Goal: Information Seeking & Learning: Learn about a topic

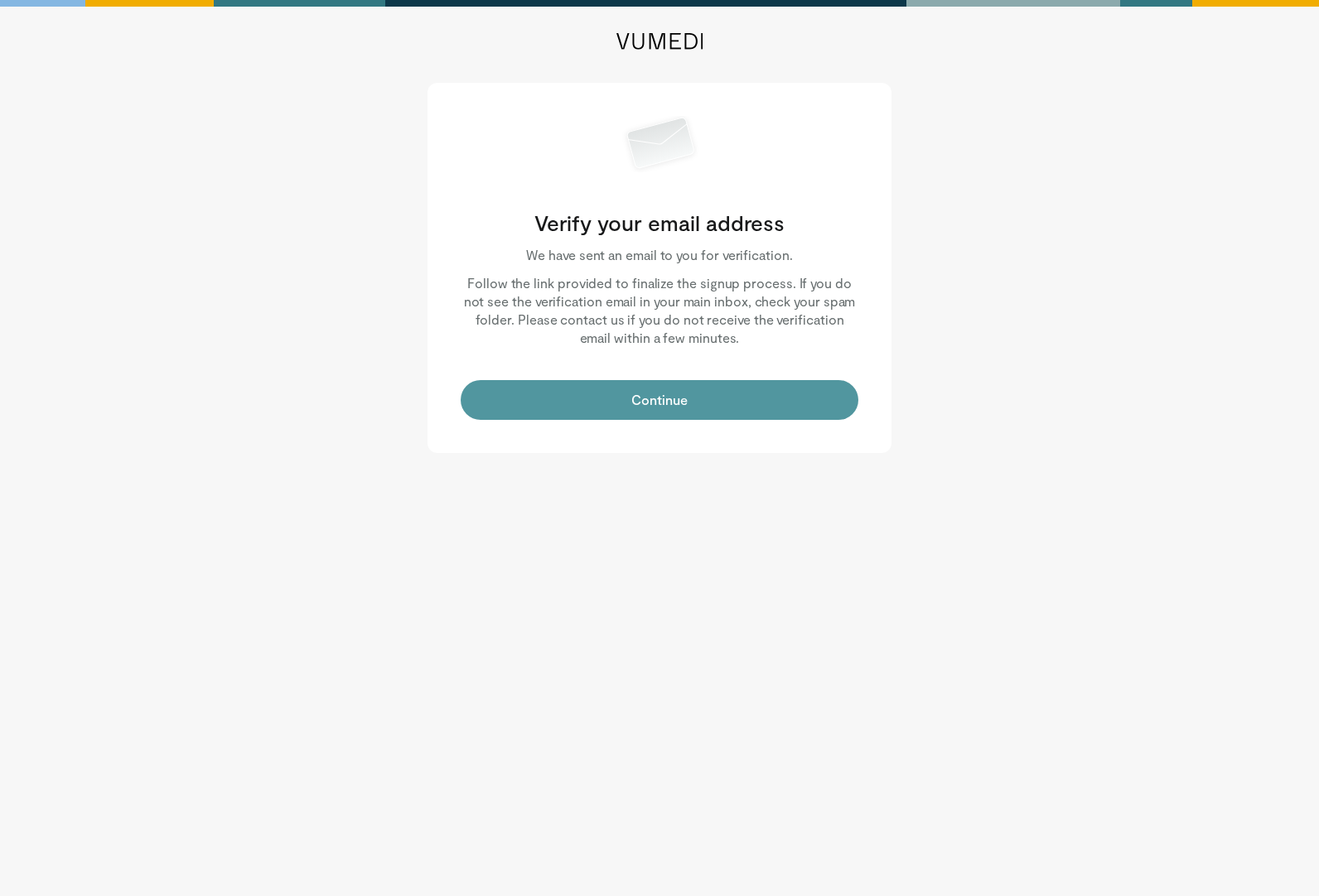
click at [758, 386] on button "Continue" at bounding box center [660, 399] width 398 height 40
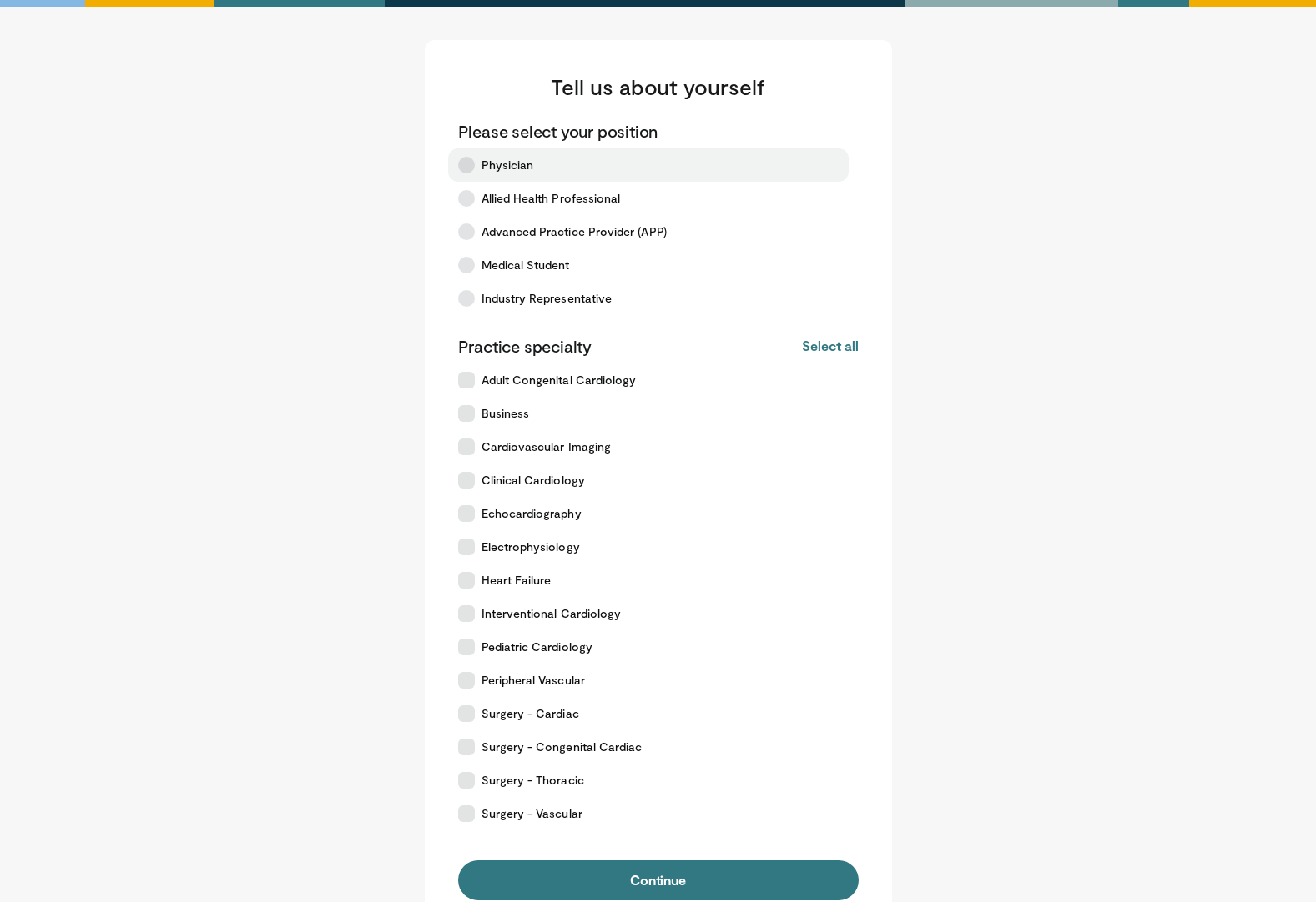
click at [499, 168] on span "Physician" at bounding box center [508, 165] width 52 height 17
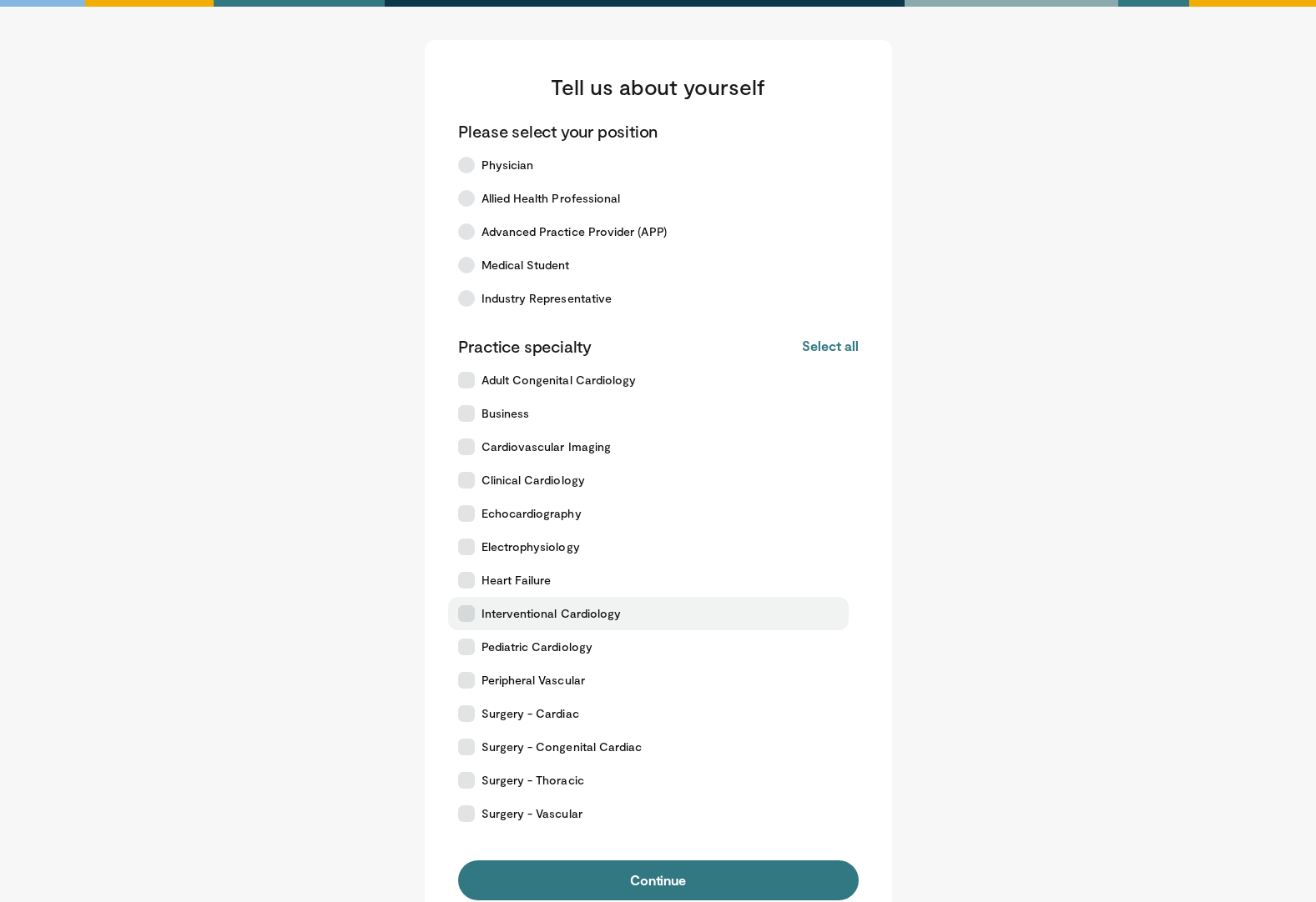
click at [546, 621] on span "Interventional Cardiology" at bounding box center [551, 613] width 140 height 17
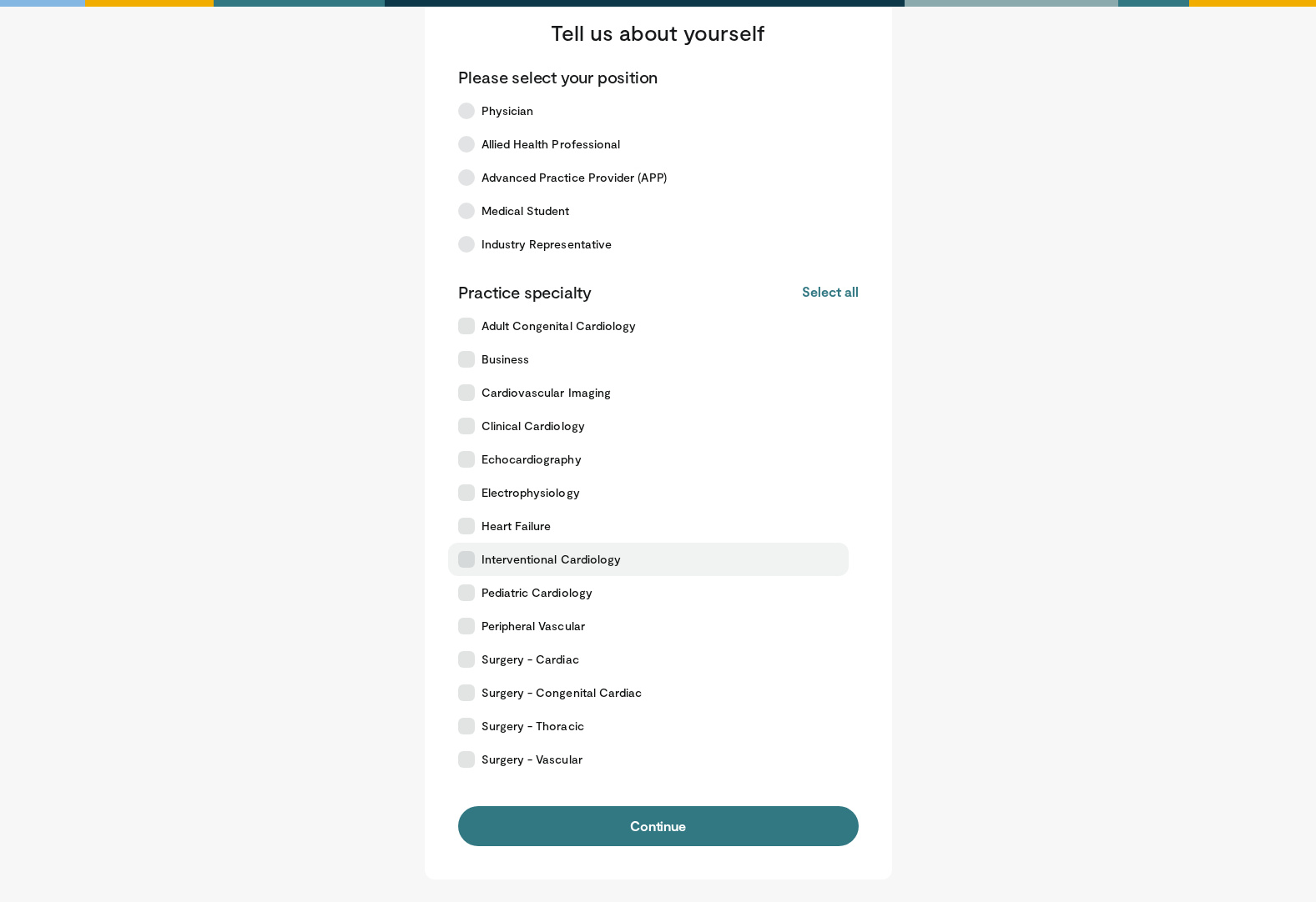
scroll to position [84, 0]
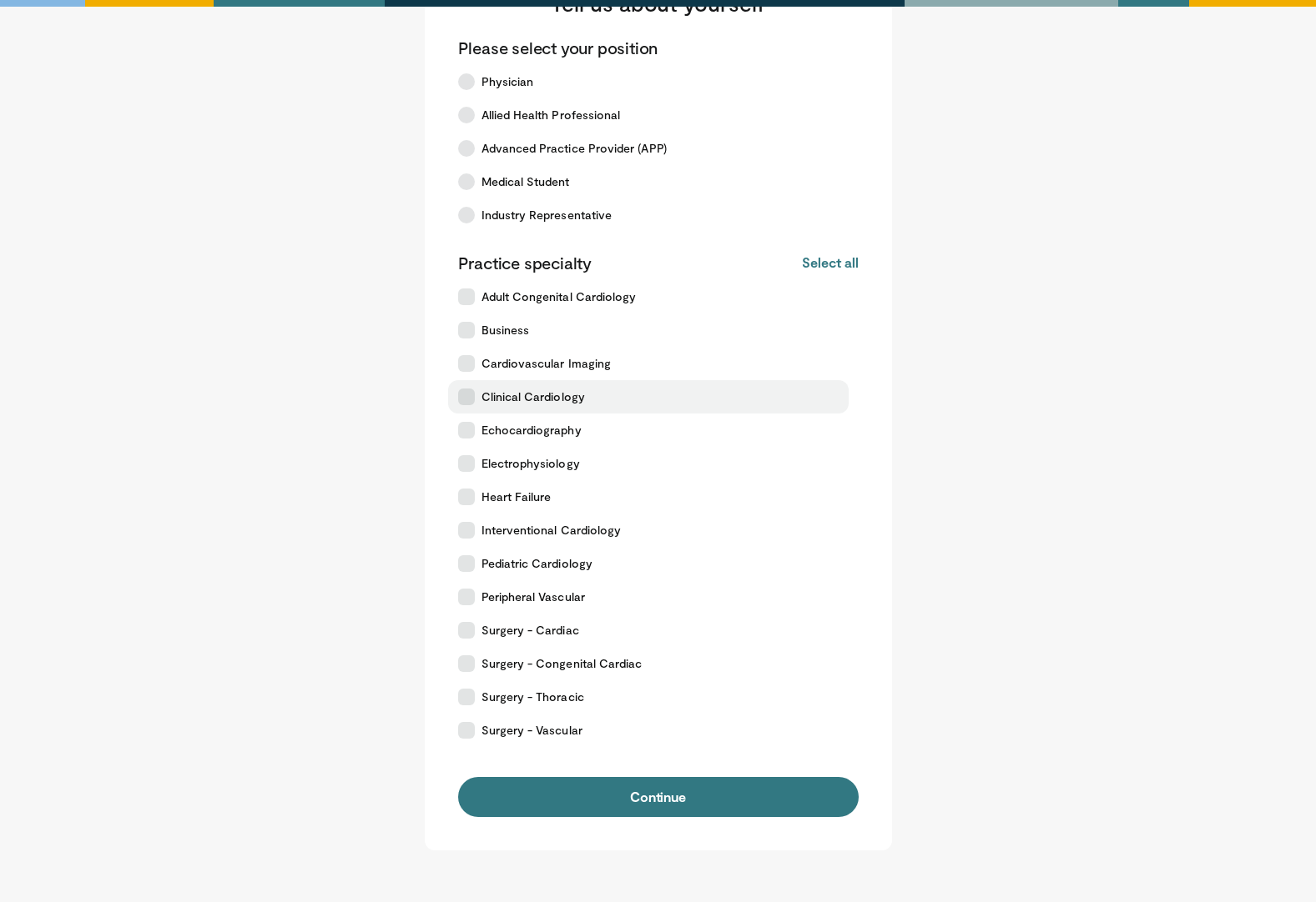
click at [565, 398] on span "Clinical Cardiology" at bounding box center [533, 397] width 103 height 17
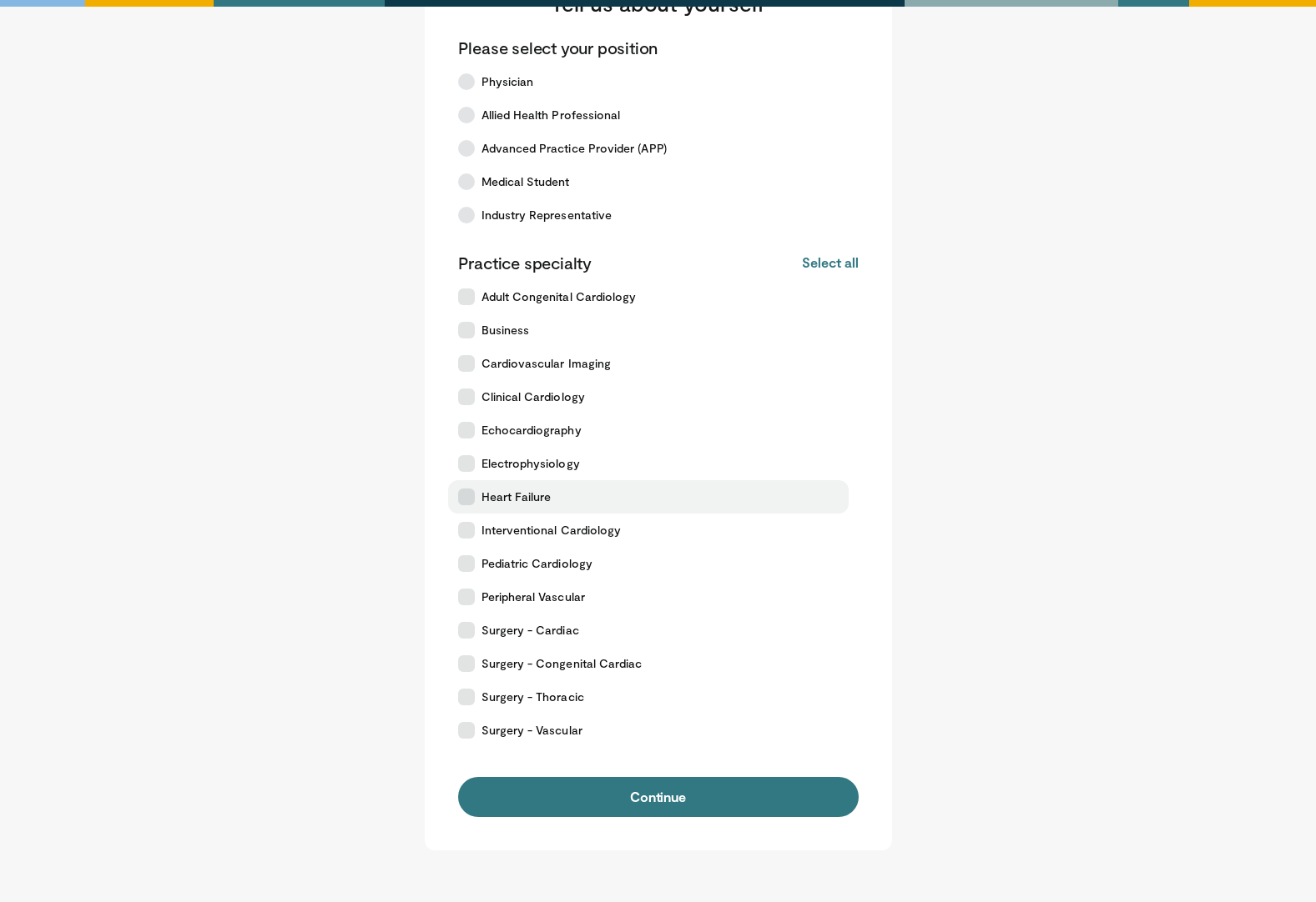
click at [509, 498] on span "Heart Failure" at bounding box center [516, 497] width 70 height 17
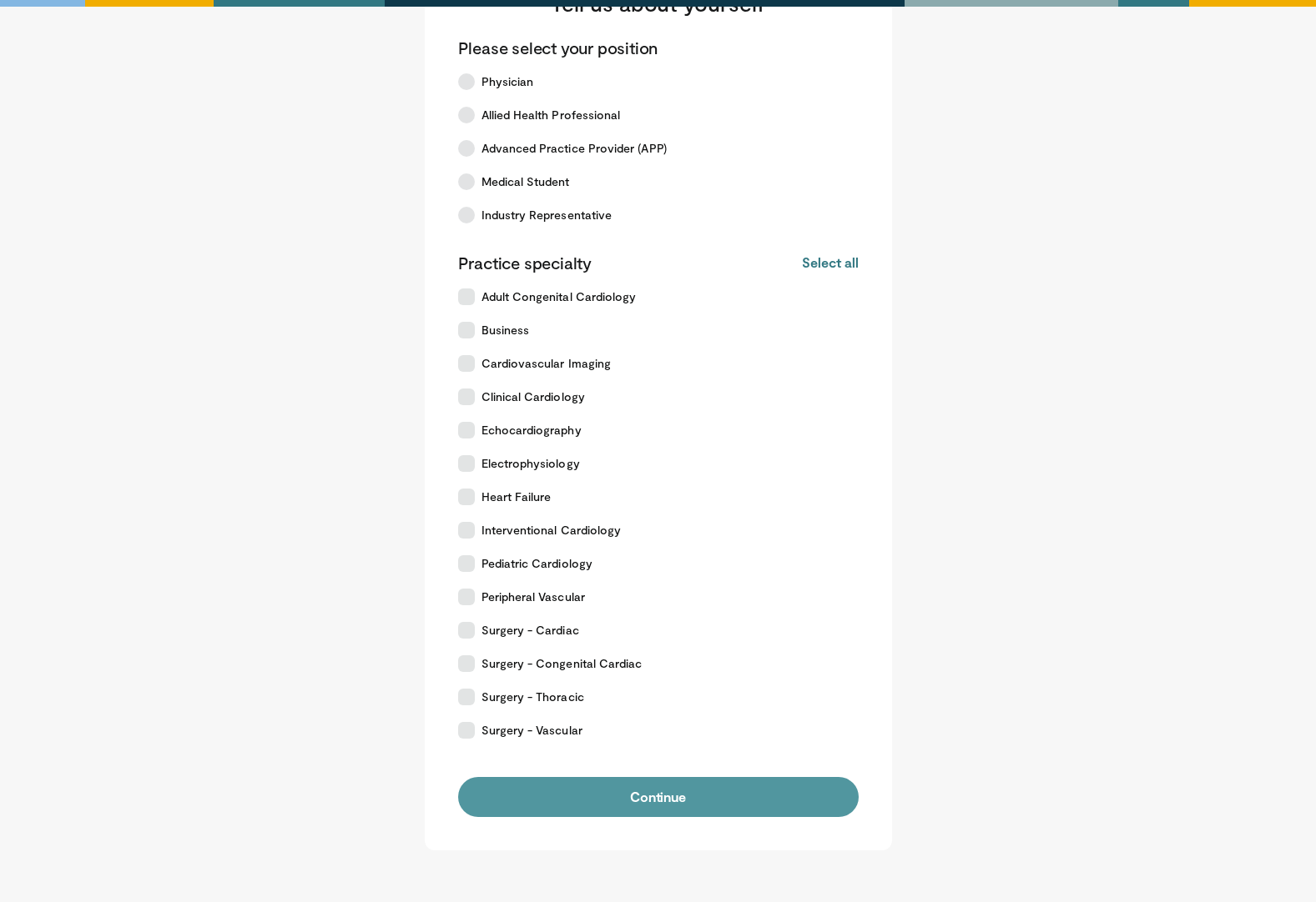
click at [659, 801] on button "Continue" at bounding box center [658, 797] width 400 height 40
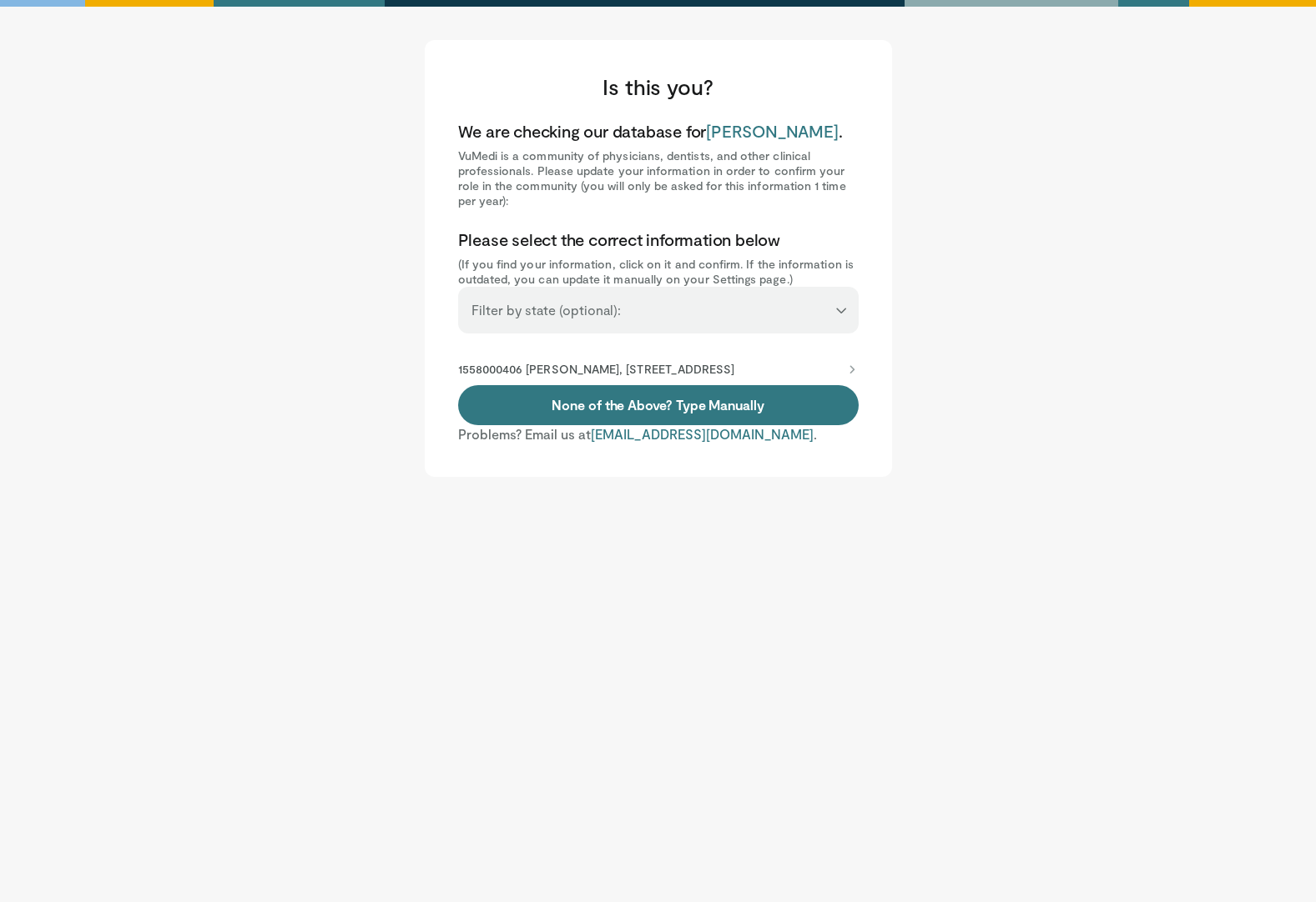
click at [687, 318] on select "**********" at bounding box center [658, 303] width 400 height 32
click at [1056, 308] on main "**********" at bounding box center [658, 258] width 1035 height 437
click at [706, 425] on link "None of the Above? Type Manually" at bounding box center [658, 405] width 400 height 40
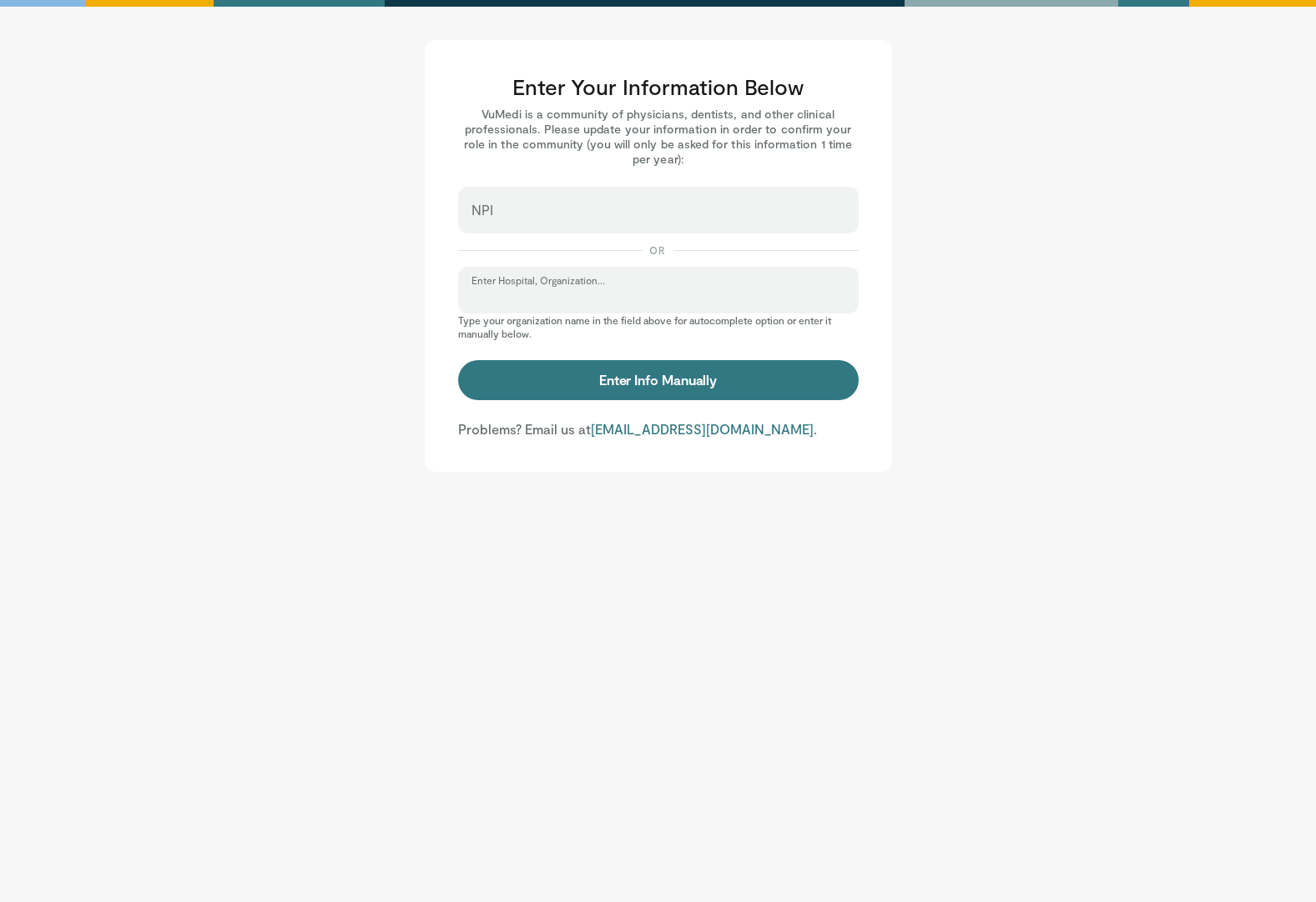
click at [587, 291] on input "Enter Hospital, Organization..." at bounding box center [658, 298] width 373 height 19
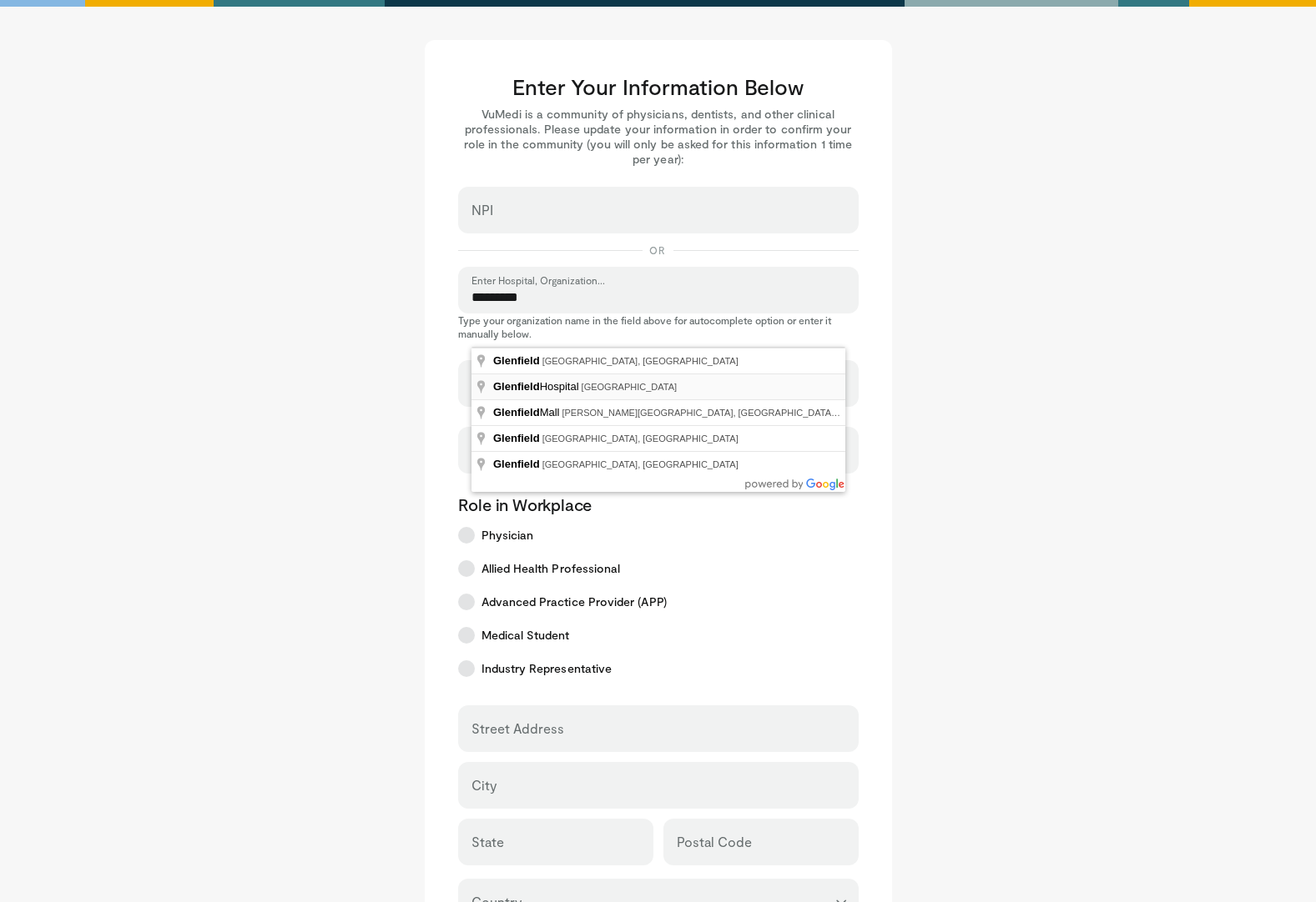
type input "**********"
select select "**"
type input "**********"
type input "*******"
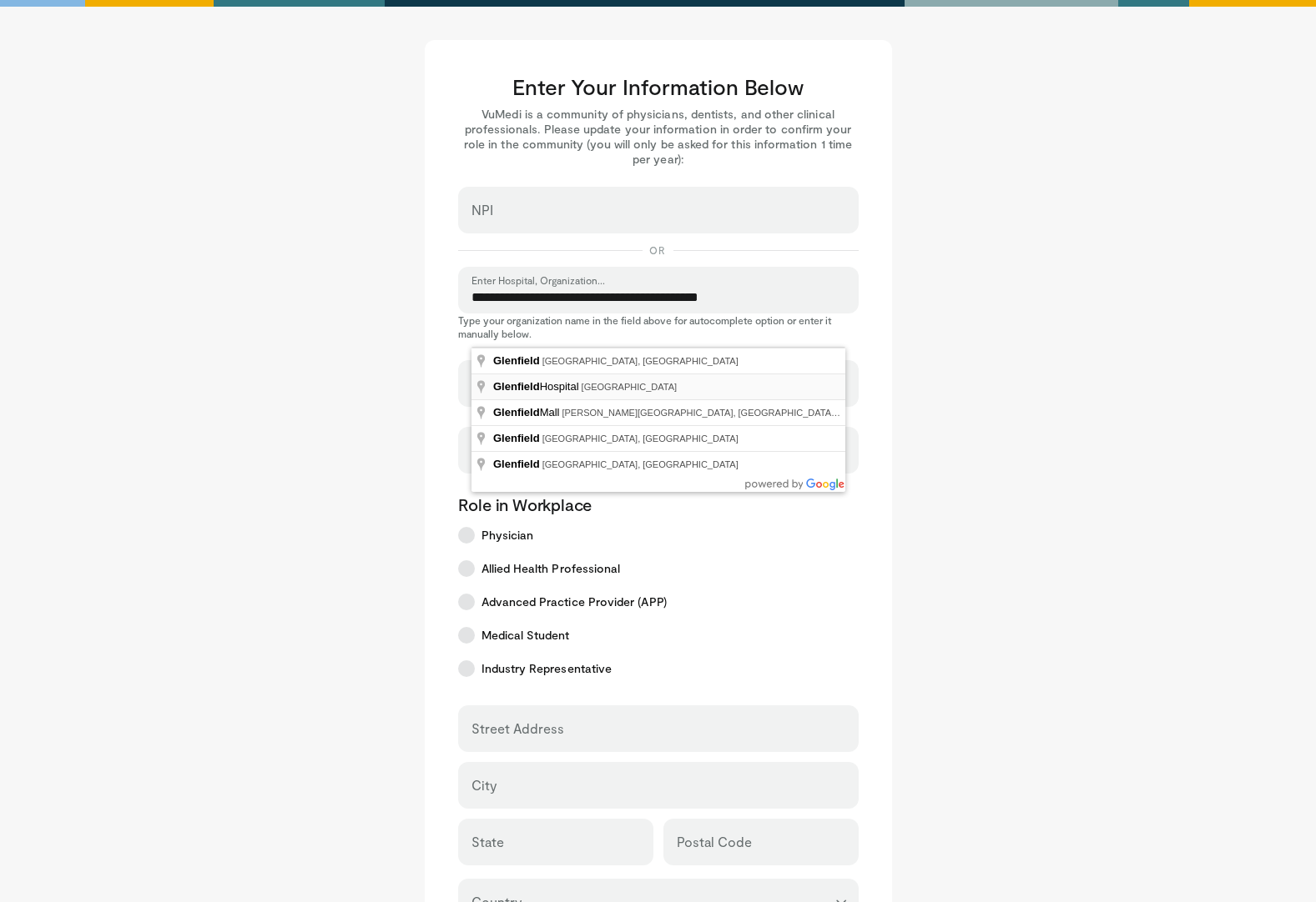
type input "*******"
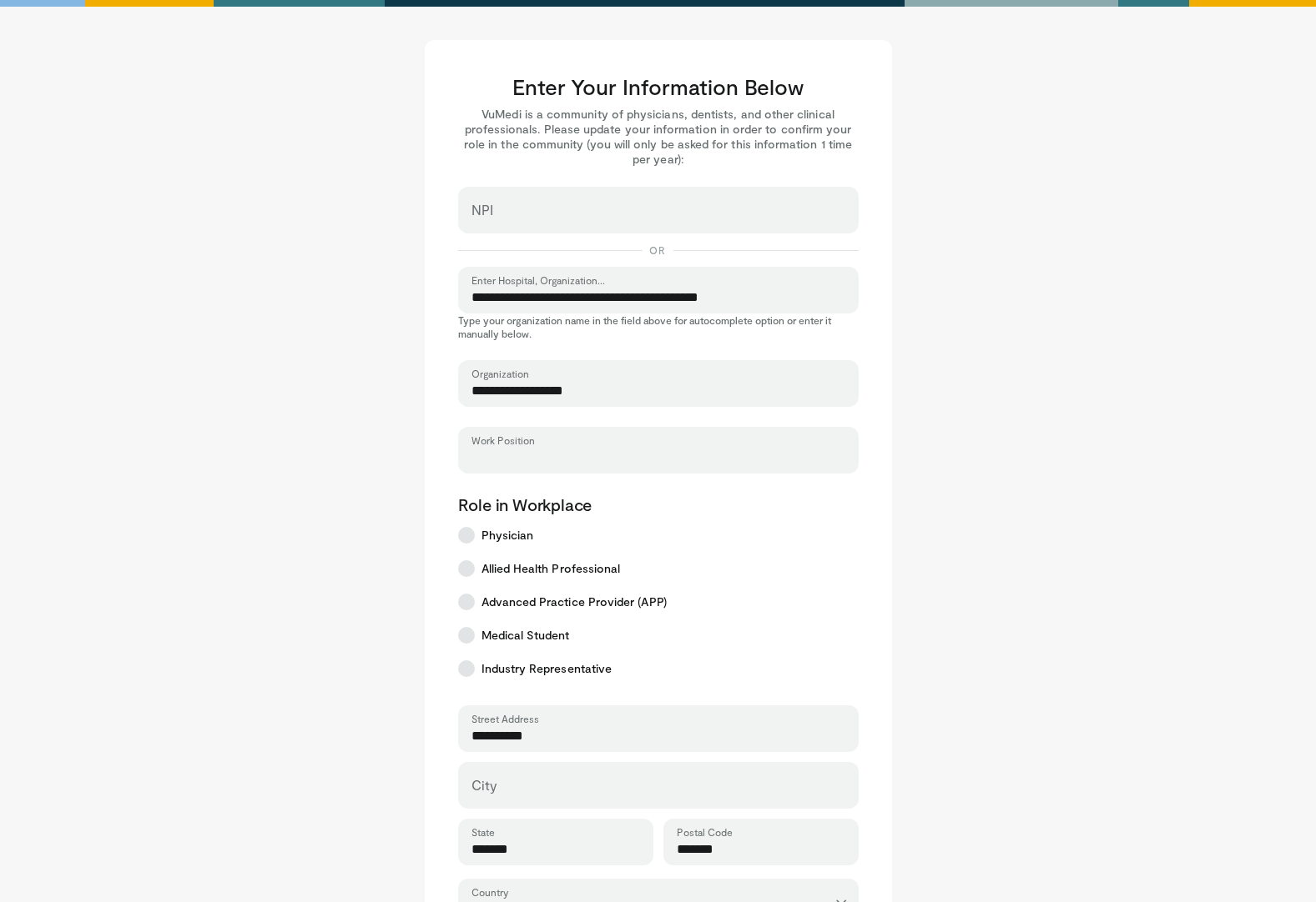
click at [572, 461] on input "Work Position" at bounding box center [658, 458] width 373 height 19
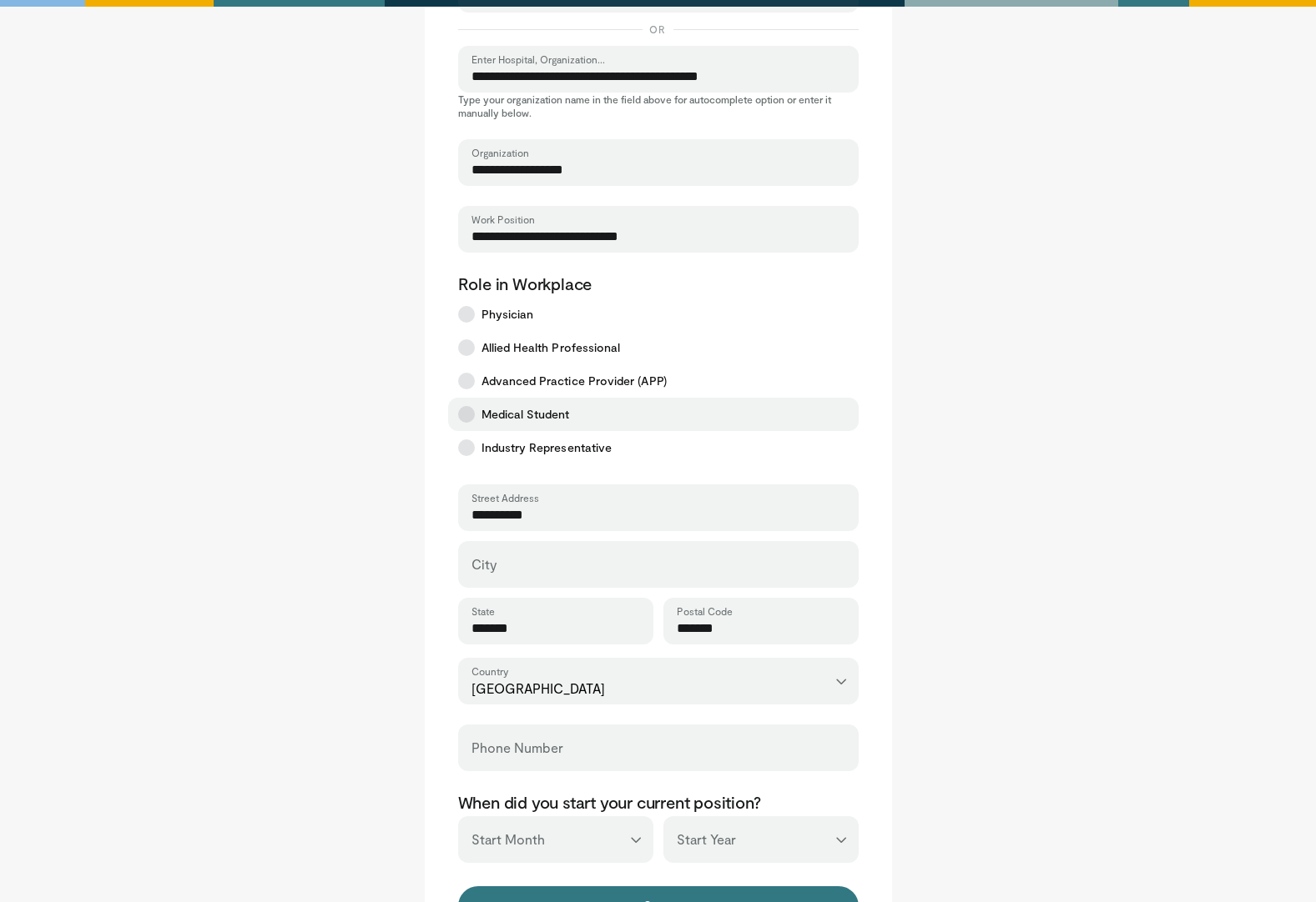
scroll to position [250, 0]
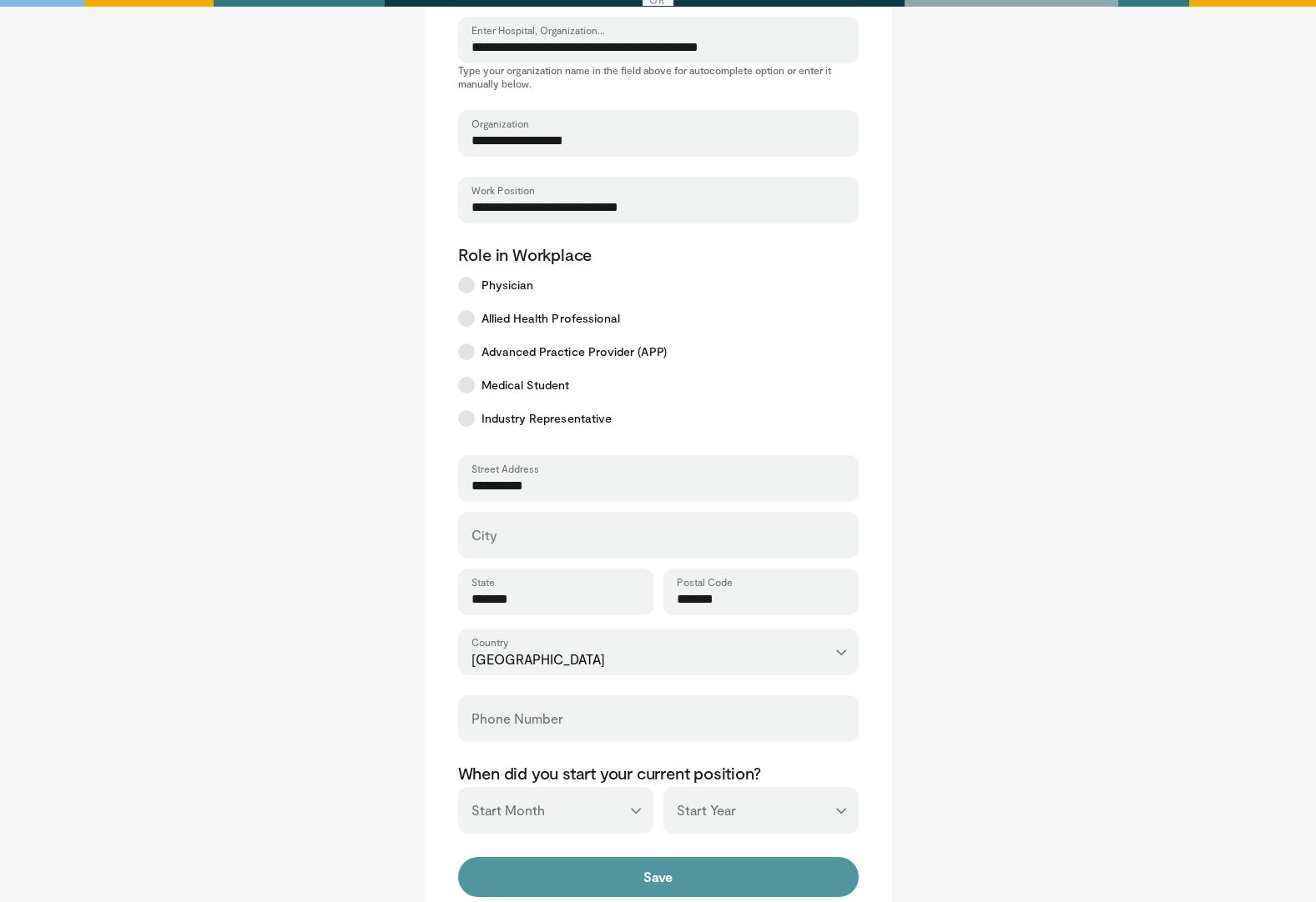
type input "**********"
click at [628, 882] on button "Save" at bounding box center [658, 877] width 400 height 40
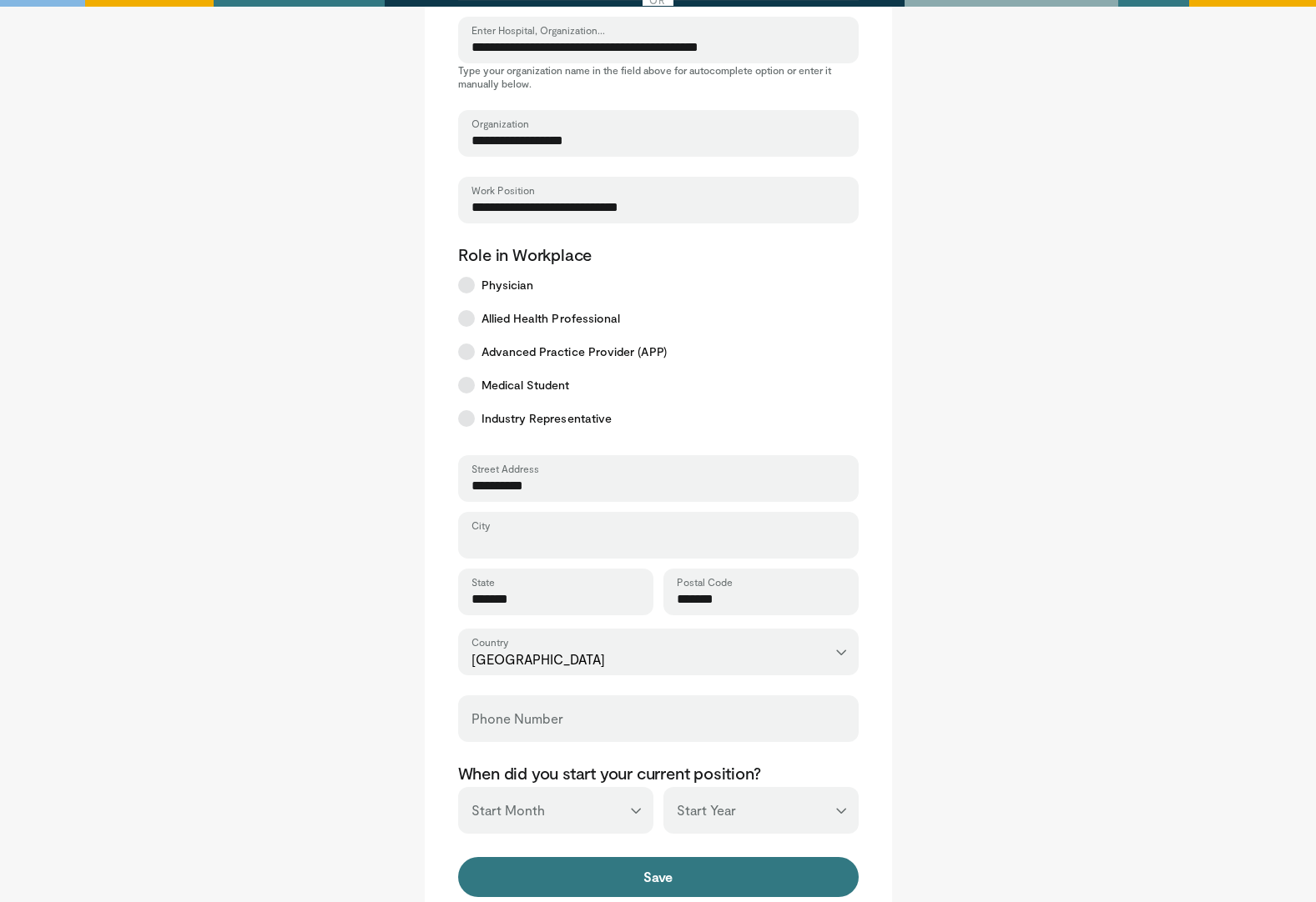
click at [525, 545] on input "City" at bounding box center [658, 543] width 373 height 19
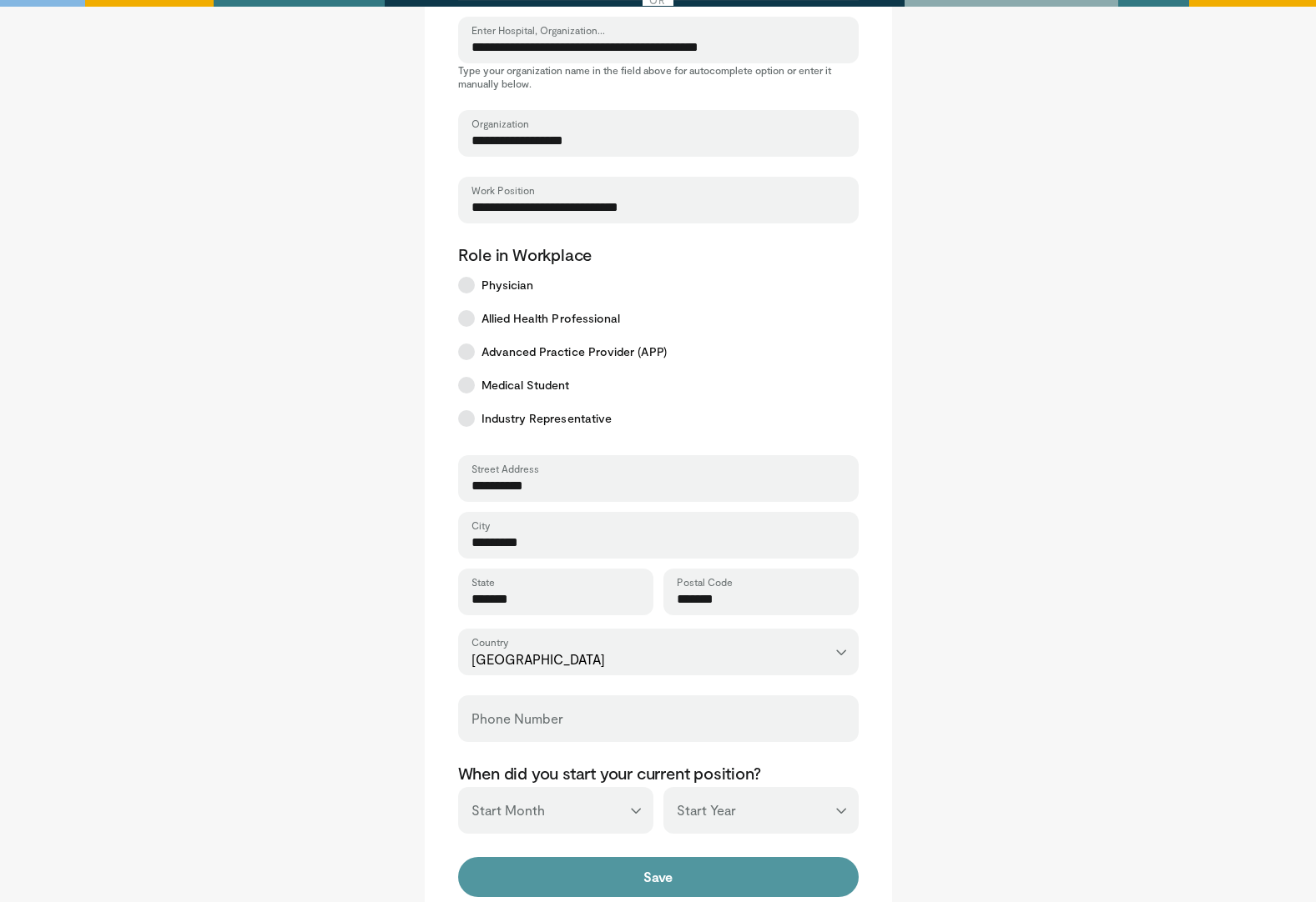
type input "*********"
click at [580, 879] on button "Save" at bounding box center [658, 877] width 400 height 40
type input "**********"
click at [601, 876] on button "Save" at bounding box center [658, 877] width 400 height 40
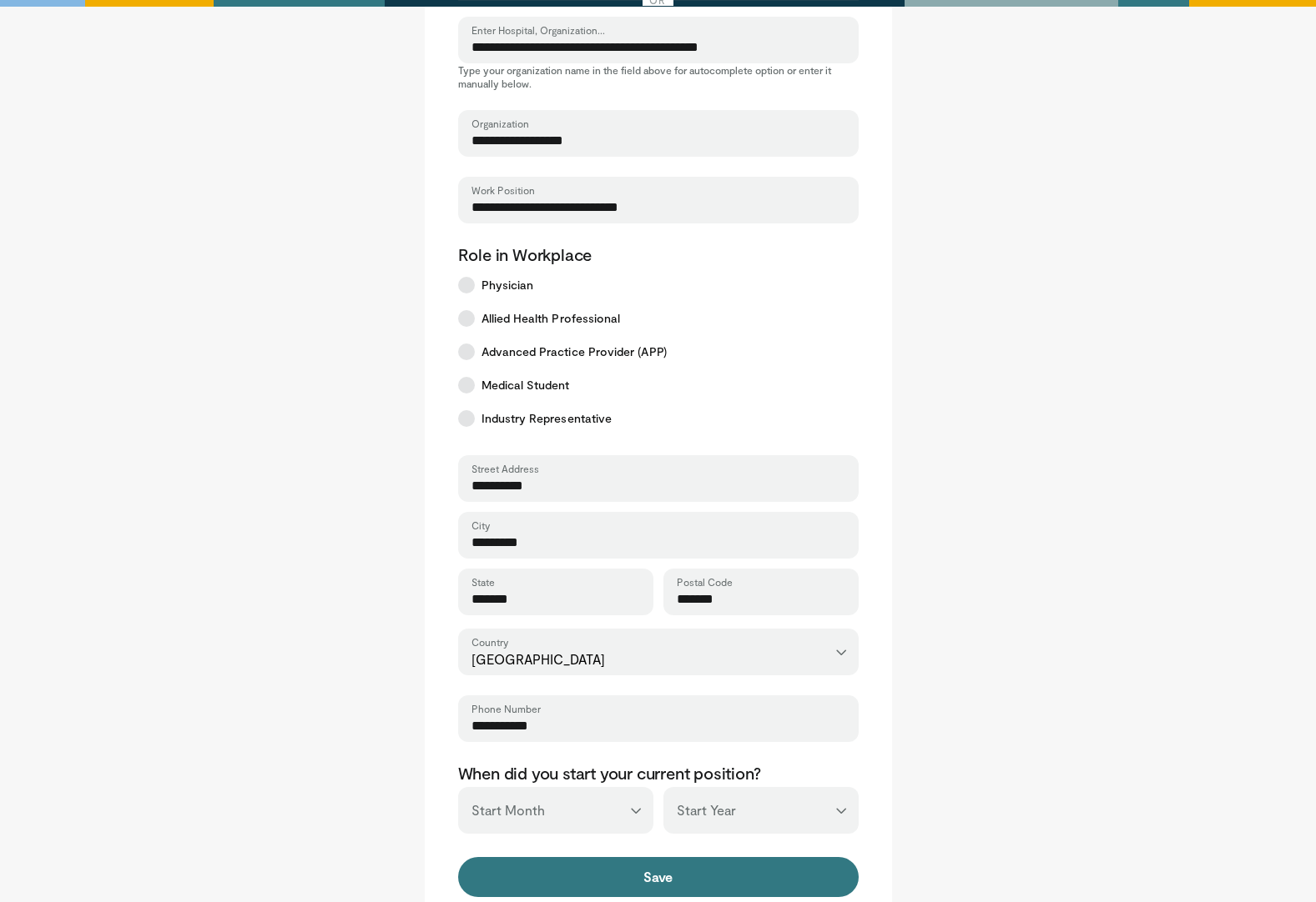
click at [581, 802] on select "*** ******* ******** ***** ***** *** **** **** ****** ********* ******* *******…" at bounding box center [556, 811] width 196 height 47
select select "*"
click at [458, 788] on select "*** ******* ******** ***** ***** *** **** **** ****** ********* ******* *******…" at bounding box center [556, 811] width 196 height 47
click at [713, 803] on select "*** **** **** **** **** **** **** **** **** **** **** **** **** **** **** **** …" at bounding box center [761, 811] width 196 height 47
select select "****"
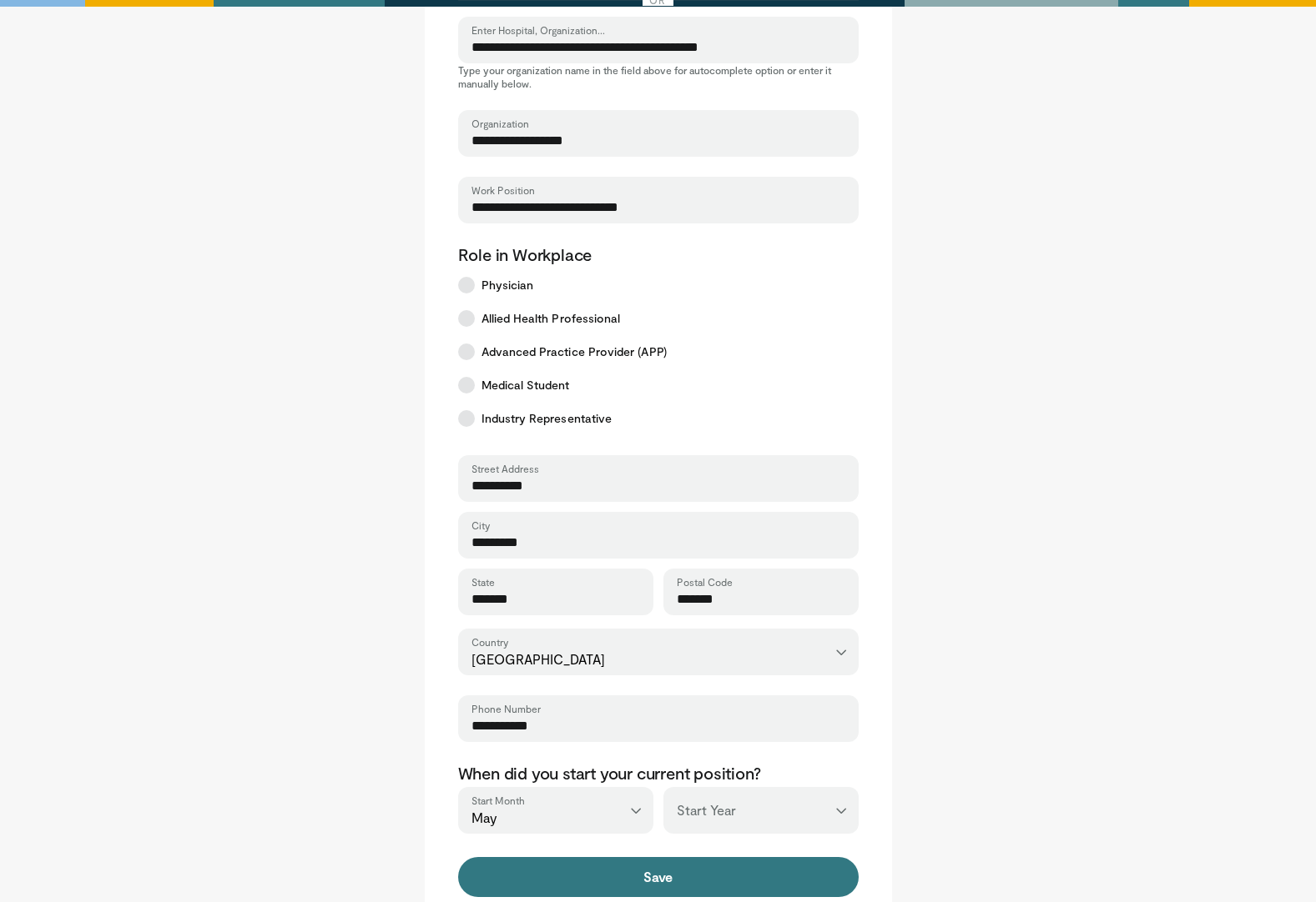
click at [663, 788] on select "*** **** **** **** **** **** **** **** **** **** **** **** **** **** **** **** …" at bounding box center [761, 811] width 196 height 47
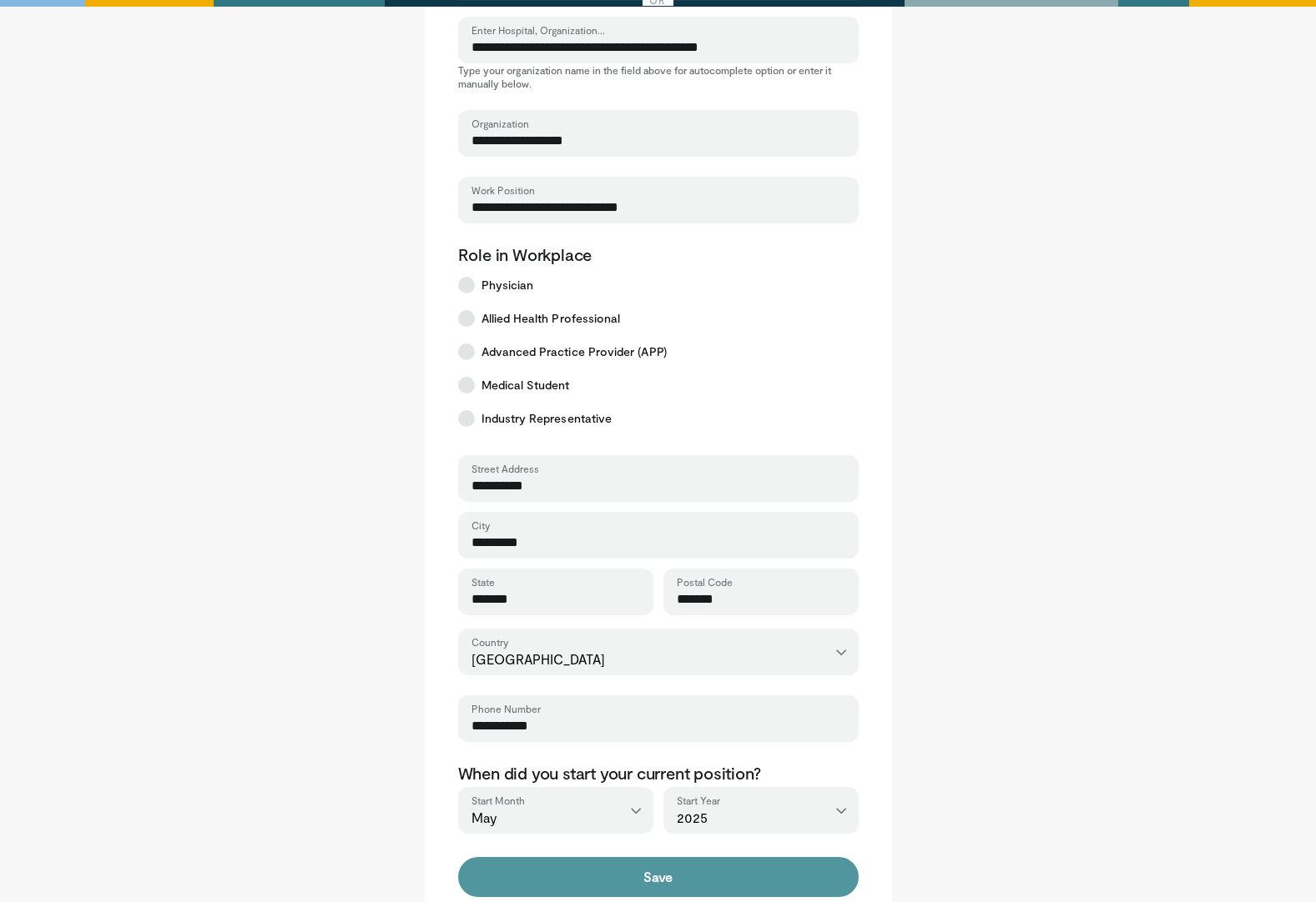
click at [652, 880] on button "Save" at bounding box center [658, 877] width 400 height 40
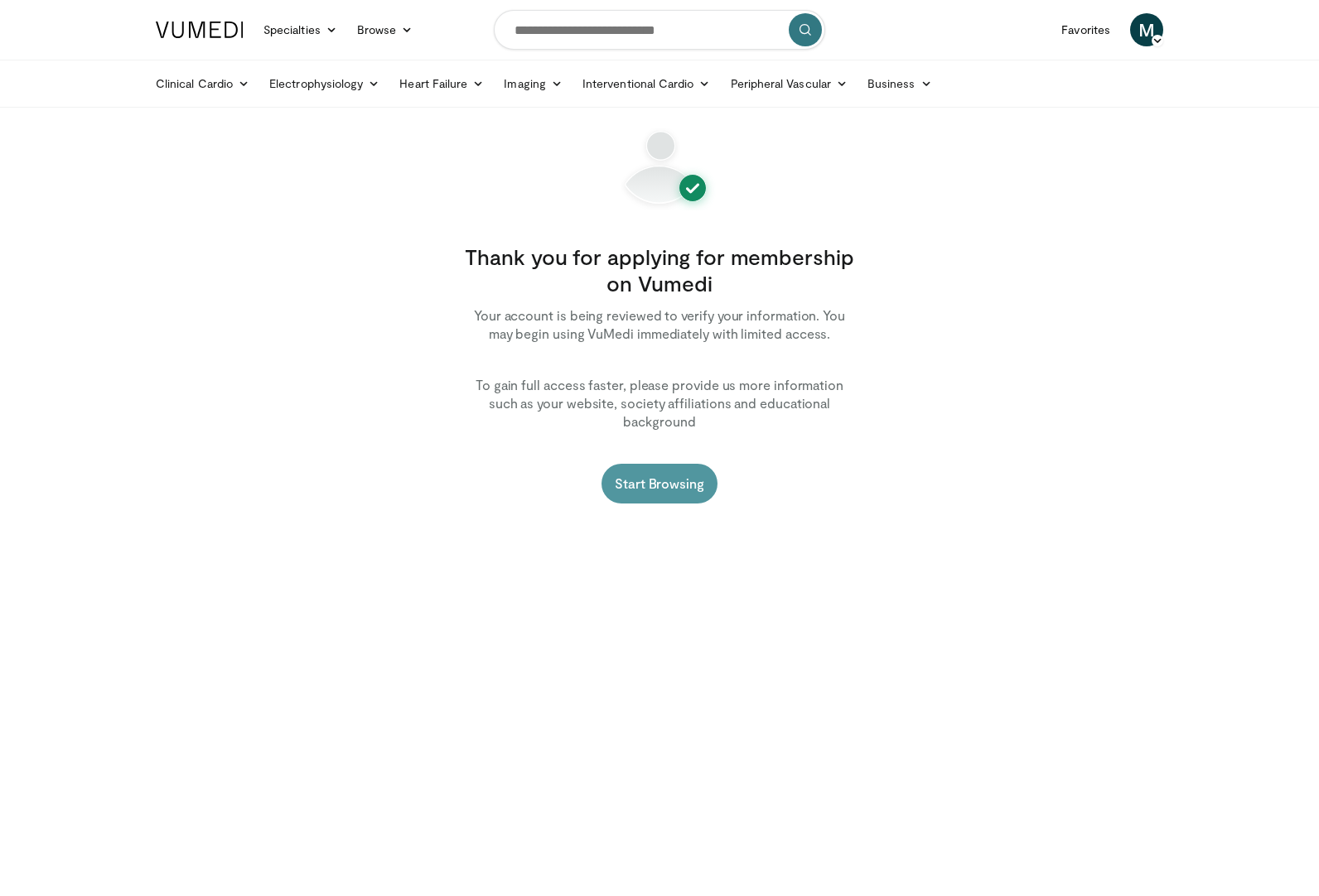
click at [654, 470] on link "Start Browsing" at bounding box center [659, 484] width 116 height 40
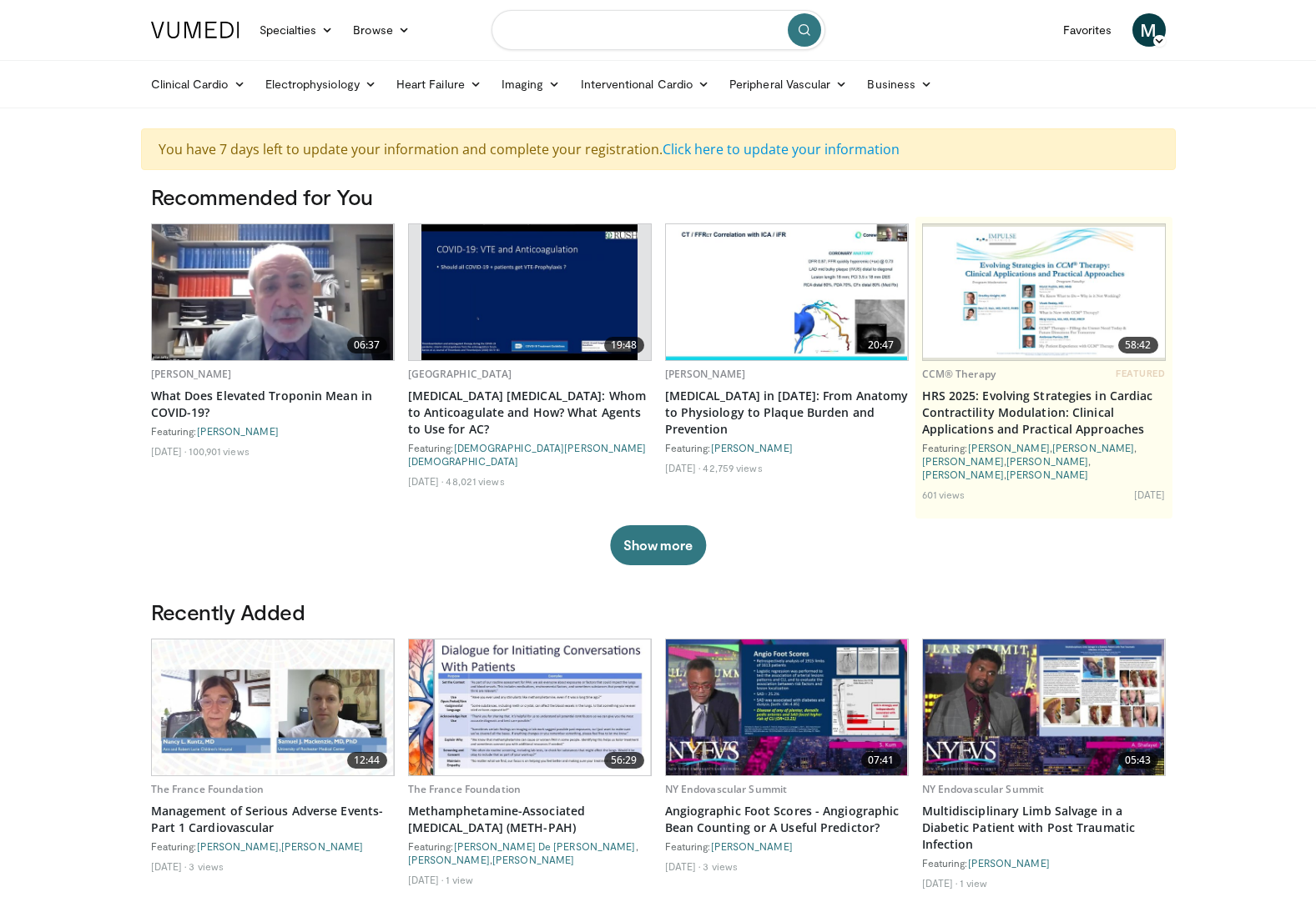
click at [545, 32] on input "Search topics, interventions" at bounding box center [658, 30] width 333 height 40
click at [624, 84] on link "Interventional Cardio" at bounding box center [645, 85] width 149 height 34
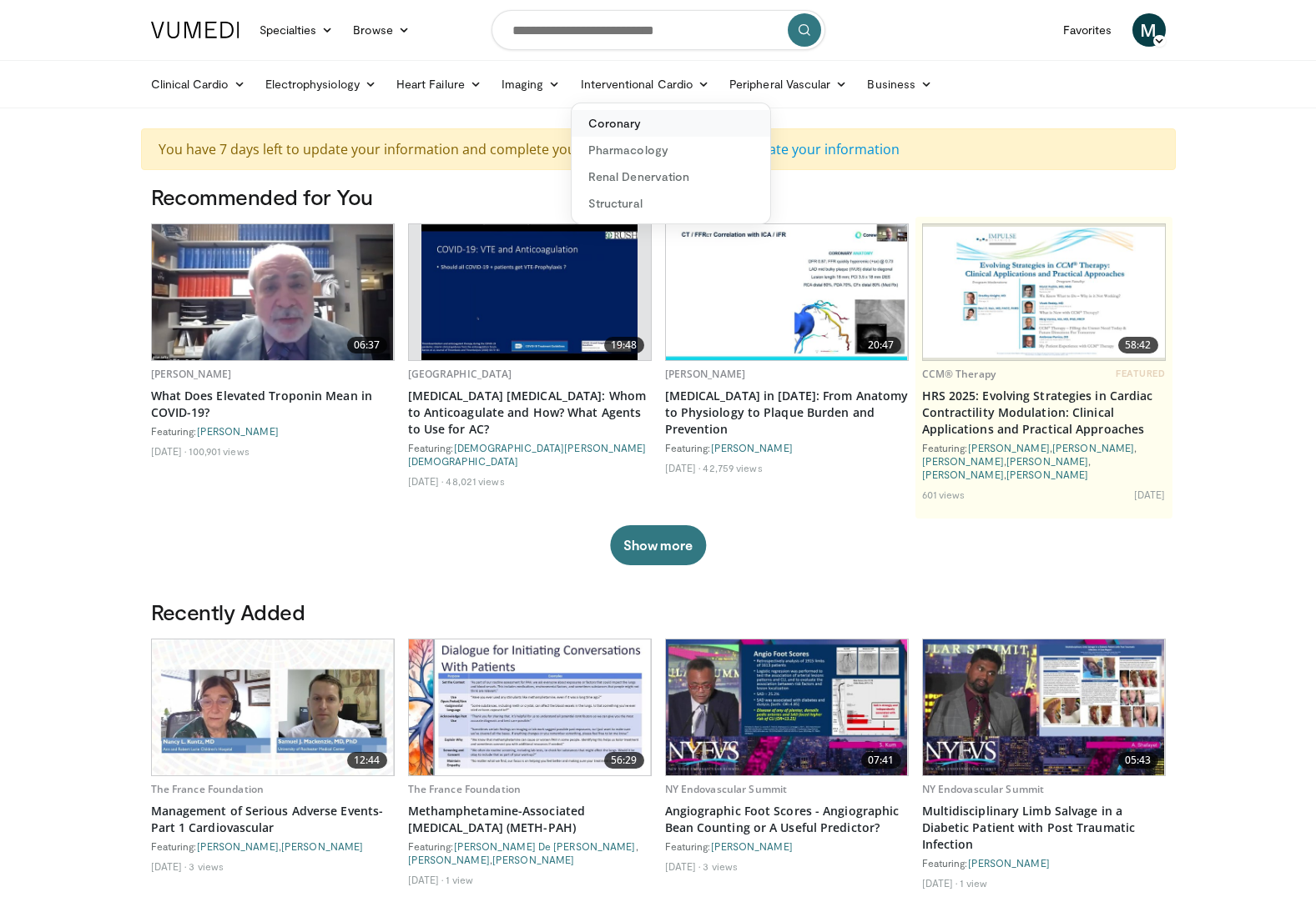
click at [619, 119] on link "Coronary" at bounding box center [671, 123] width 198 height 27
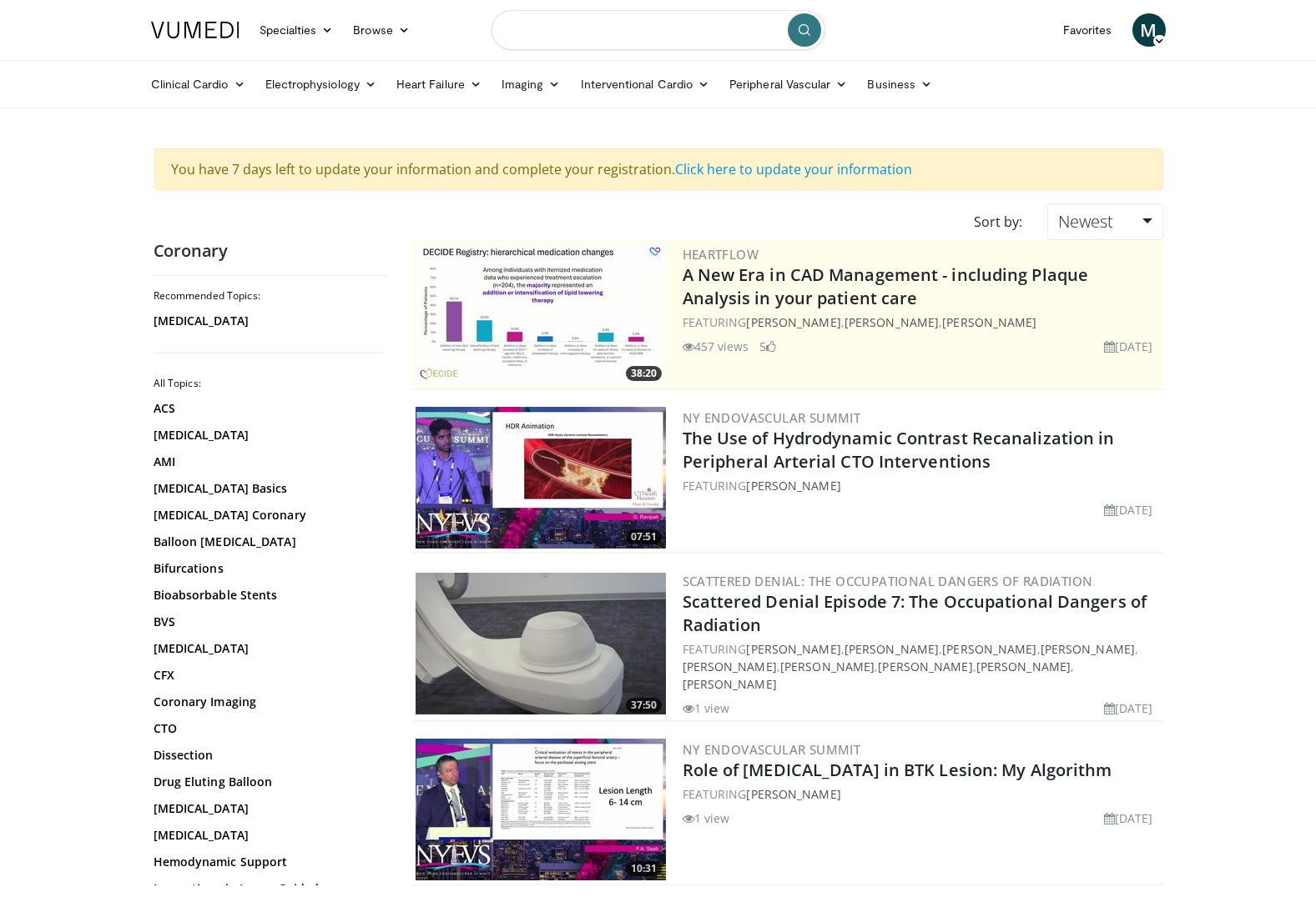
click at [623, 28] on input "Search topics, interventions" at bounding box center [658, 30] width 333 height 40
type input "*******"
click at [799, 26] on icon "submit" at bounding box center [804, 30] width 13 height 13
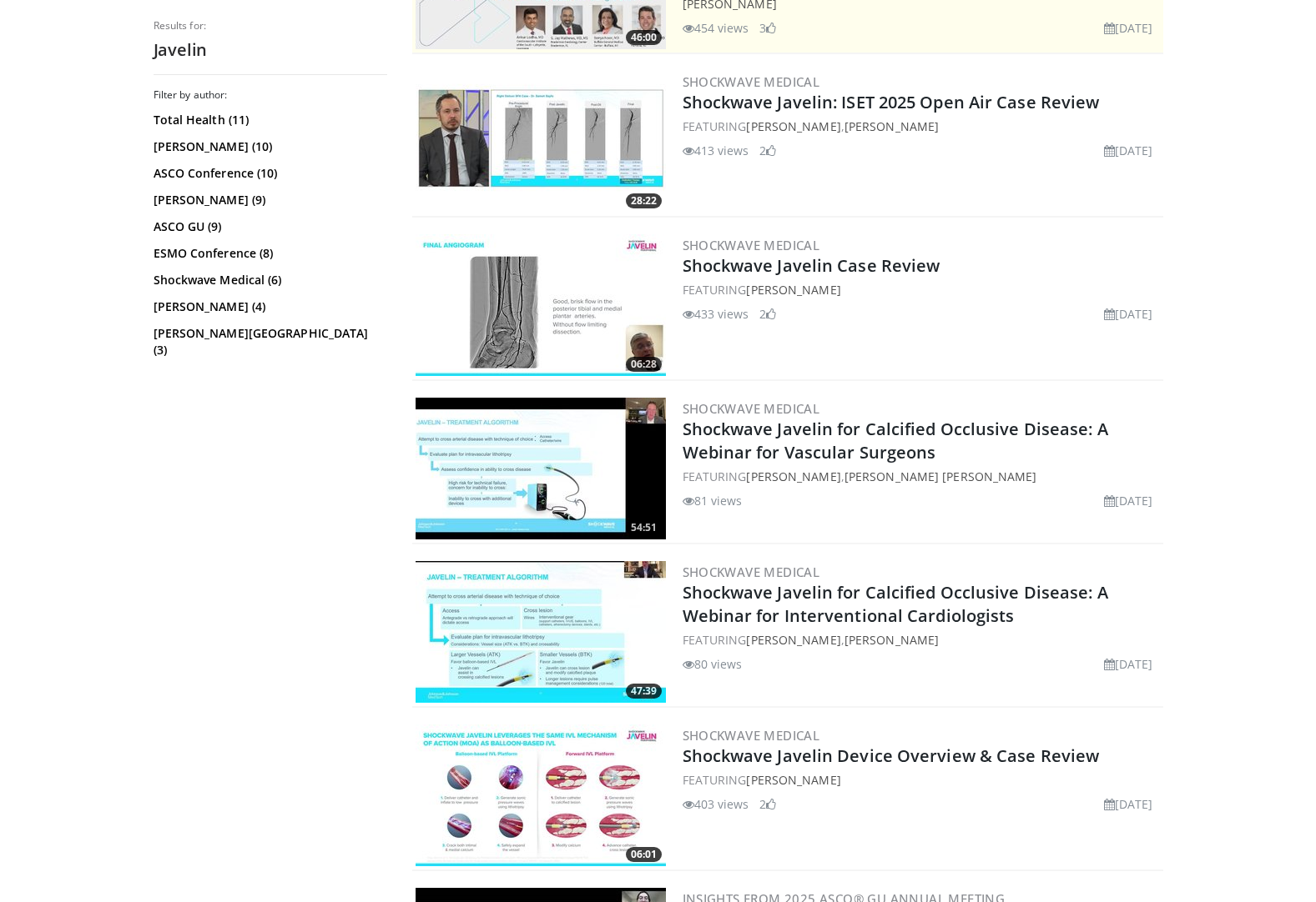
scroll to position [500, 0]
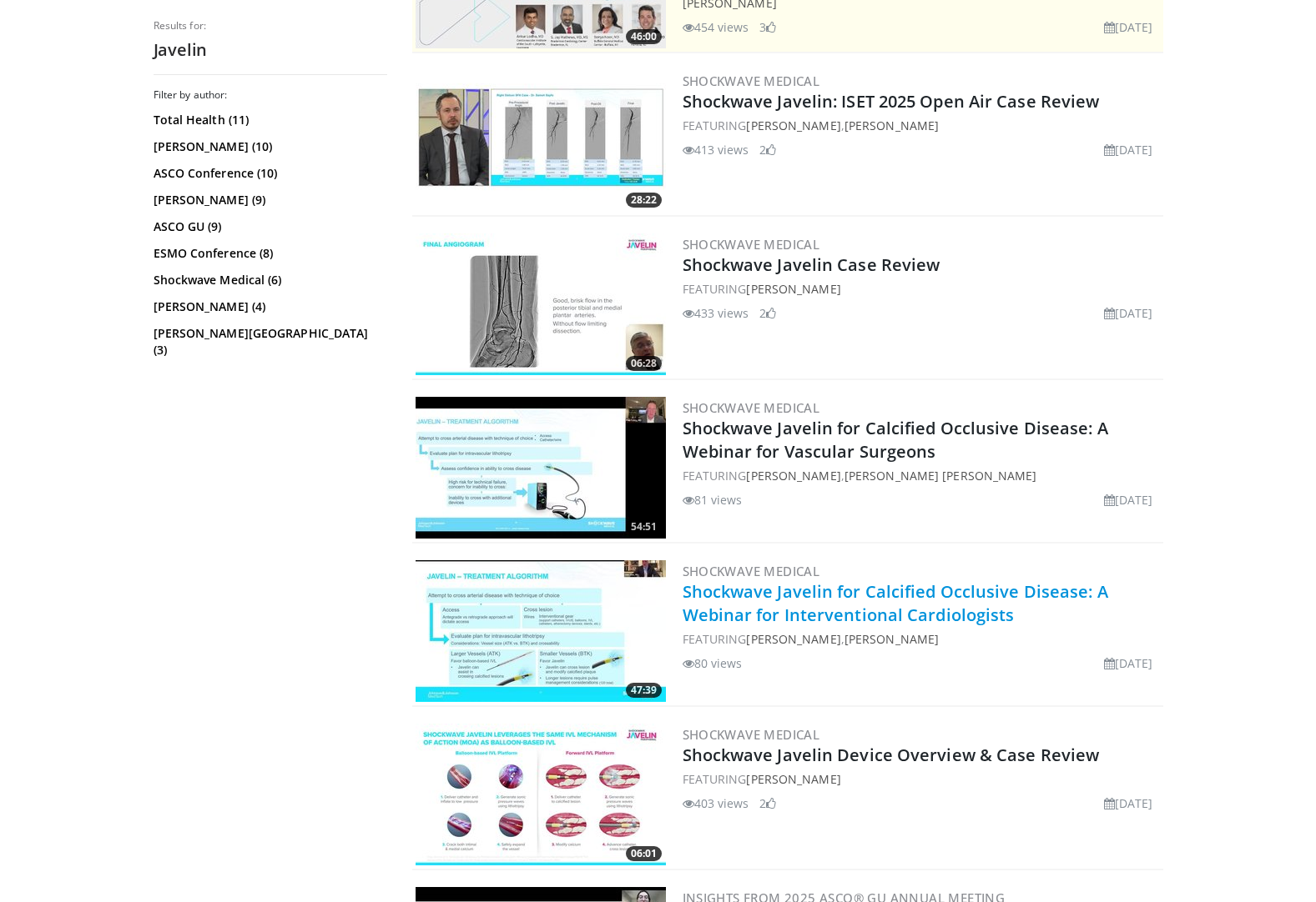
click at [834, 607] on link "Shockwave Javelin for Calcified Occlusive Disease: A Webinar for Interventional…" at bounding box center [895, 602] width 426 height 46
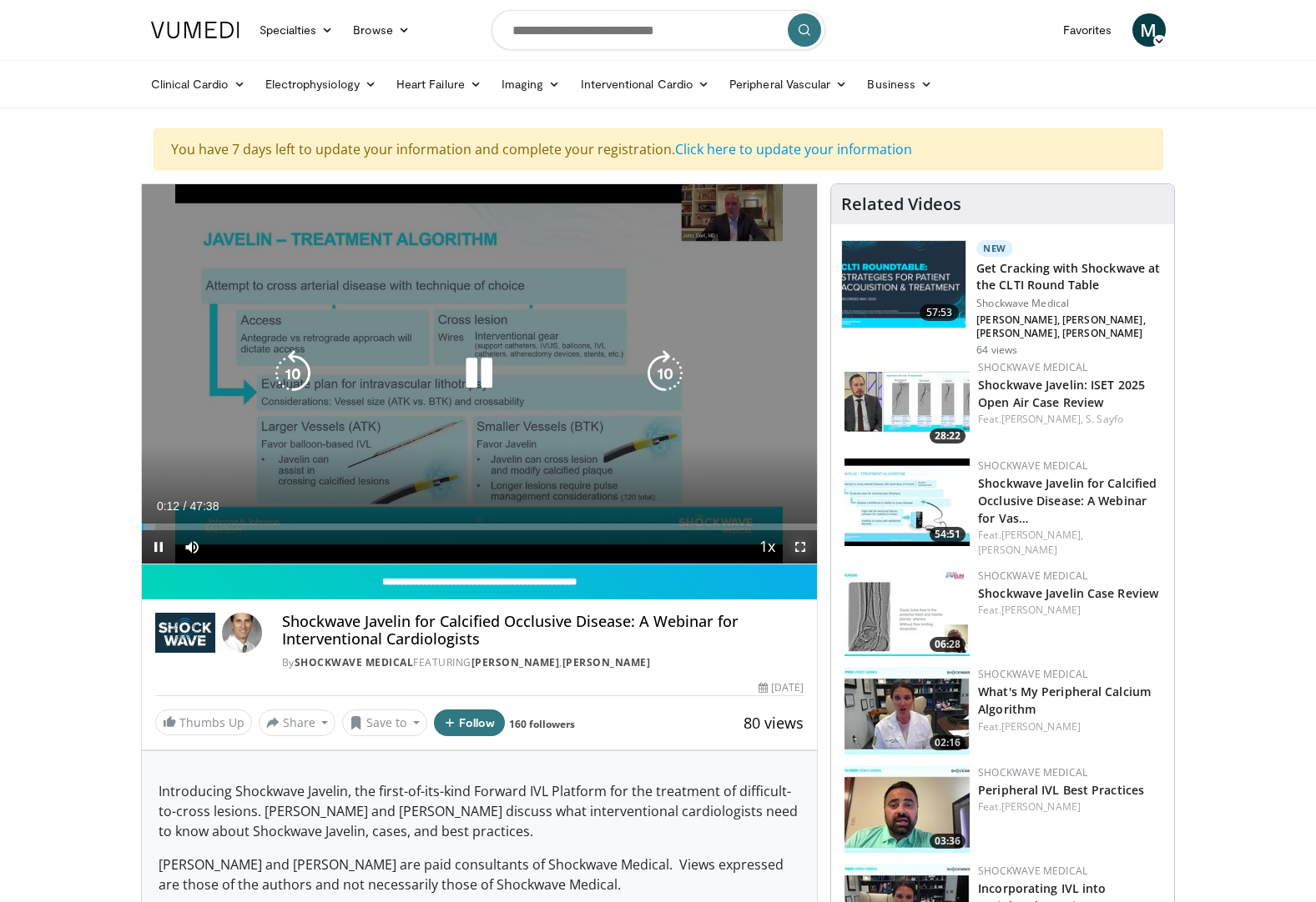
drag, startPoint x: 804, startPoint y: 546, endPoint x: 806, endPoint y: 608, distance: 62.0
click at [803, 546] on span "Video Player" at bounding box center [800, 547] width 34 height 34
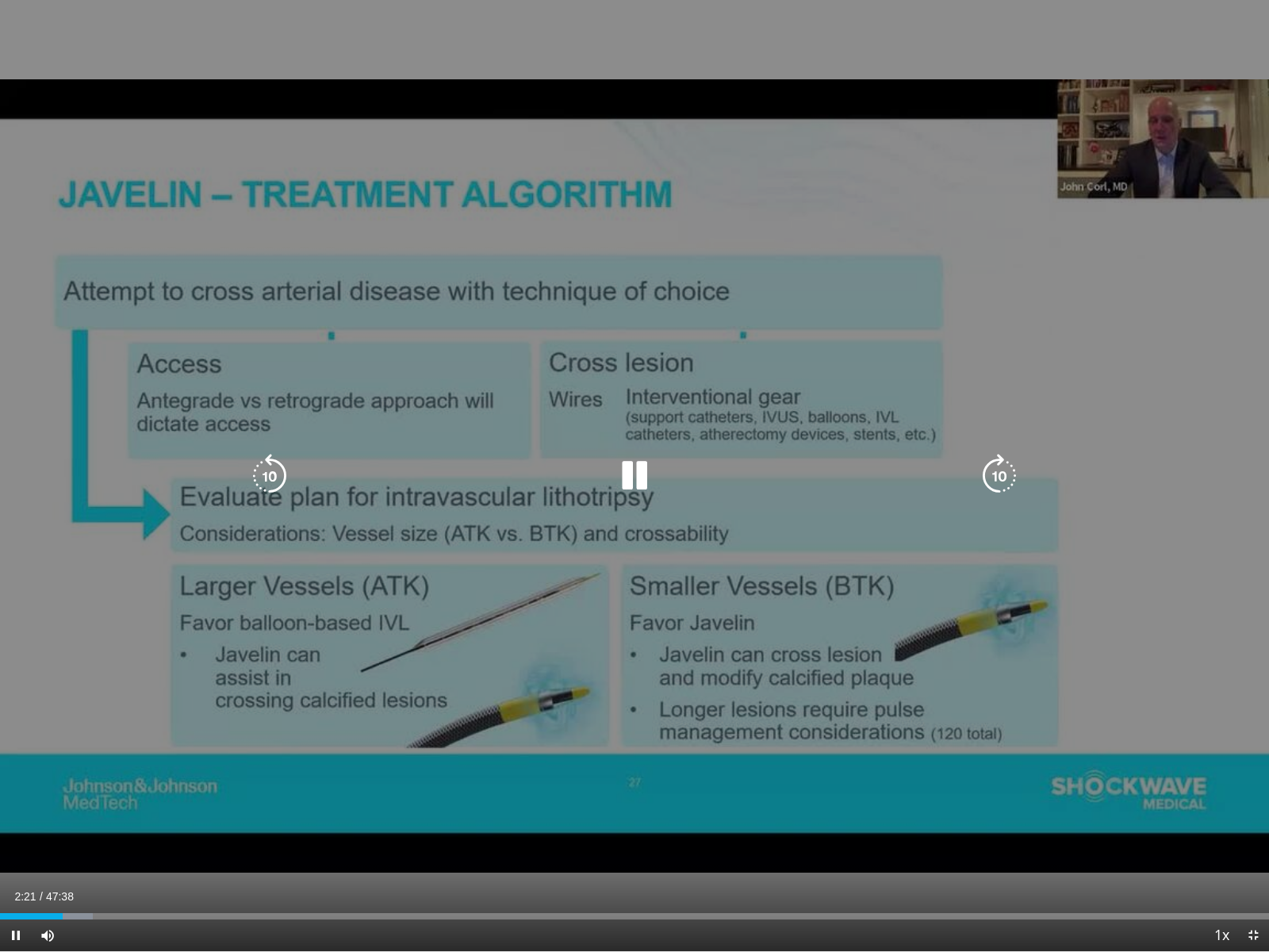
drag, startPoint x: 971, startPoint y: 475, endPoint x: 986, endPoint y: 477, distance: 15.1
click at [974, 476] on div "Video Player" at bounding box center [635, 476] width 762 height 32
click at [988, 477] on icon "Video Player" at bounding box center [1000, 476] width 44 height 44
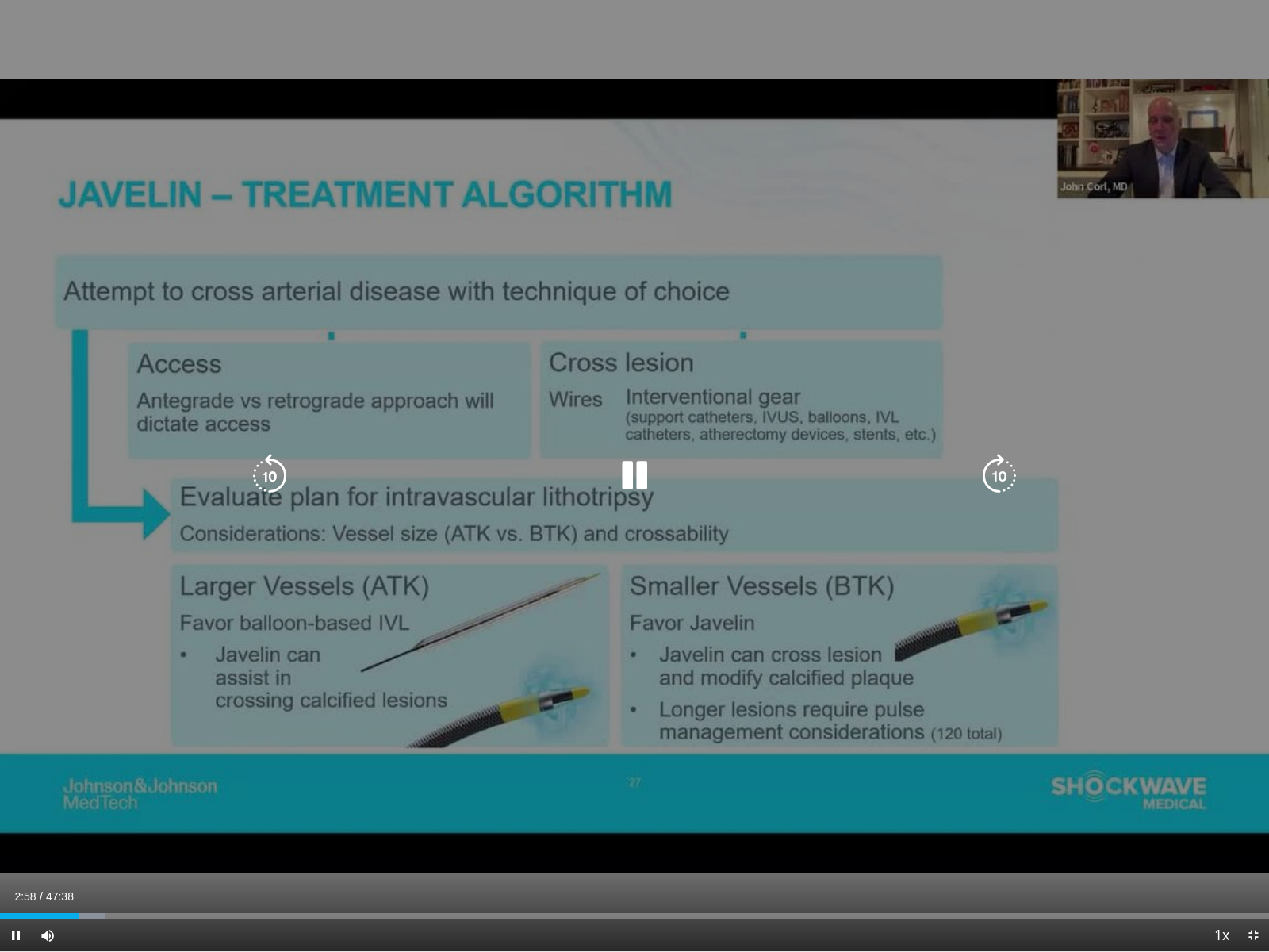
click at [998, 468] on icon "Video Player" at bounding box center [1000, 476] width 44 height 44
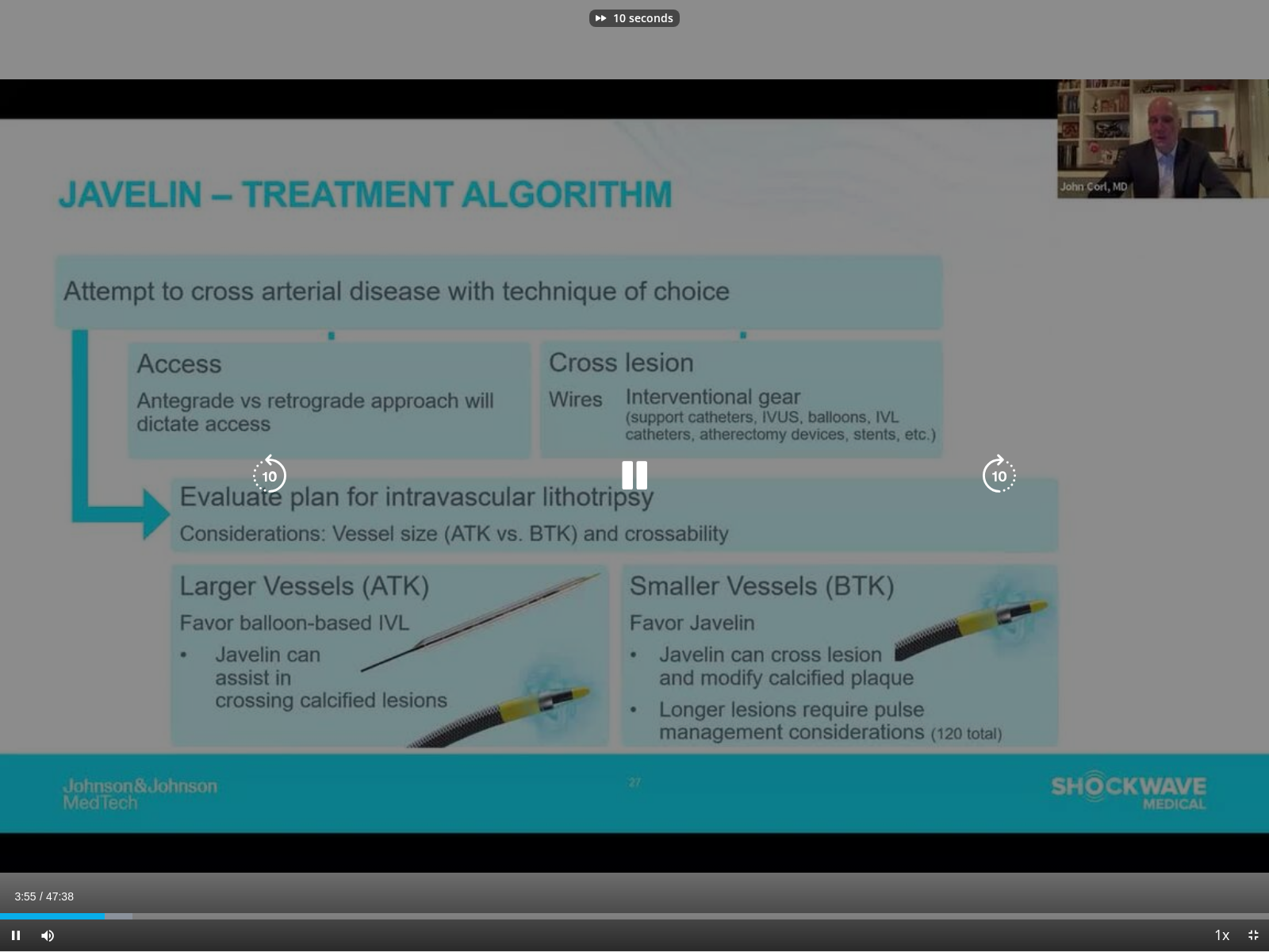
click at [998, 469] on icon "Video Player" at bounding box center [1000, 476] width 44 height 44
click at [993, 474] on icon "Video Player" at bounding box center [1000, 476] width 44 height 44
click at [270, 476] on icon "Video Player" at bounding box center [269, 476] width 44 height 44
click at [986, 472] on icon "Video Player" at bounding box center [1000, 476] width 44 height 44
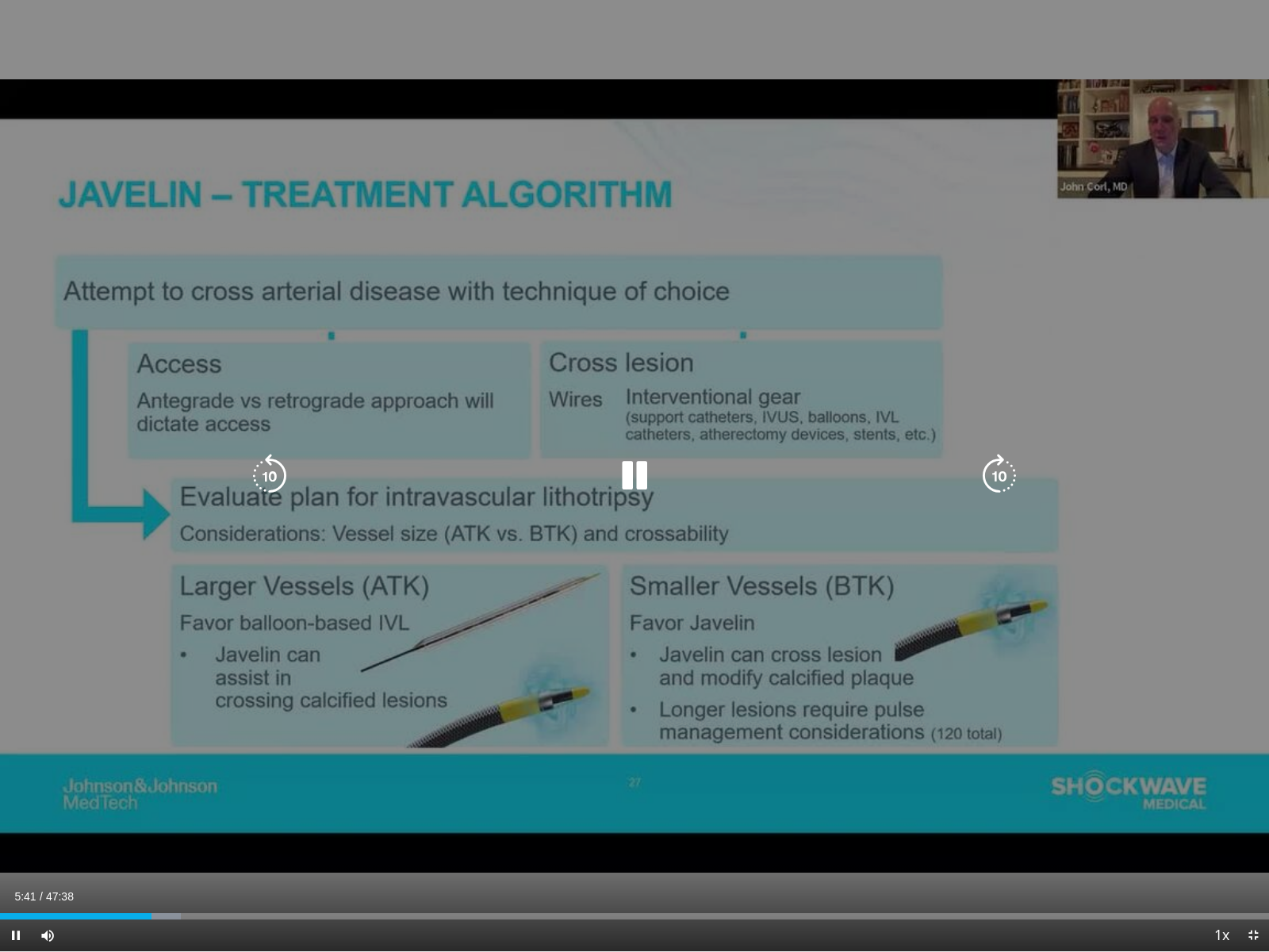
click at [623, 476] on icon "Video Player" at bounding box center [634, 476] width 44 height 44
click at [629, 476] on icon "Video Player" at bounding box center [634, 476] width 44 height 44
click at [993, 463] on icon "Video Player" at bounding box center [1000, 476] width 44 height 44
click at [993, 464] on icon "Video Player" at bounding box center [1000, 476] width 44 height 44
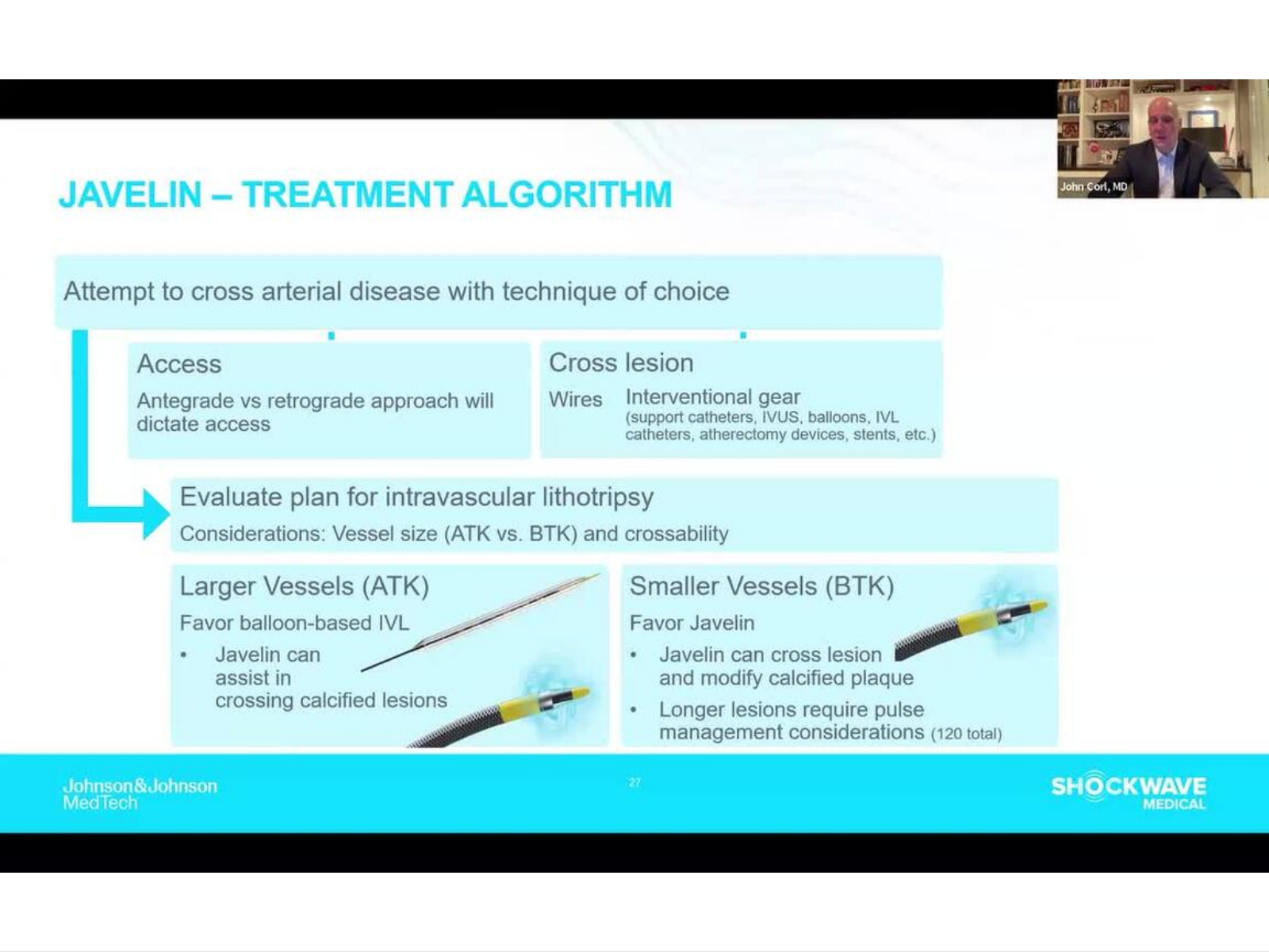
click at [992, 471] on div "10 seconds Tap to unmute" at bounding box center [634, 476] width 1269 height 951
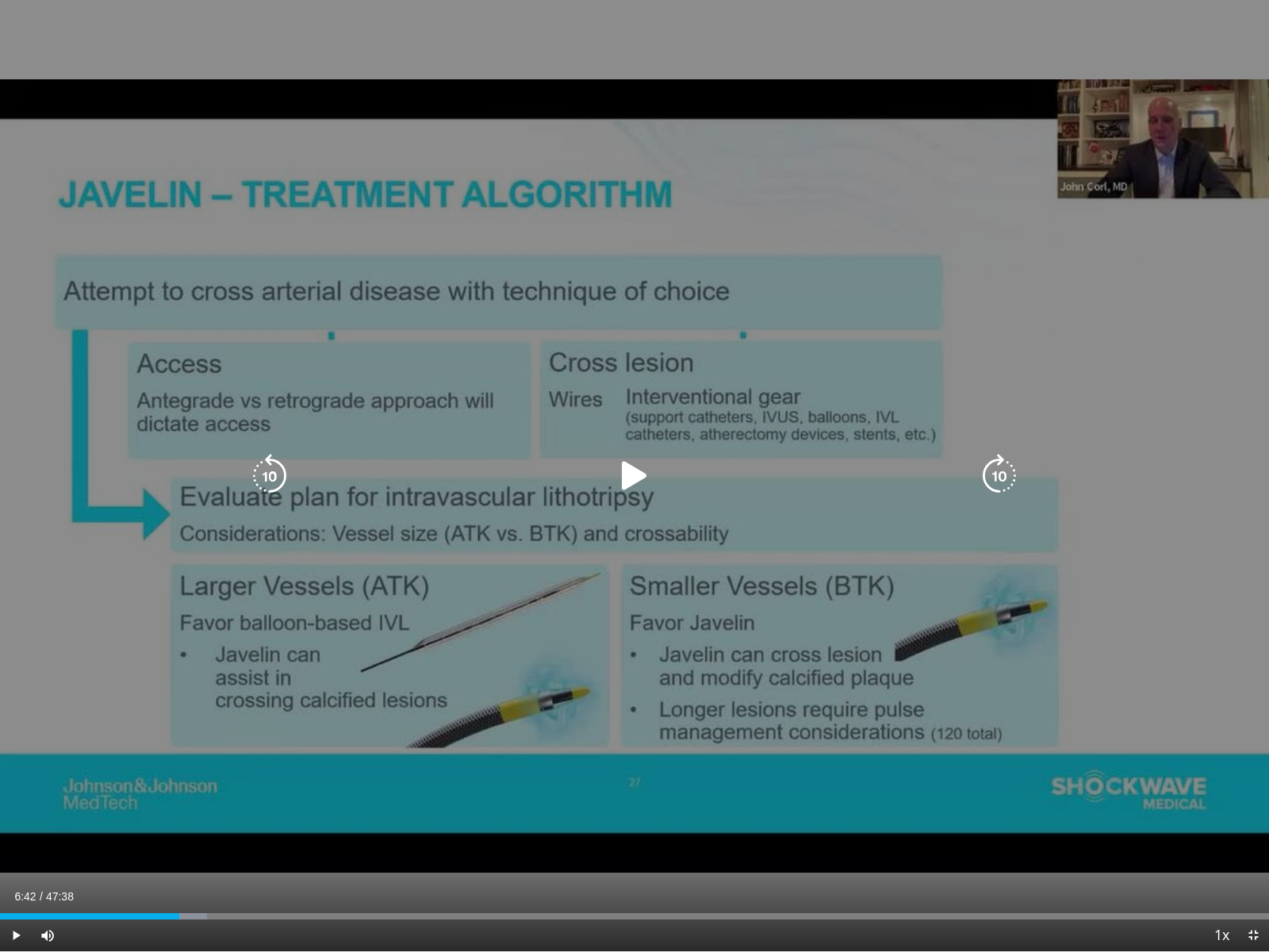
click at [610, 484] on div "Video Player" at bounding box center [635, 476] width 762 height 32
click at [634, 475] on icon "Video Player" at bounding box center [634, 476] width 44 height 44
click at [1008, 472] on icon "Video Player" at bounding box center [1000, 476] width 44 height 44
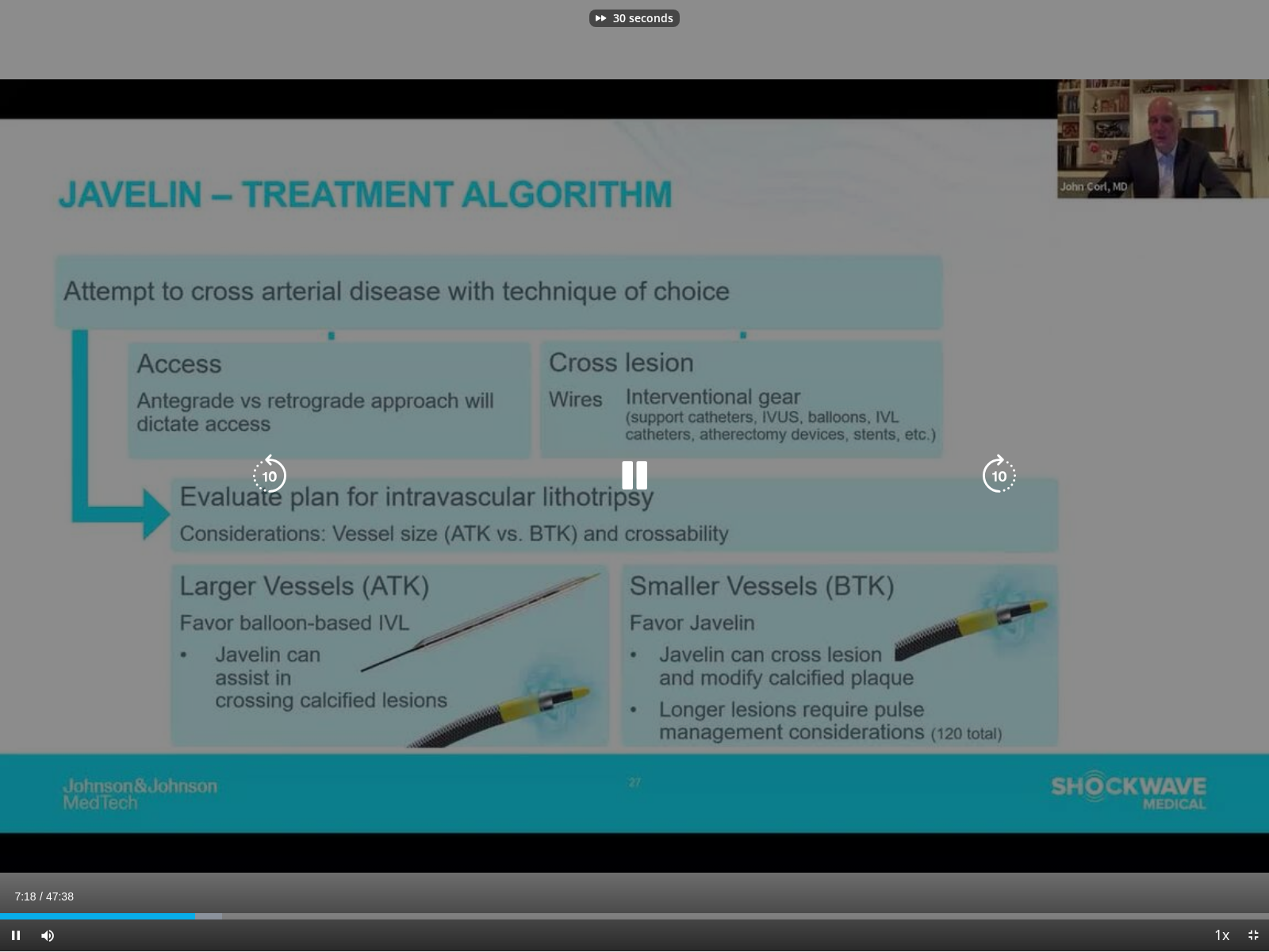
click at [1008, 472] on icon "Video Player" at bounding box center [1000, 476] width 44 height 44
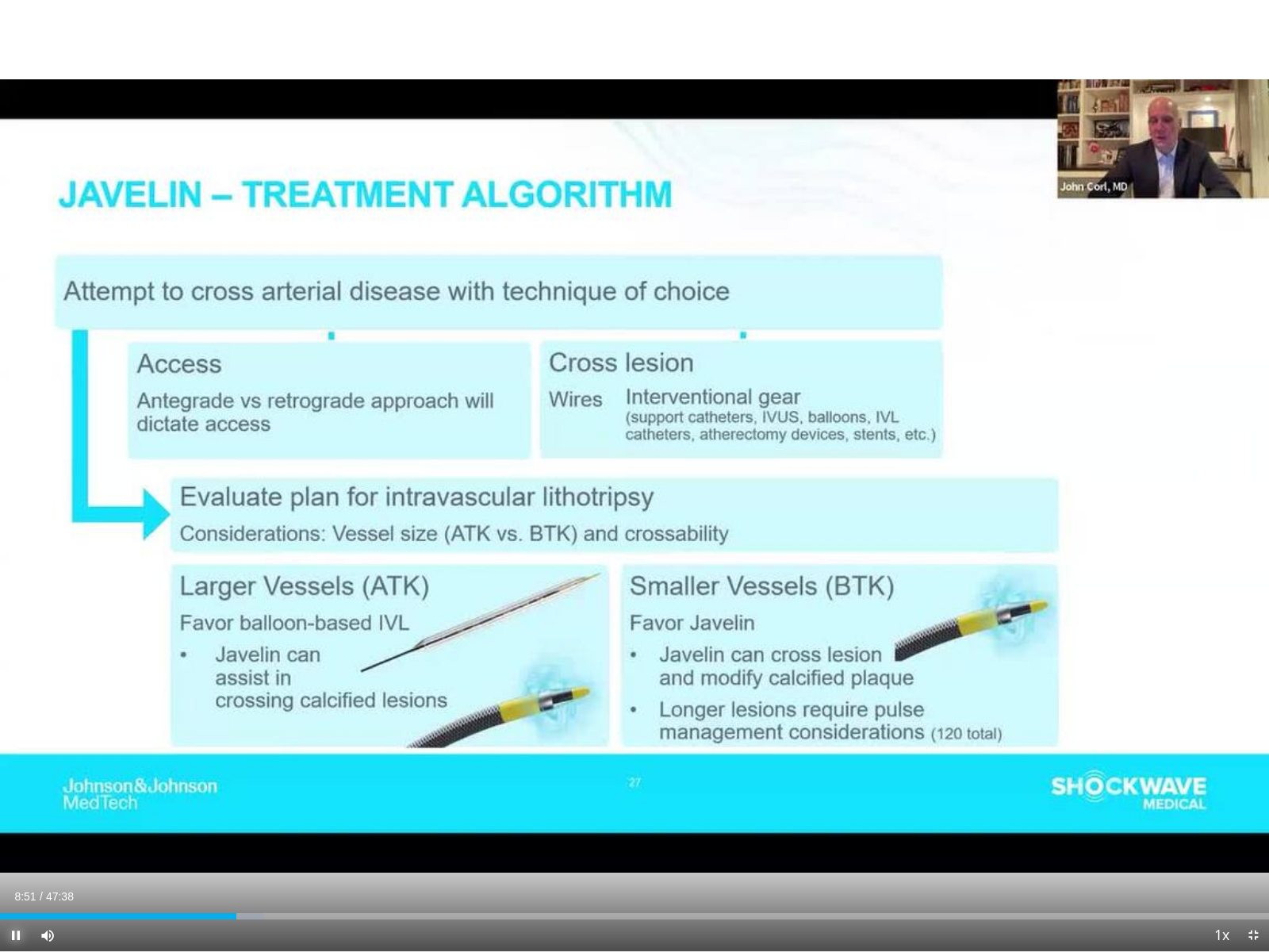
click at [16, 857] on span "Video Player" at bounding box center [16, 935] width 32 height 32
click at [19, 857] on span "Video Player" at bounding box center [16, 935] width 32 height 32
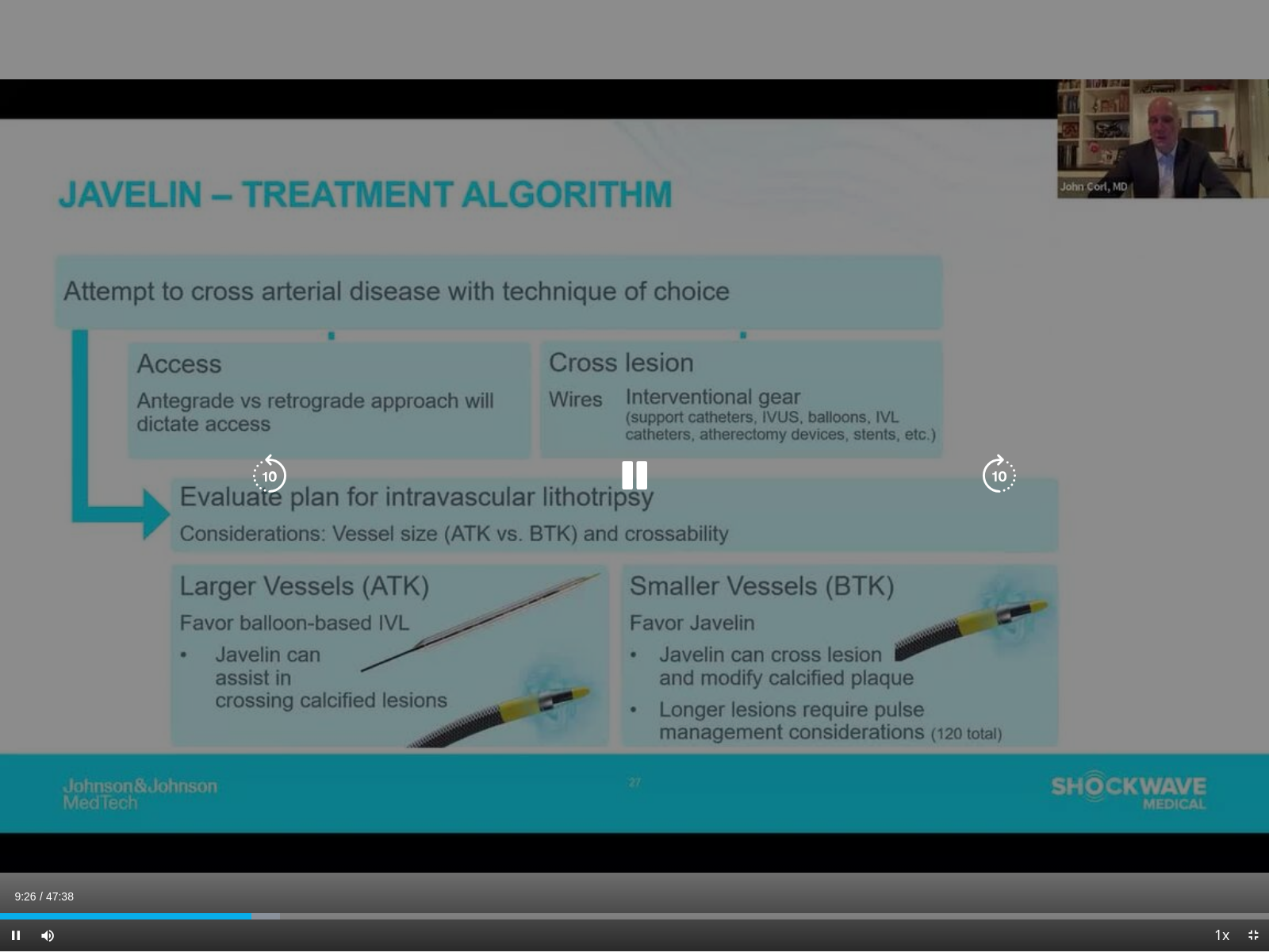
click at [995, 477] on icon "Video Player" at bounding box center [1000, 476] width 44 height 44
click at [995, 478] on icon "Video Player" at bounding box center [1000, 476] width 44 height 44
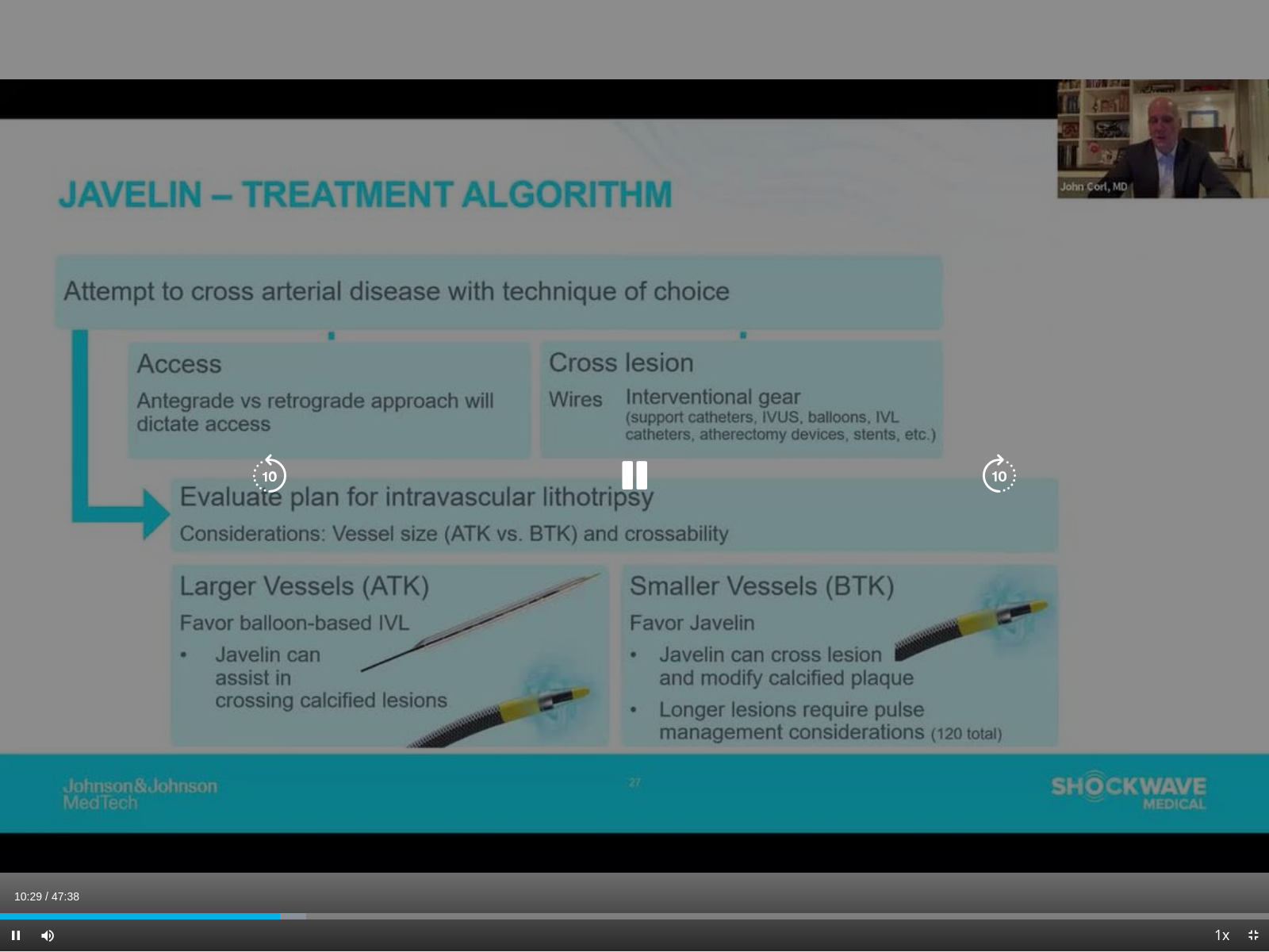
click at [999, 476] on icon "Video Player" at bounding box center [1000, 476] width 44 height 44
click at [992, 477] on icon "Video Player" at bounding box center [1000, 476] width 44 height 44
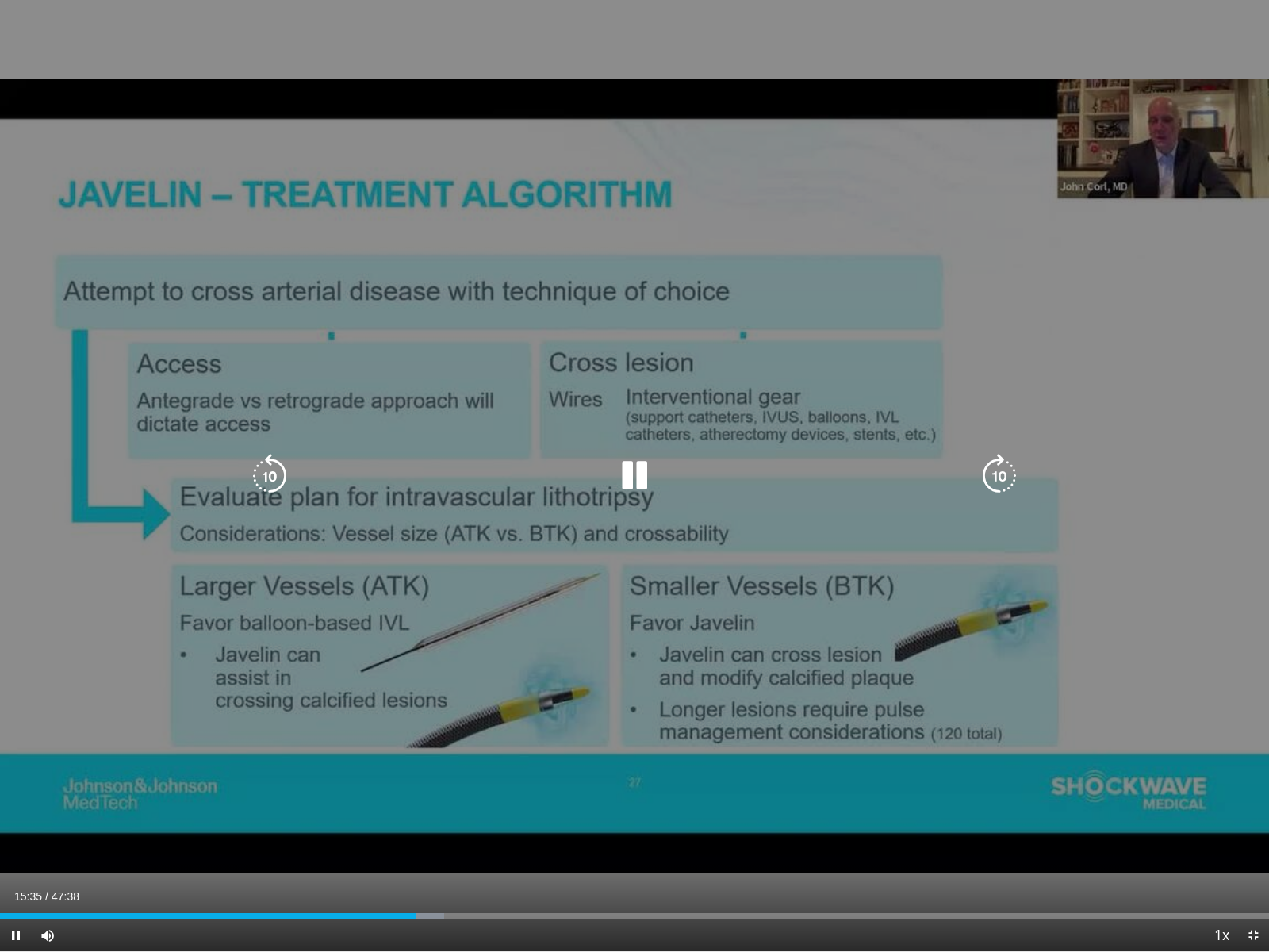
click at [999, 471] on icon "Video Player" at bounding box center [1000, 476] width 44 height 44
click at [992, 483] on icon "Video Player" at bounding box center [1000, 476] width 44 height 44
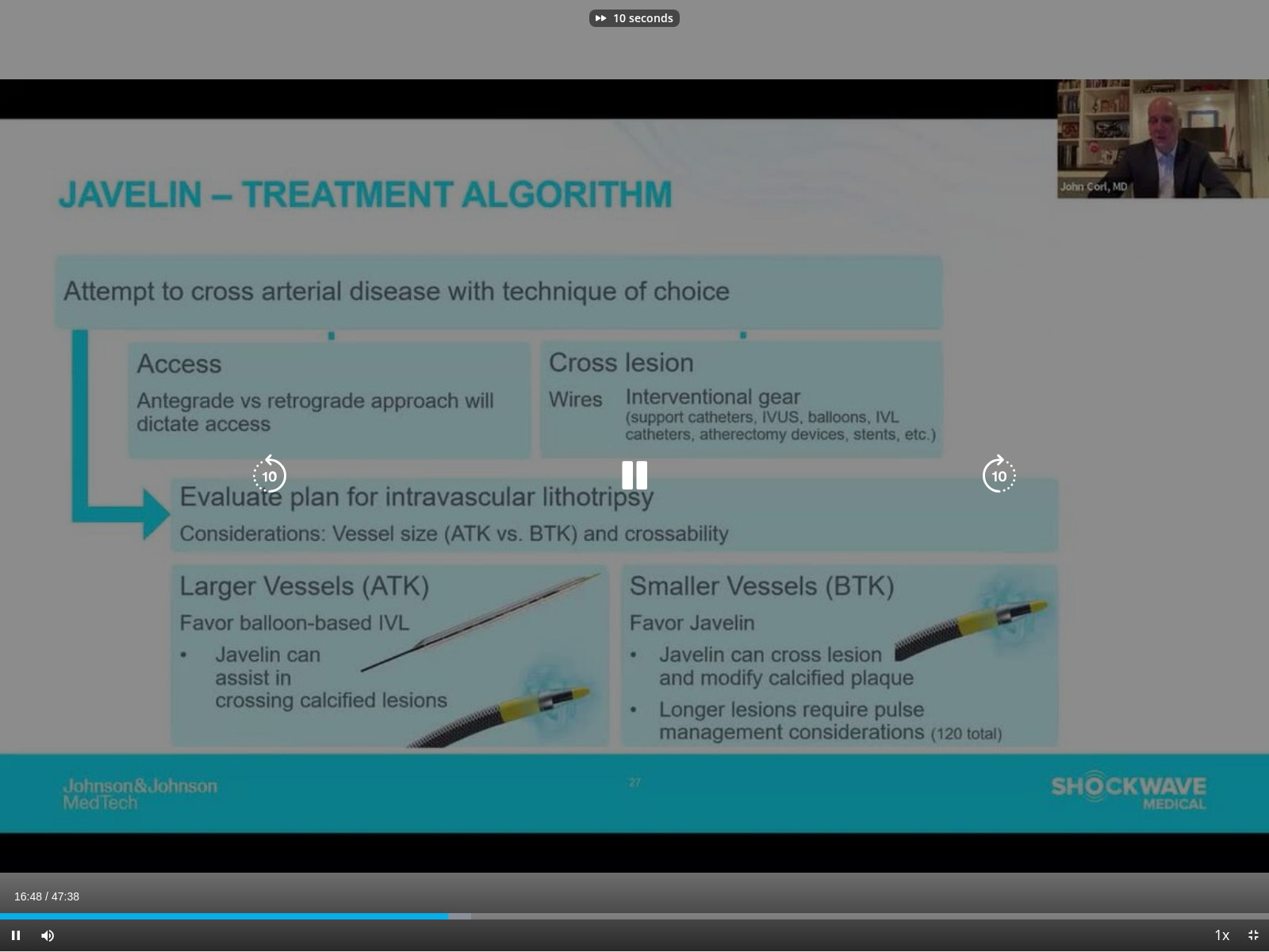
click at [993, 482] on icon "Video Player" at bounding box center [1000, 476] width 44 height 44
drag, startPoint x: 996, startPoint y: 483, endPoint x: 1005, endPoint y: 500, distance: 19.2
click at [1002, 491] on icon "Video Player" at bounding box center [1000, 476] width 44 height 44
click at [1006, 484] on icon "Video Player" at bounding box center [1000, 476] width 44 height 44
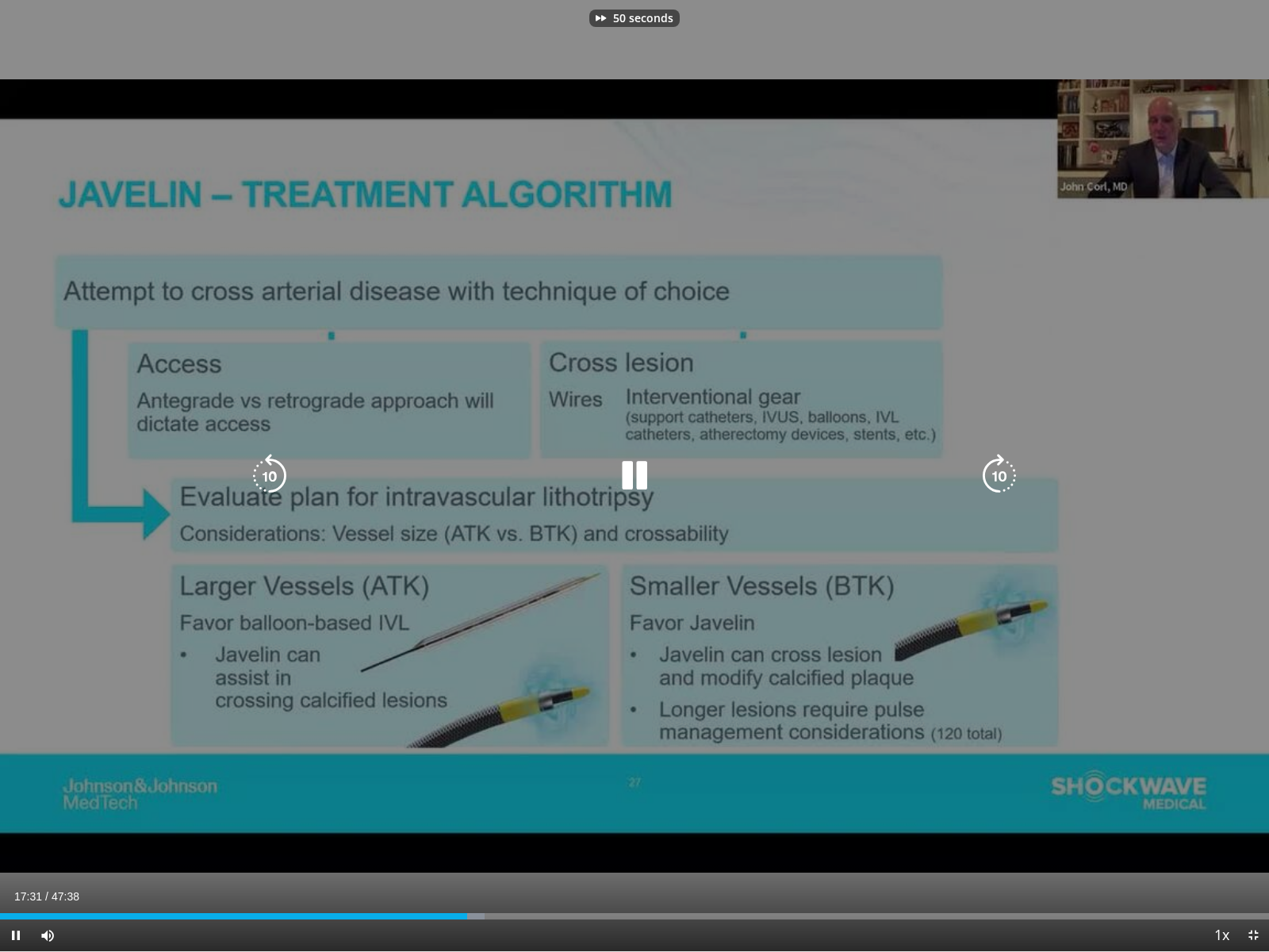
click at [1006, 484] on icon "Video Player" at bounding box center [1000, 476] width 44 height 44
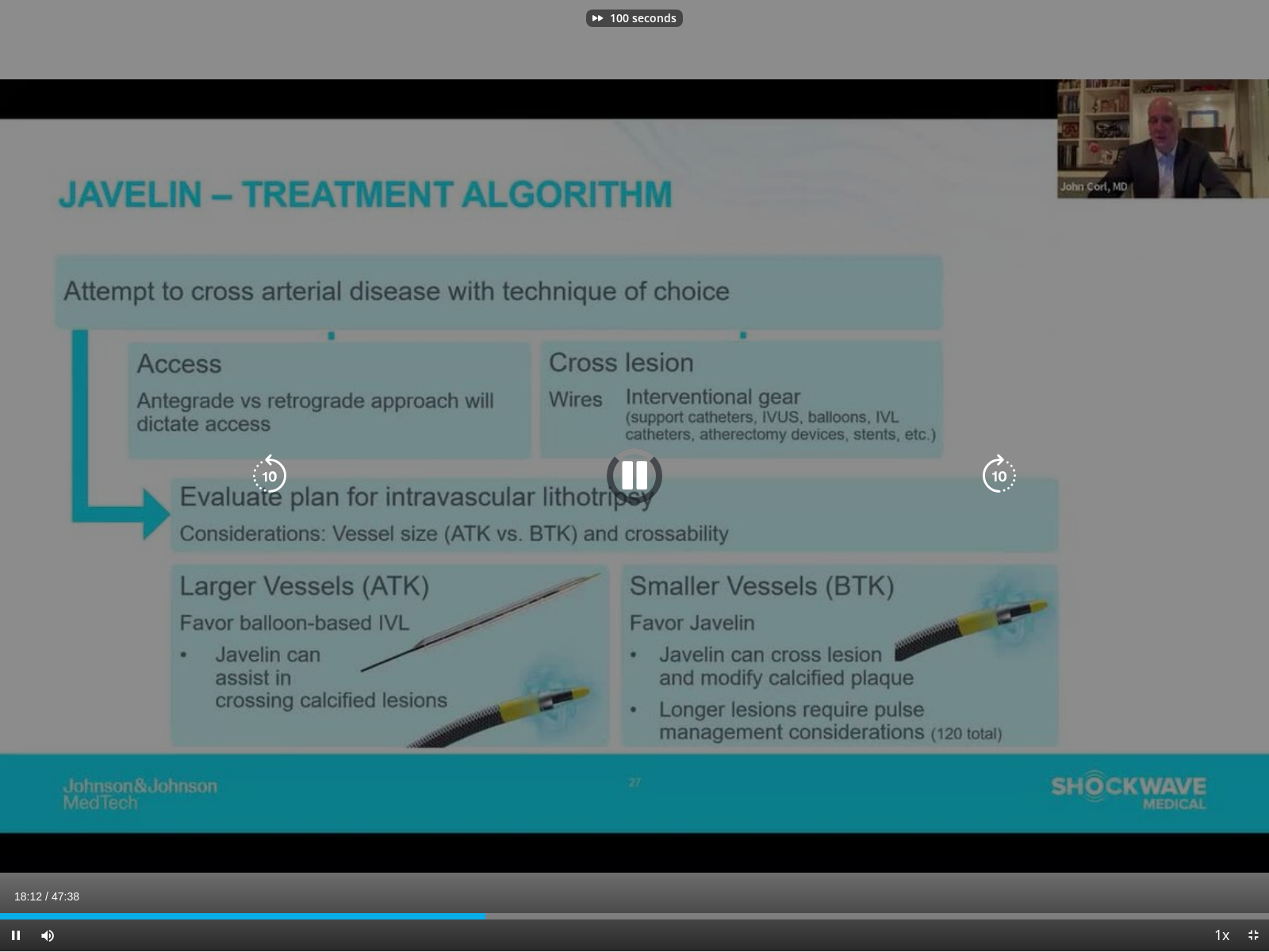
click at [1006, 484] on icon "Video Player" at bounding box center [1000, 476] width 44 height 44
click at [1000, 487] on icon "Video Player" at bounding box center [1000, 476] width 44 height 44
click at [1002, 476] on icon "Video Player" at bounding box center [1000, 476] width 44 height 44
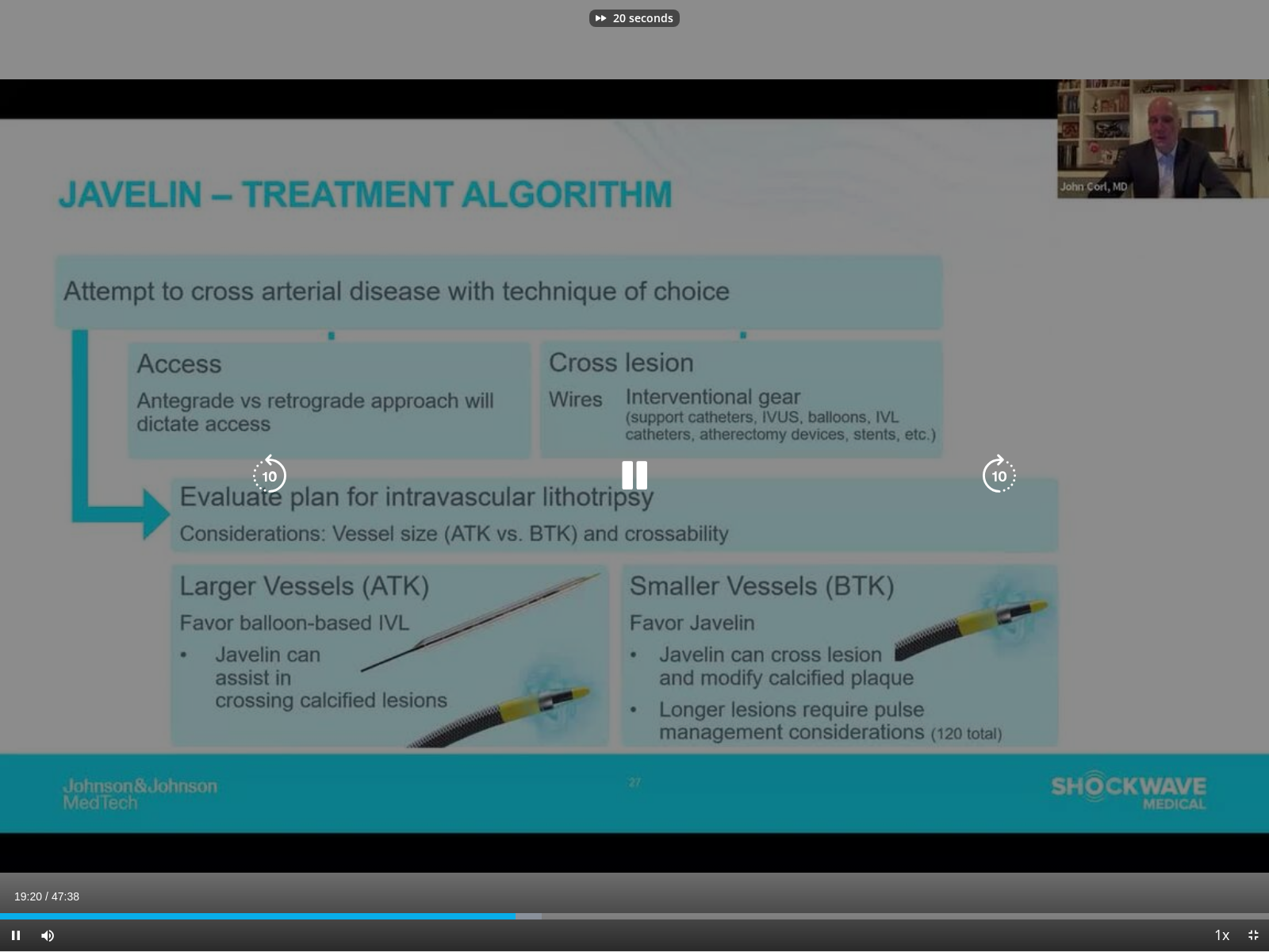
click at [1002, 476] on icon "Video Player" at bounding box center [1000, 476] width 44 height 44
click at [1002, 477] on icon "Video Player" at bounding box center [1000, 476] width 44 height 44
click at [1000, 476] on icon "Video Player" at bounding box center [1000, 476] width 44 height 44
click at [1000, 478] on icon "Video Player" at bounding box center [1000, 476] width 44 height 44
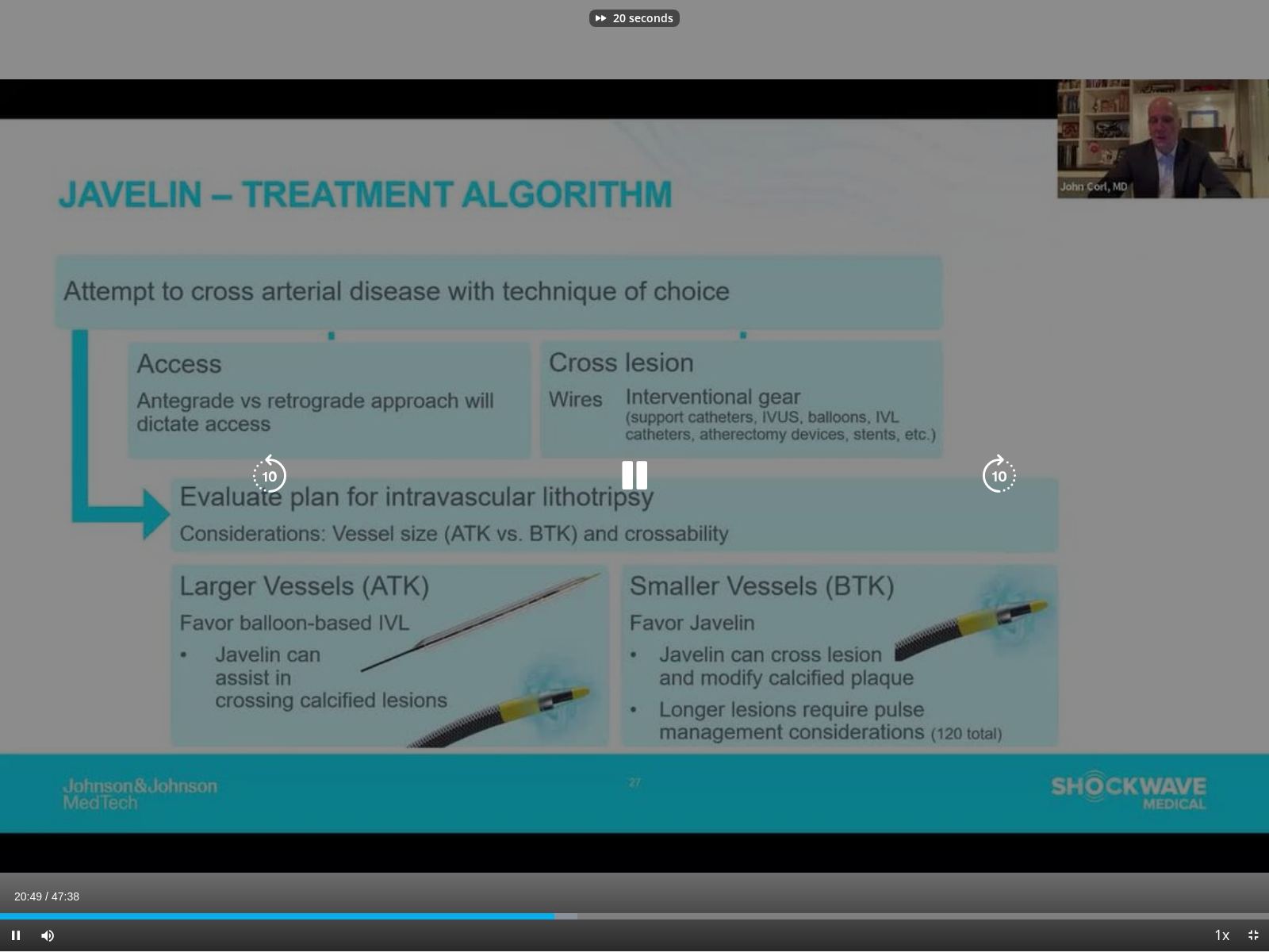
click at [997, 478] on icon "Video Player" at bounding box center [1000, 476] width 44 height 44
click at [996, 477] on icon "Video Player" at bounding box center [1000, 476] width 44 height 44
click at [996, 478] on icon "Video Player" at bounding box center [1000, 476] width 44 height 44
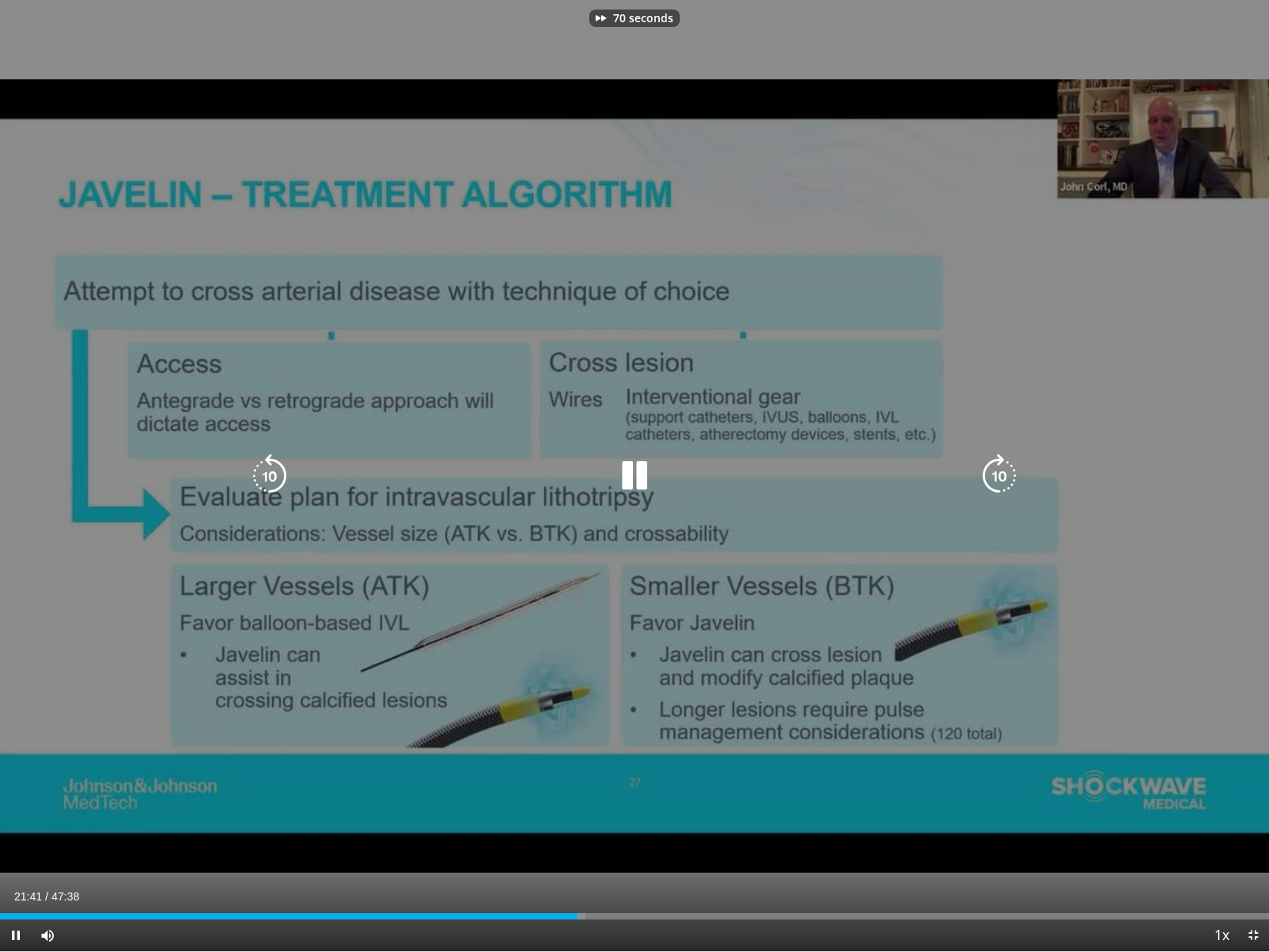
click at [996, 478] on icon "Video Player" at bounding box center [1000, 476] width 44 height 44
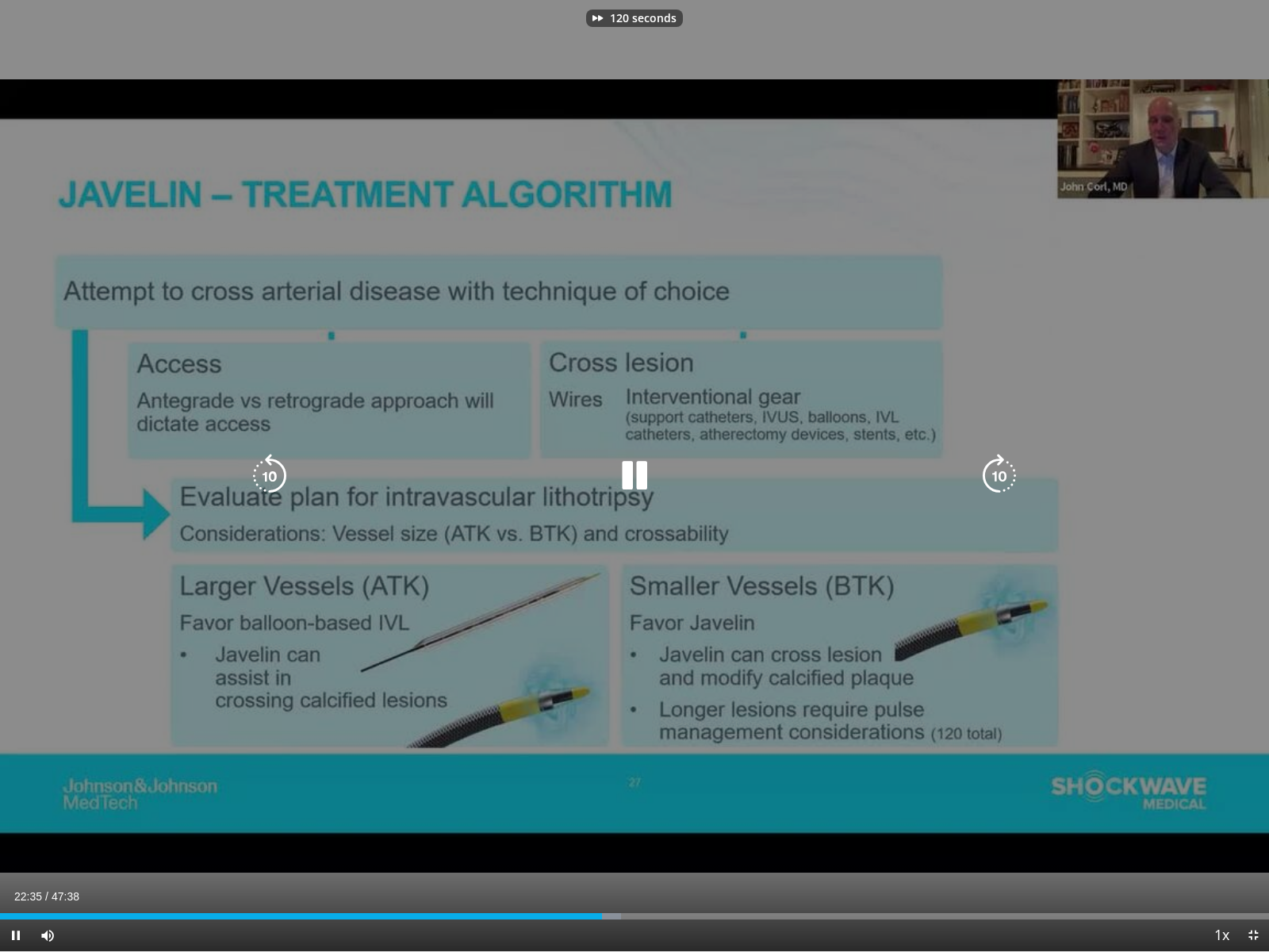
click at [996, 478] on icon "Video Player" at bounding box center [1000, 476] width 44 height 44
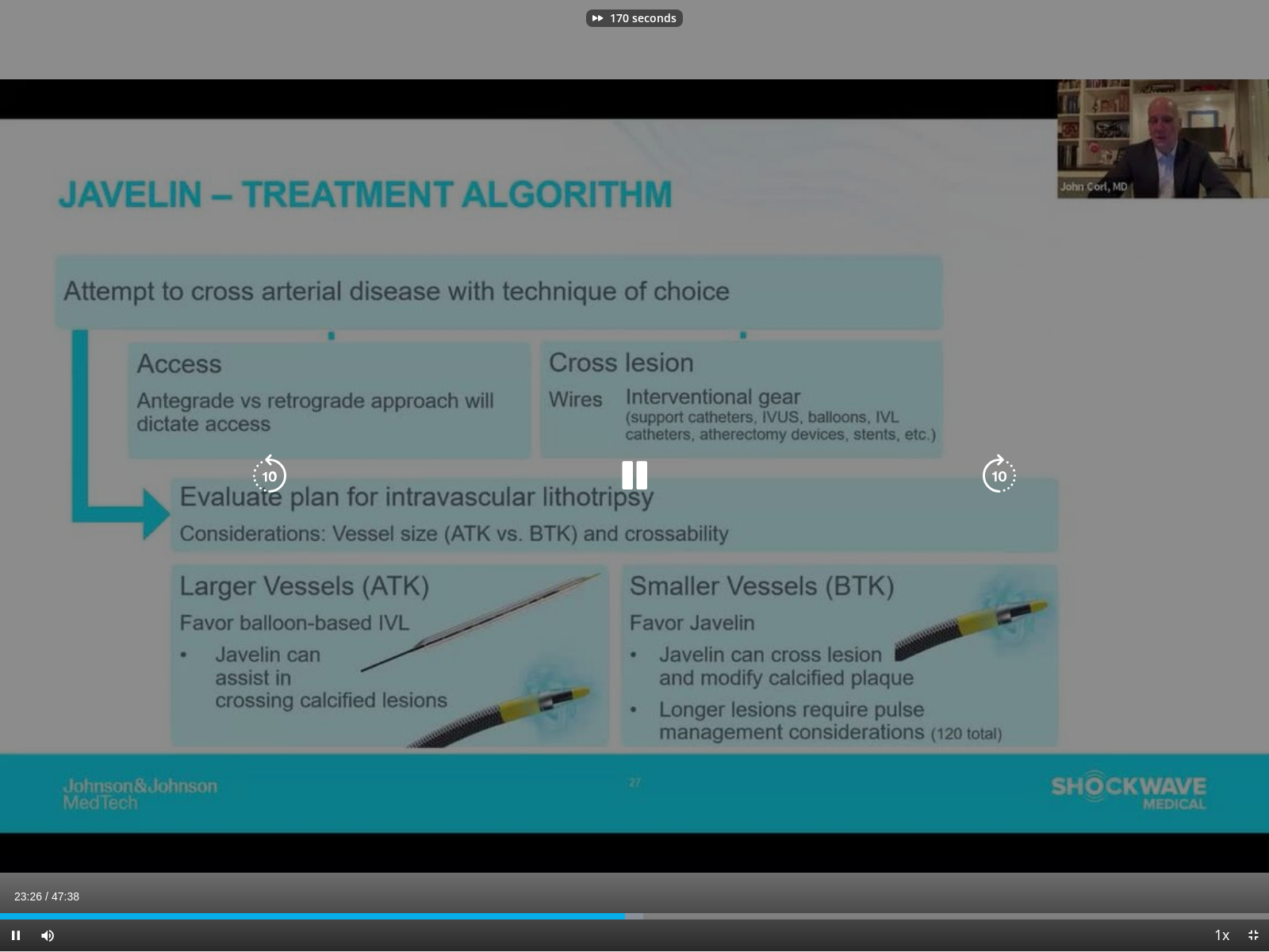
click at [996, 478] on icon "Video Player" at bounding box center [1000, 476] width 44 height 44
click at [992, 468] on icon "Video Player" at bounding box center [1000, 476] width 44 height 44
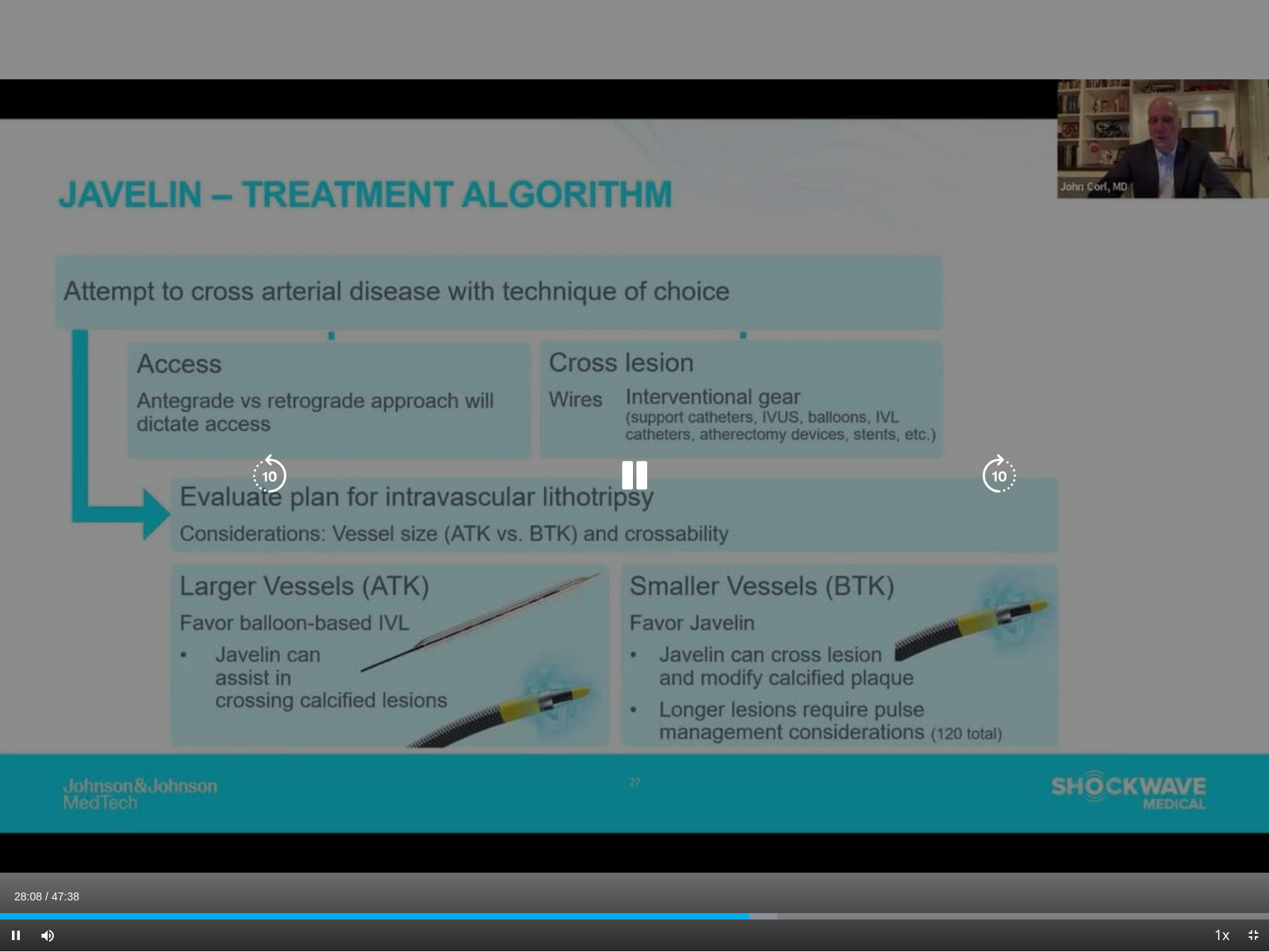
click at [991, 477] on icon "Video Player" at bounding box center [1000, 476] width 44 height 44
click at [991, 476] on icon "Video Player" at bounding box center [1000, 476] width 44 height 44
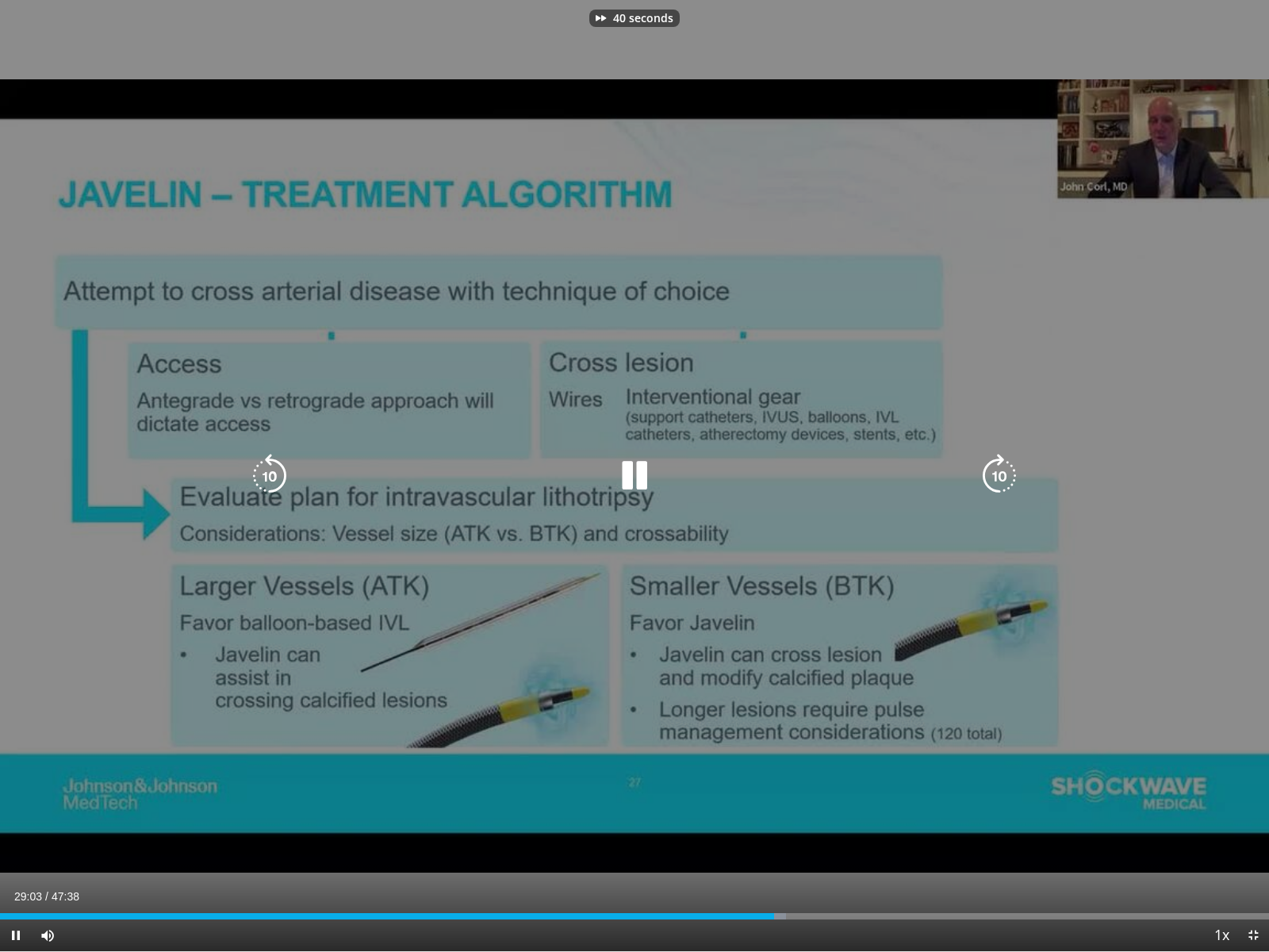
click at [991, 476] on icon "Video Player" at bounding box center [1000, 476] width 44 height 44
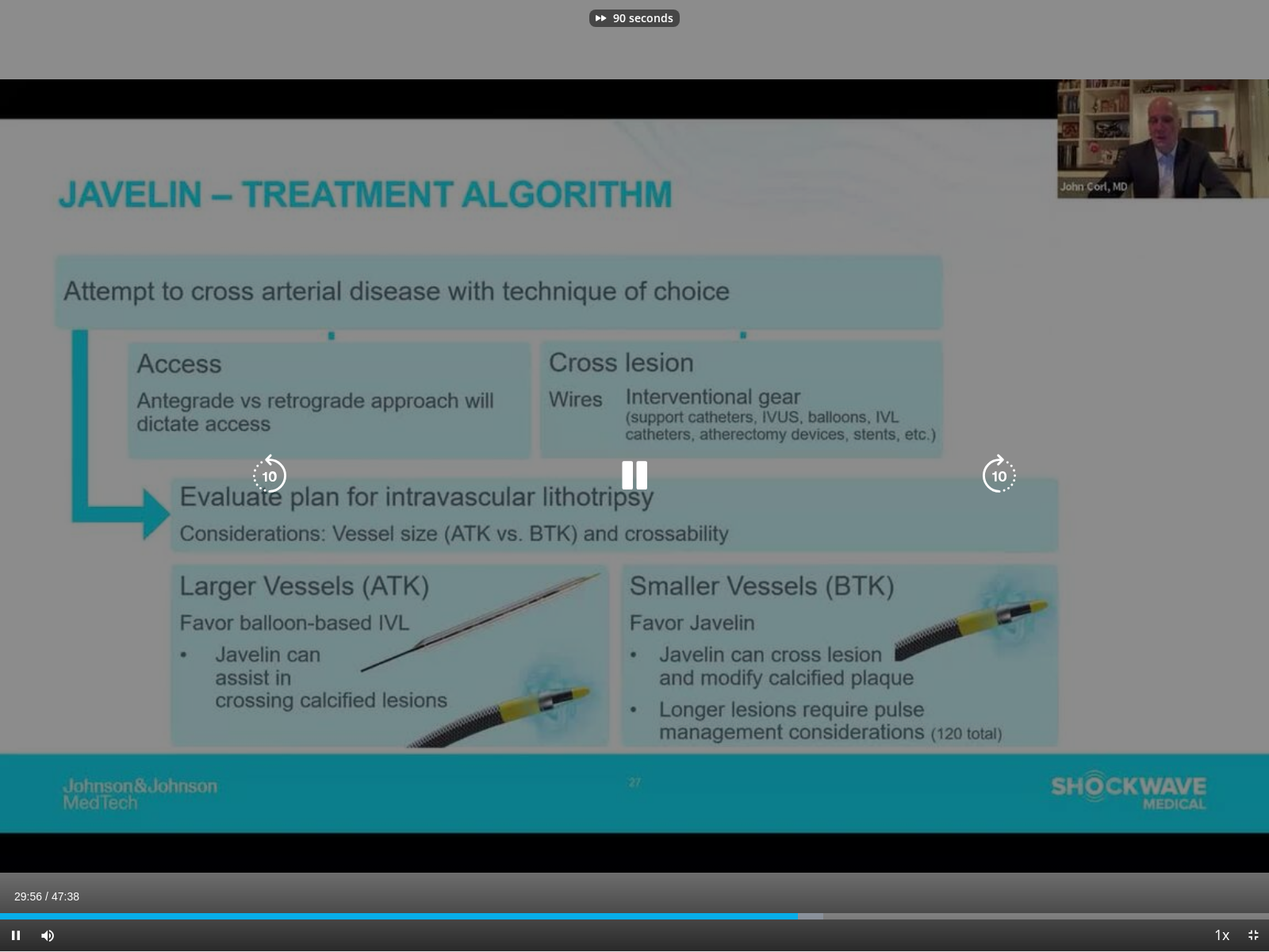
click at [991, 476] on icon "Video Player" at bounding box center [1000, 476] width 44 height 44
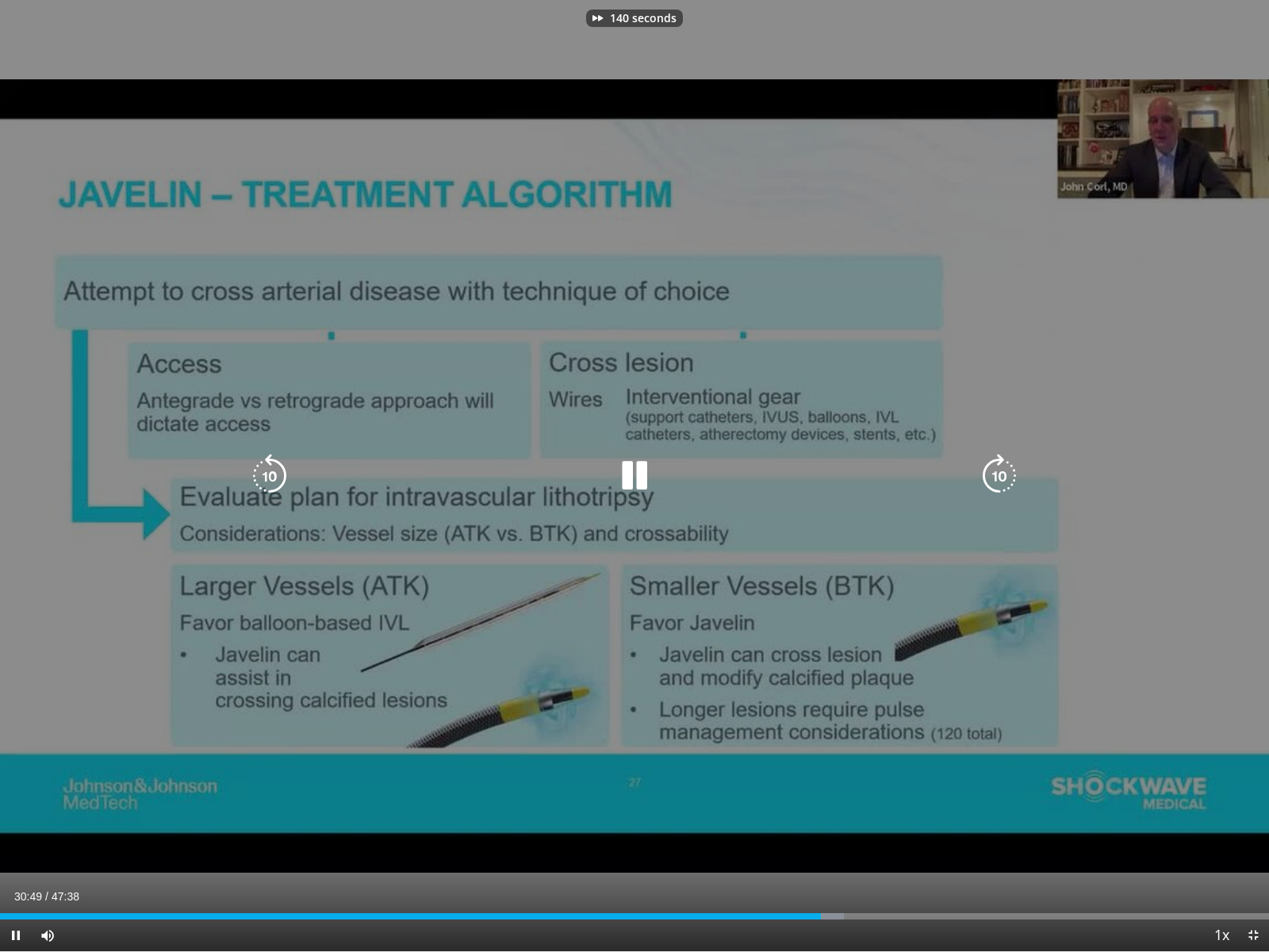
click at [991, 476] on icon "Video Player" at bounding box center [1000, 476] width 44 height 44
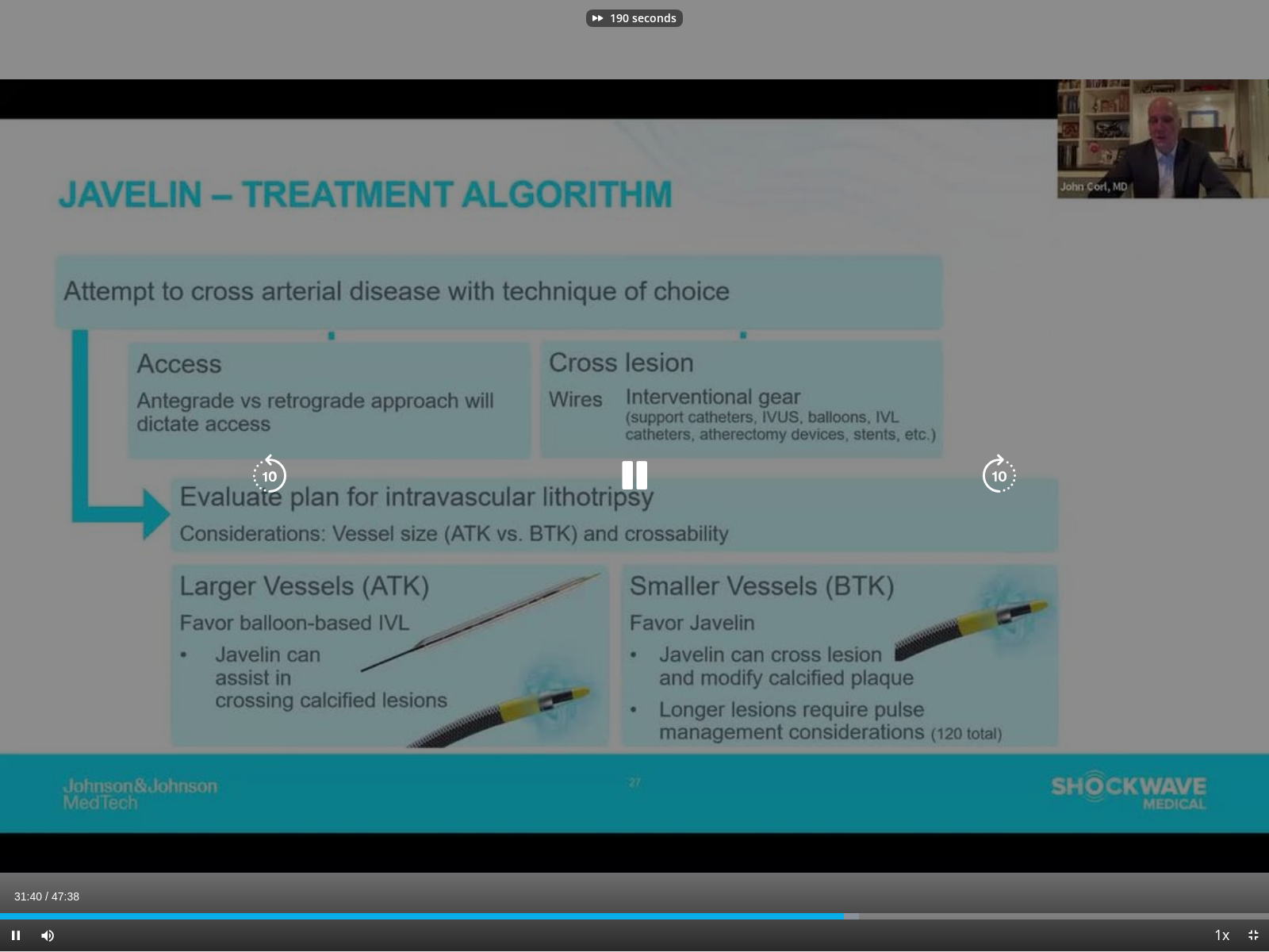
click at [991, 476] on icon "Video Player" at bounding box center [1000, 476] width 44 height 44
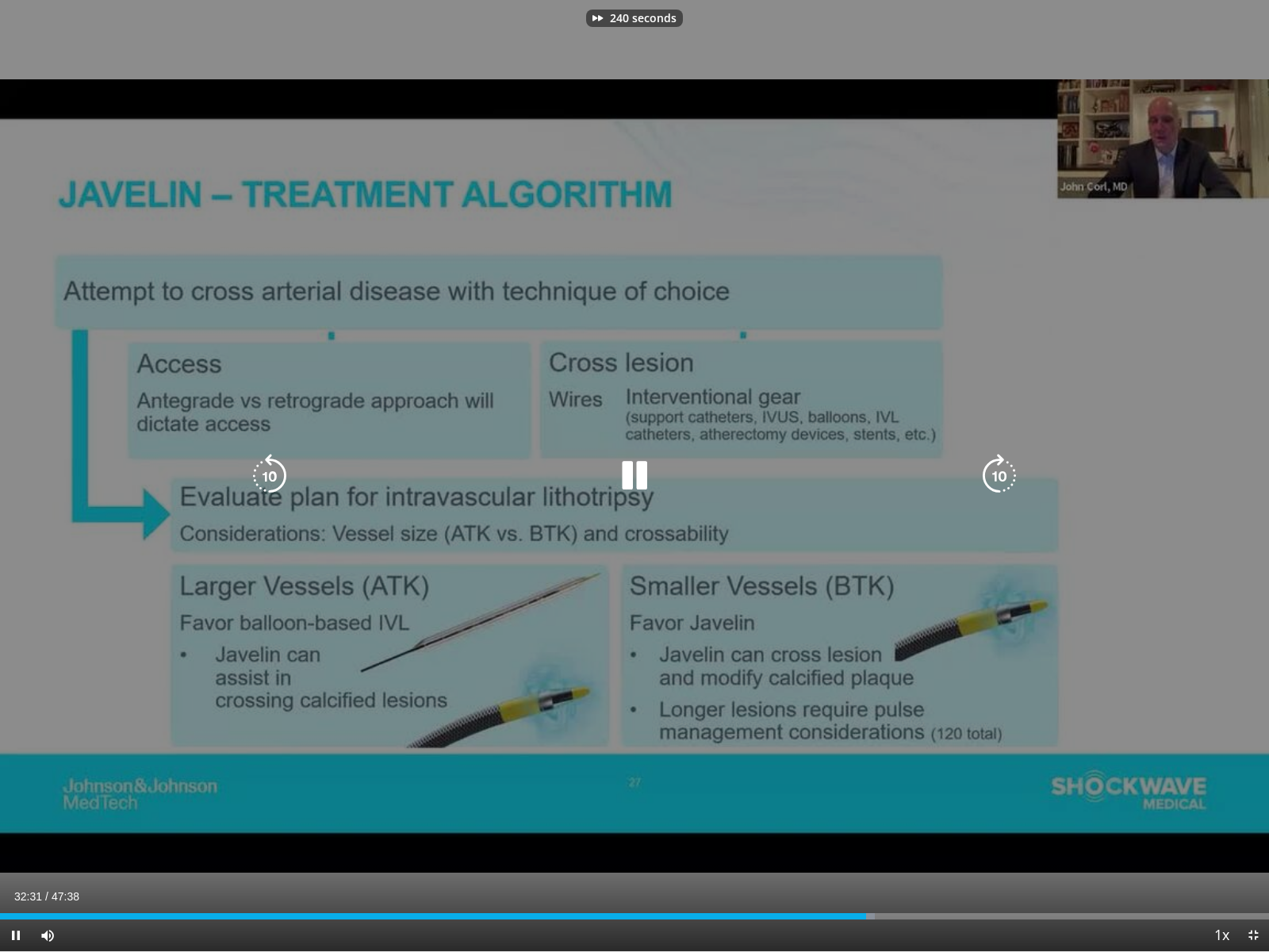
click at [991, 476] on icon "Video Player" at bounding box center [1000, 476] width 44 height 44
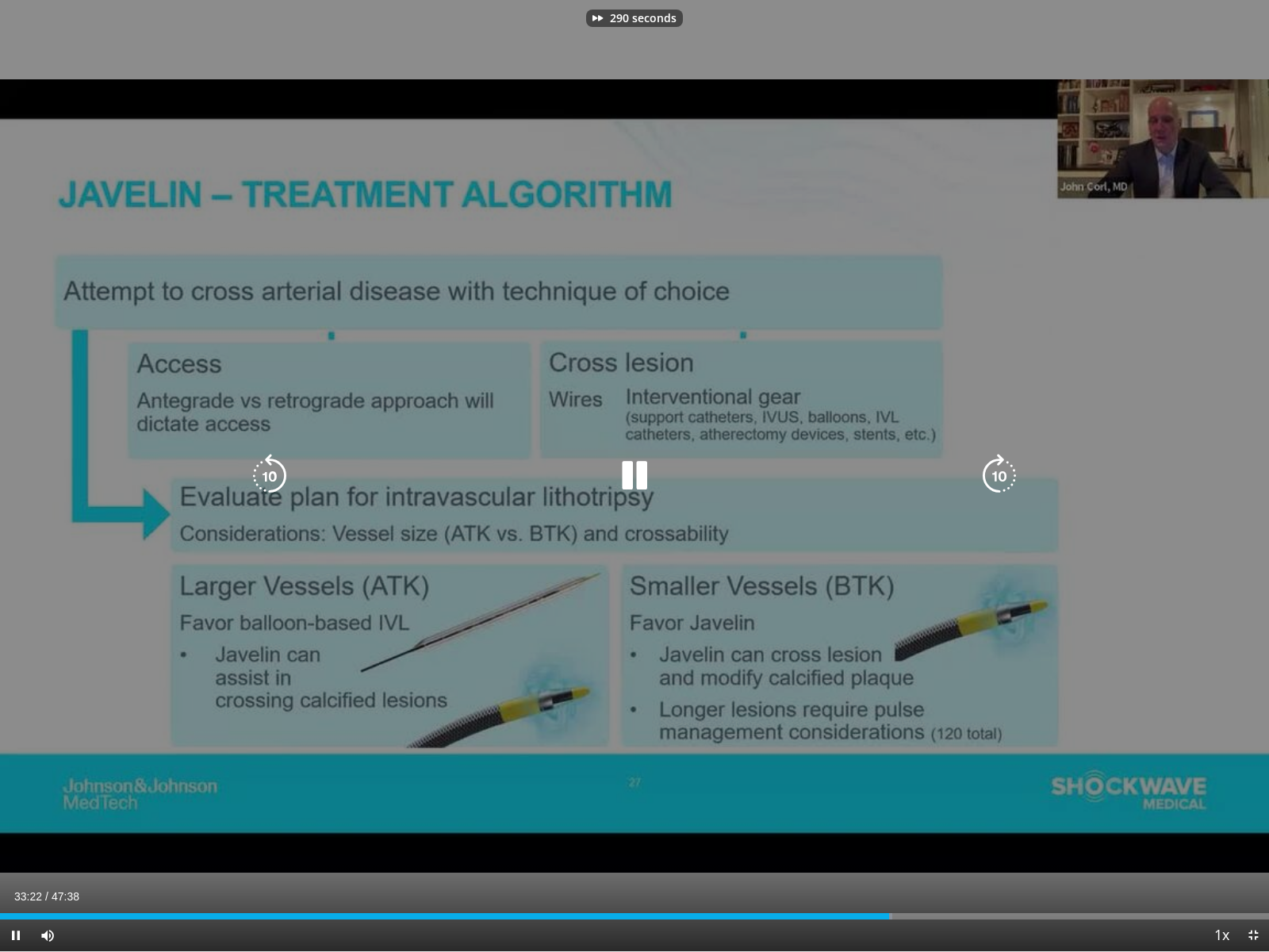
click at [991, 476] on icon "Video Player" at bounding box center [1000, 476] width 44 height 44
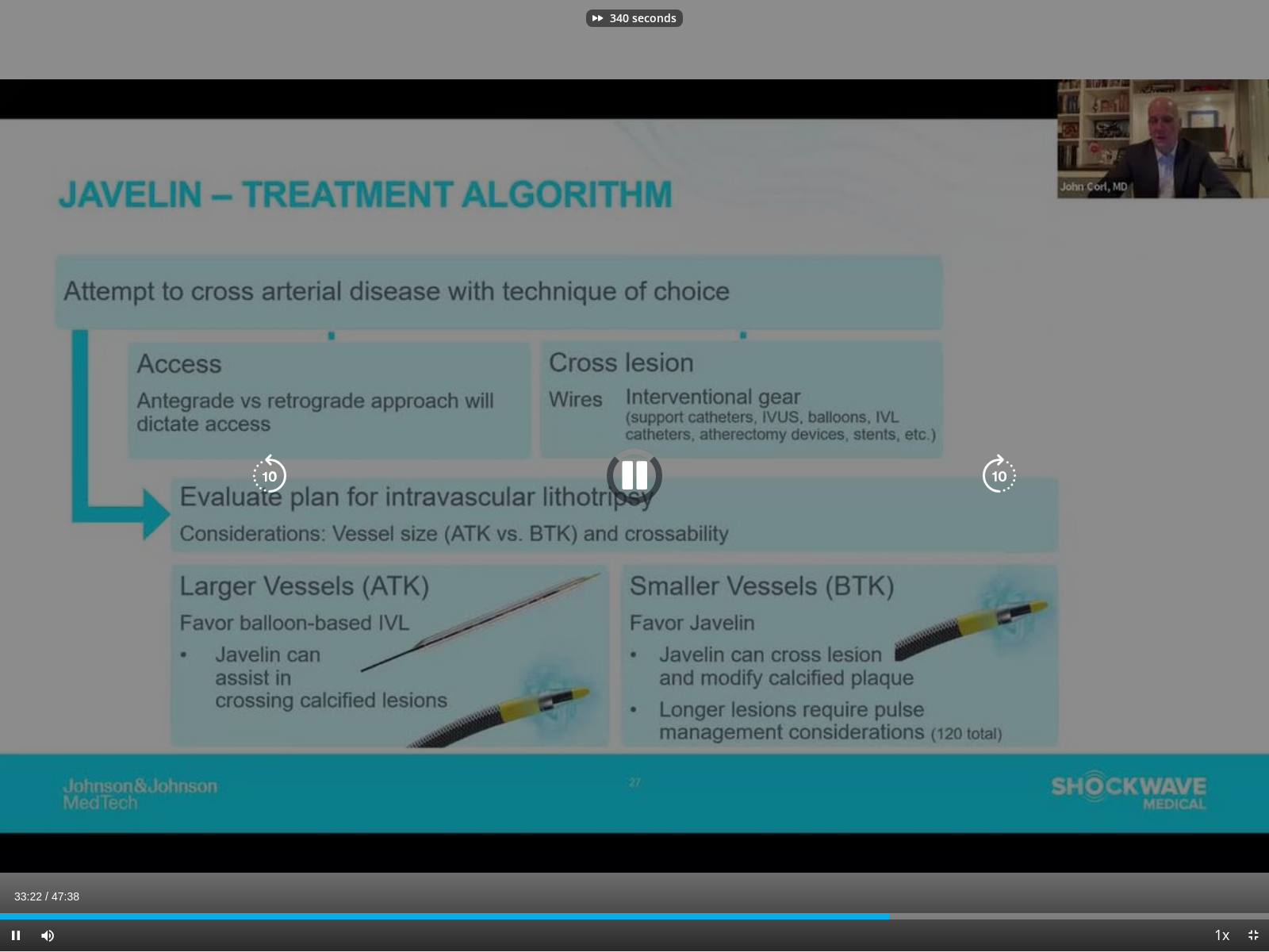
click at [991, 476] on icon "Video Player" at bounding box center [1000, 476] width 44 height 44
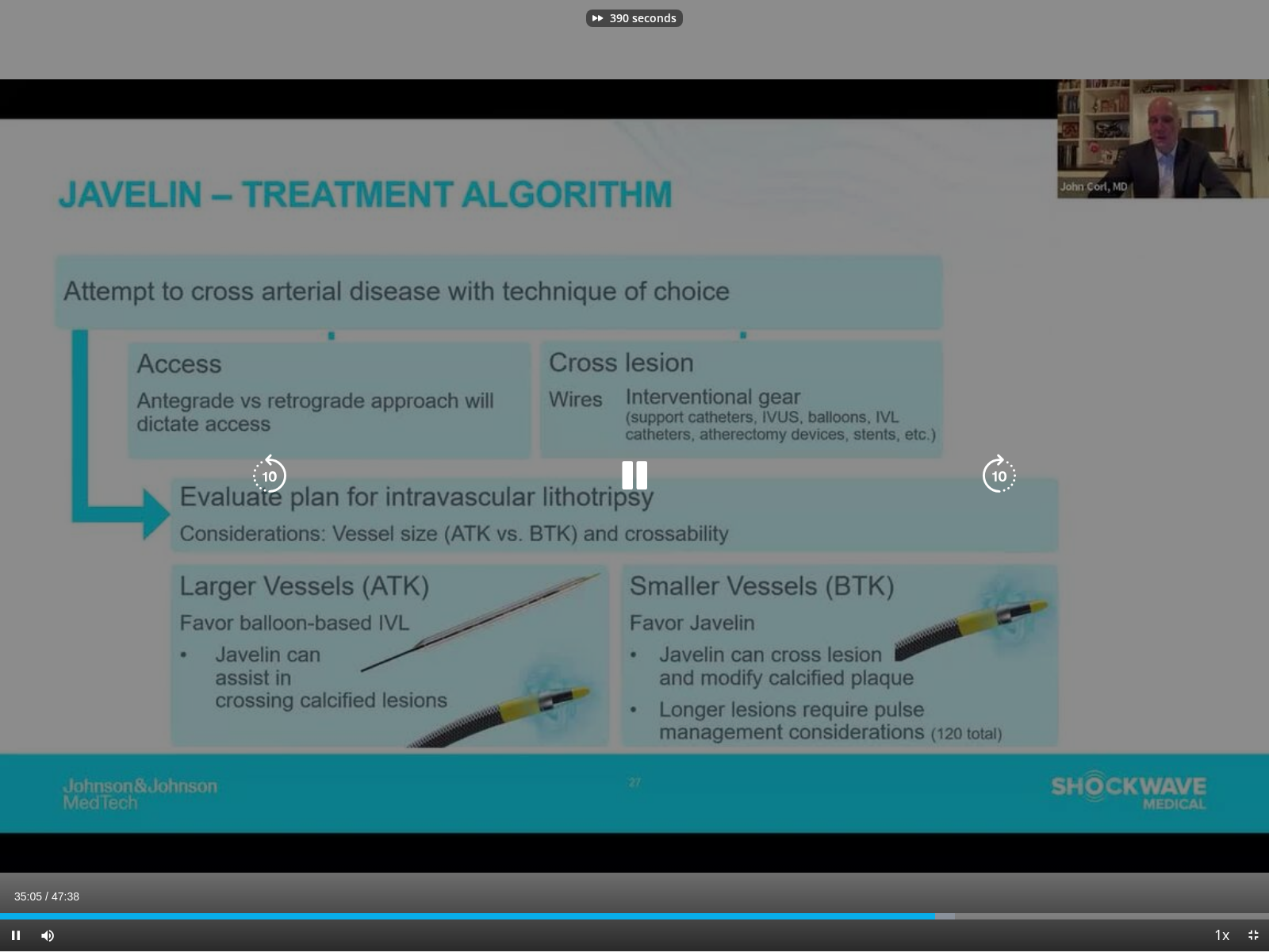
click at [991, 476] on icon "Video Player" at bounding box center [1000, 476] width 44 height 44
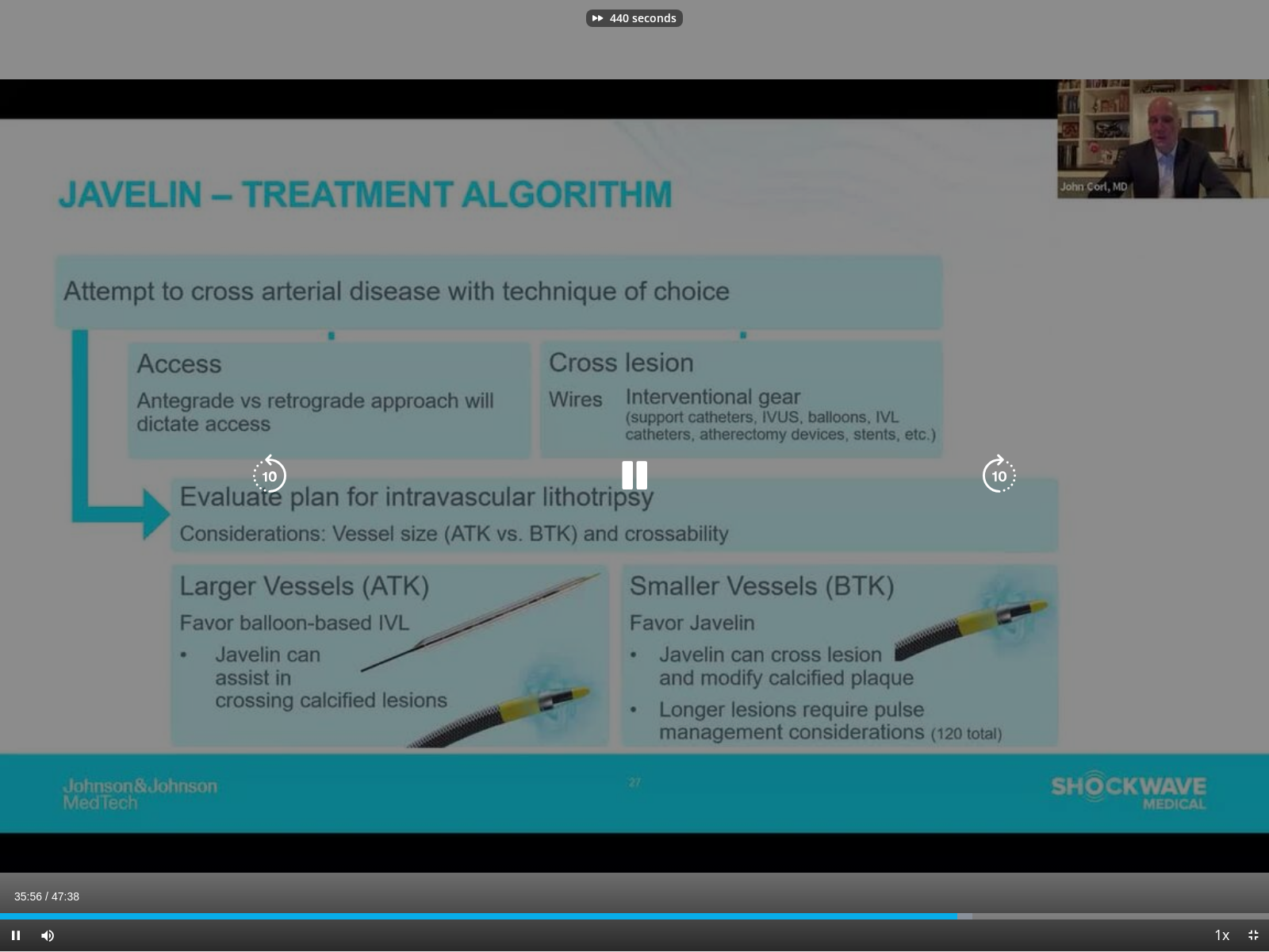
click at [991, 476] on icon "Video Player" at bounding box center [1000, 476] width 44 height 44
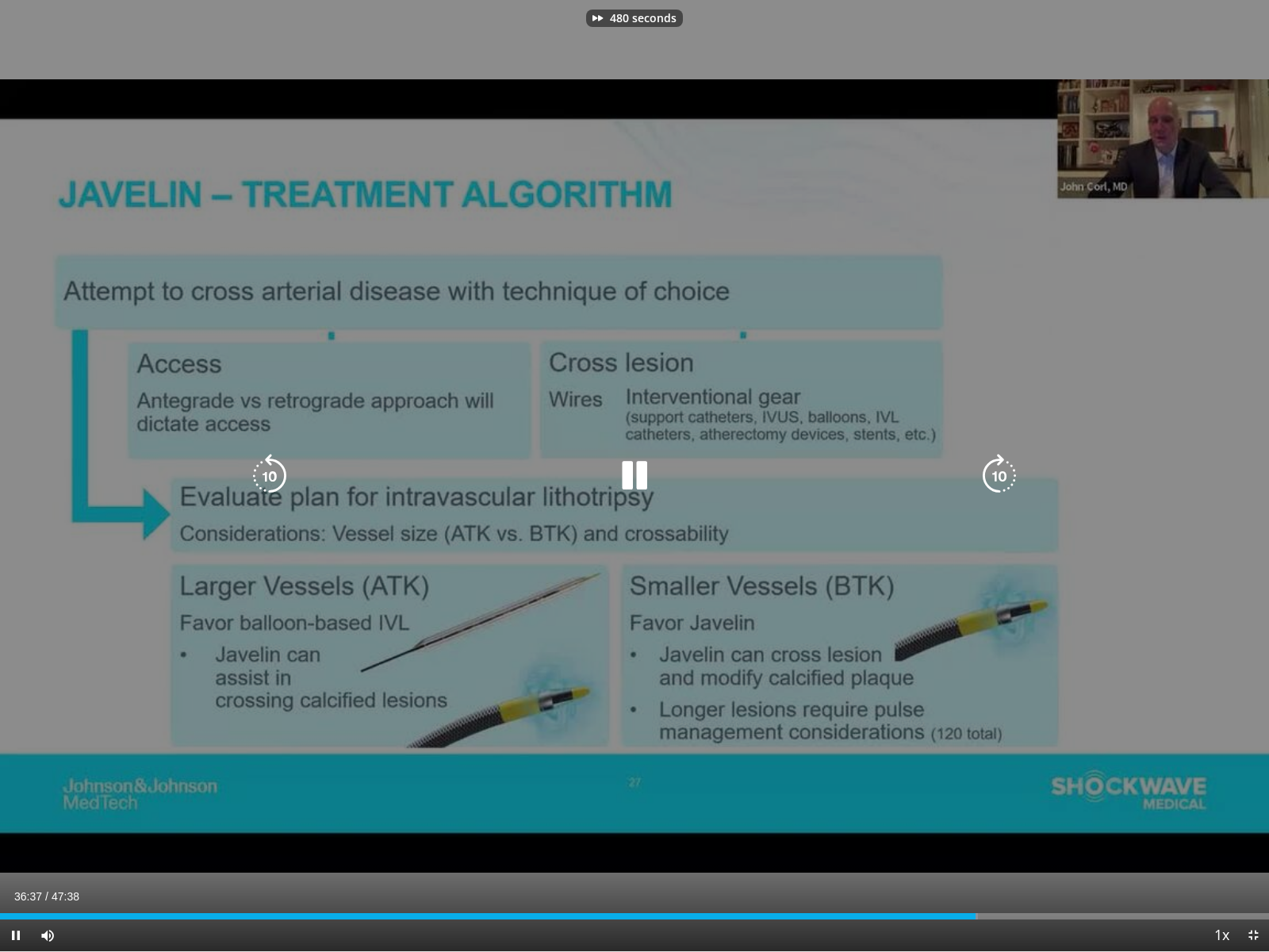
click at [991, 476] on icon "Video Player" at bounding box center [1000, 476] width 44 height 44
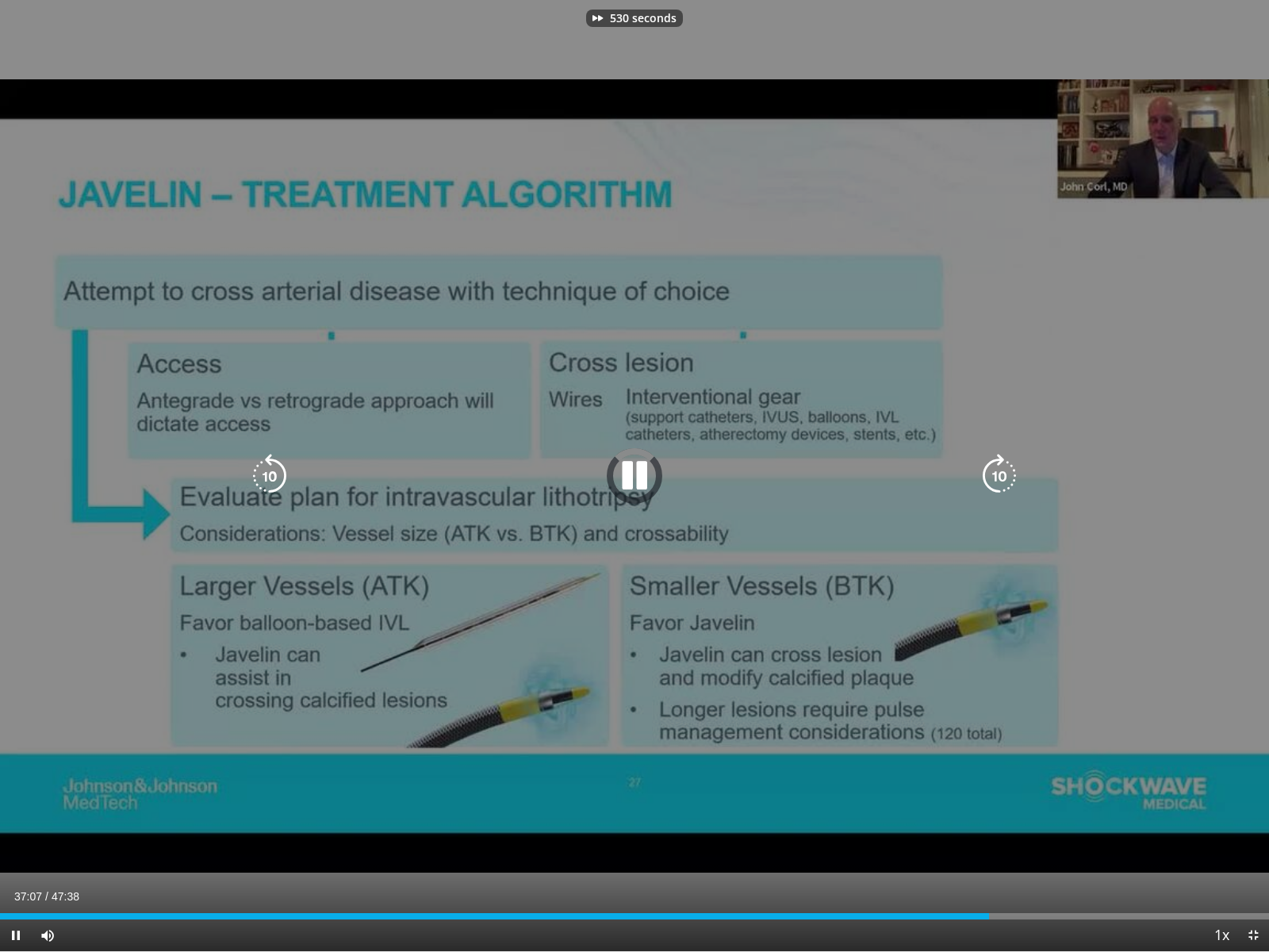
click at [991, 476] on icon "Video Player" at bounding box center [1000, 476] width 44 height 44
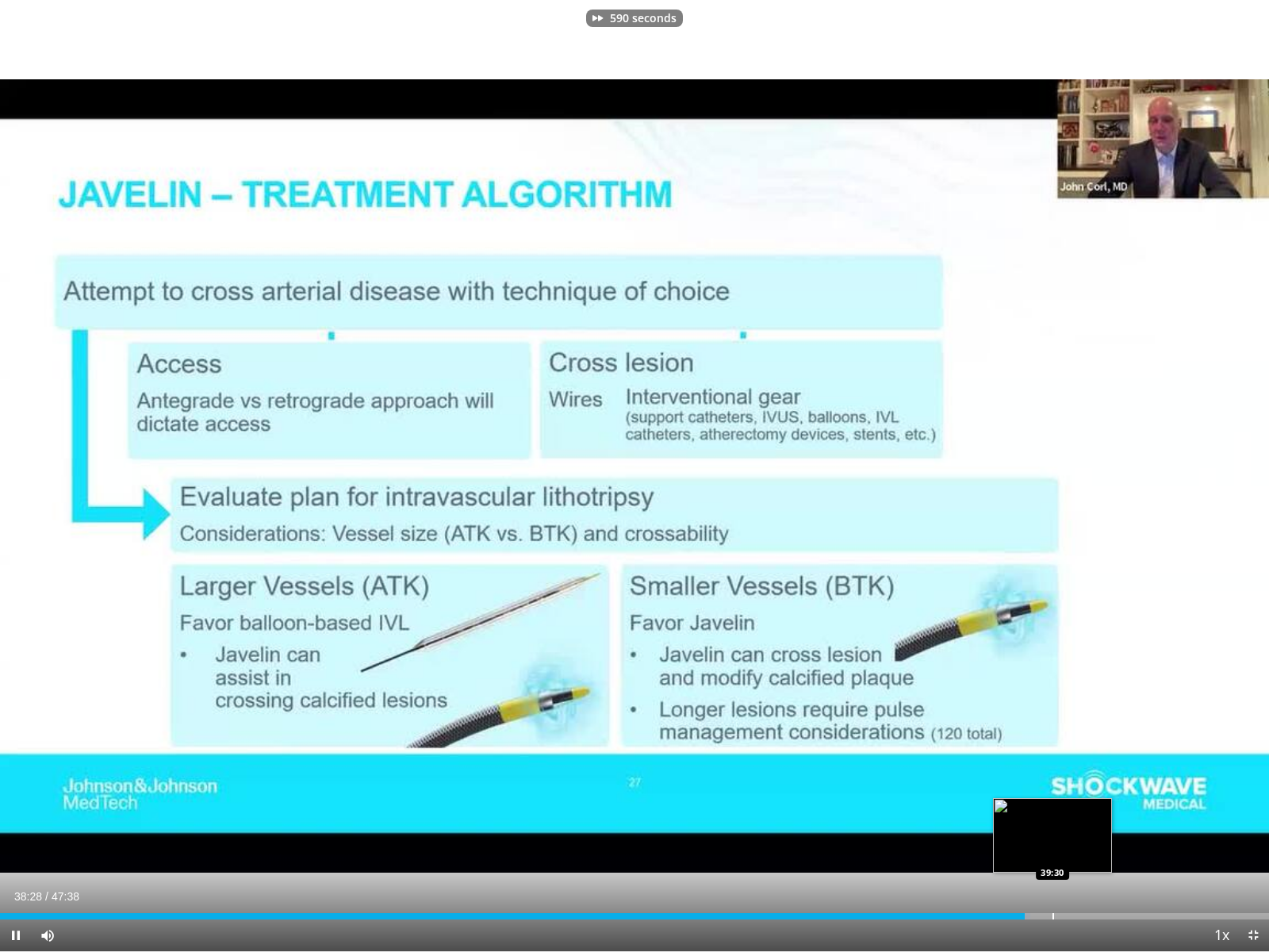
click at [1053, 857] on div "Progress Bar" at bounding box center [1054, 916] width 2 height 6
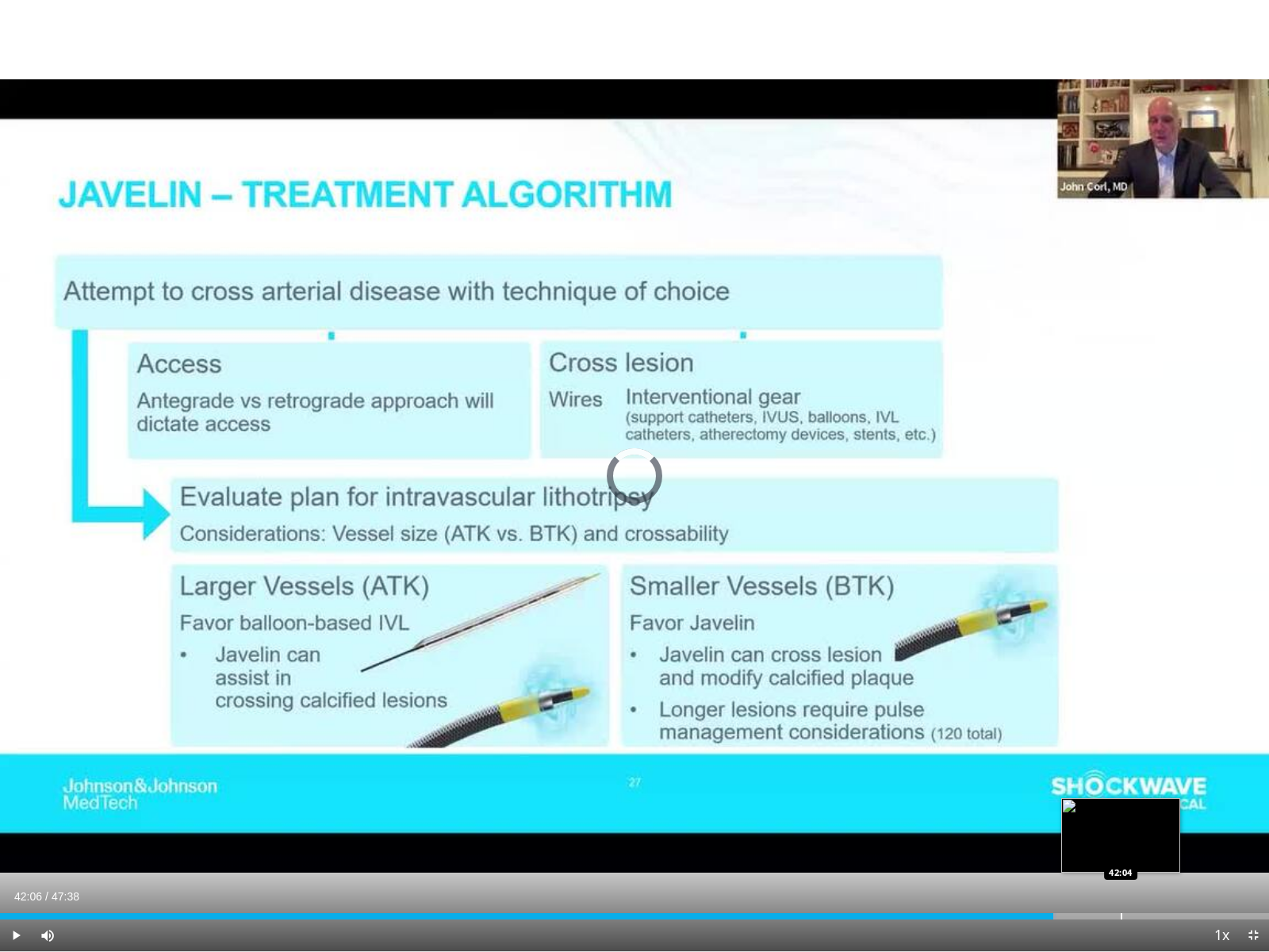
click at [1122, 857] on div "Progress Bar" at bounding box center [1122, 916] width 2 height 6
click at [1172, 857] on div "Loaded : 89.91% 42:08 44:00" at bounding box center [634, 911] width 1269 height 15
click at [1254, 857] on span "Video Player" at bounding box center [1253, 935] width 32 height 32
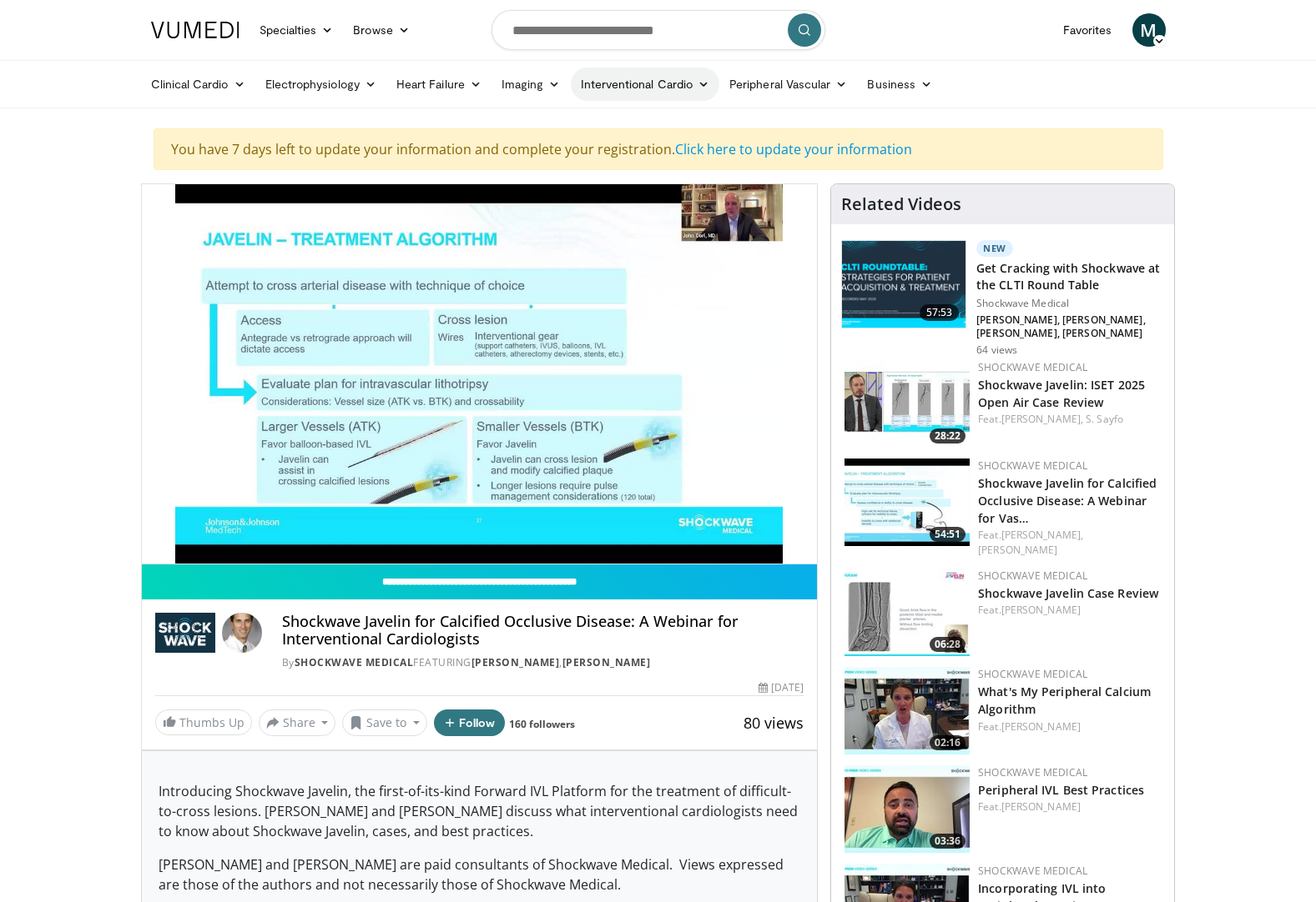
click at [631, 86] on link "Interventional Cardio" at bounding box center [645, 85] width 149 height 34
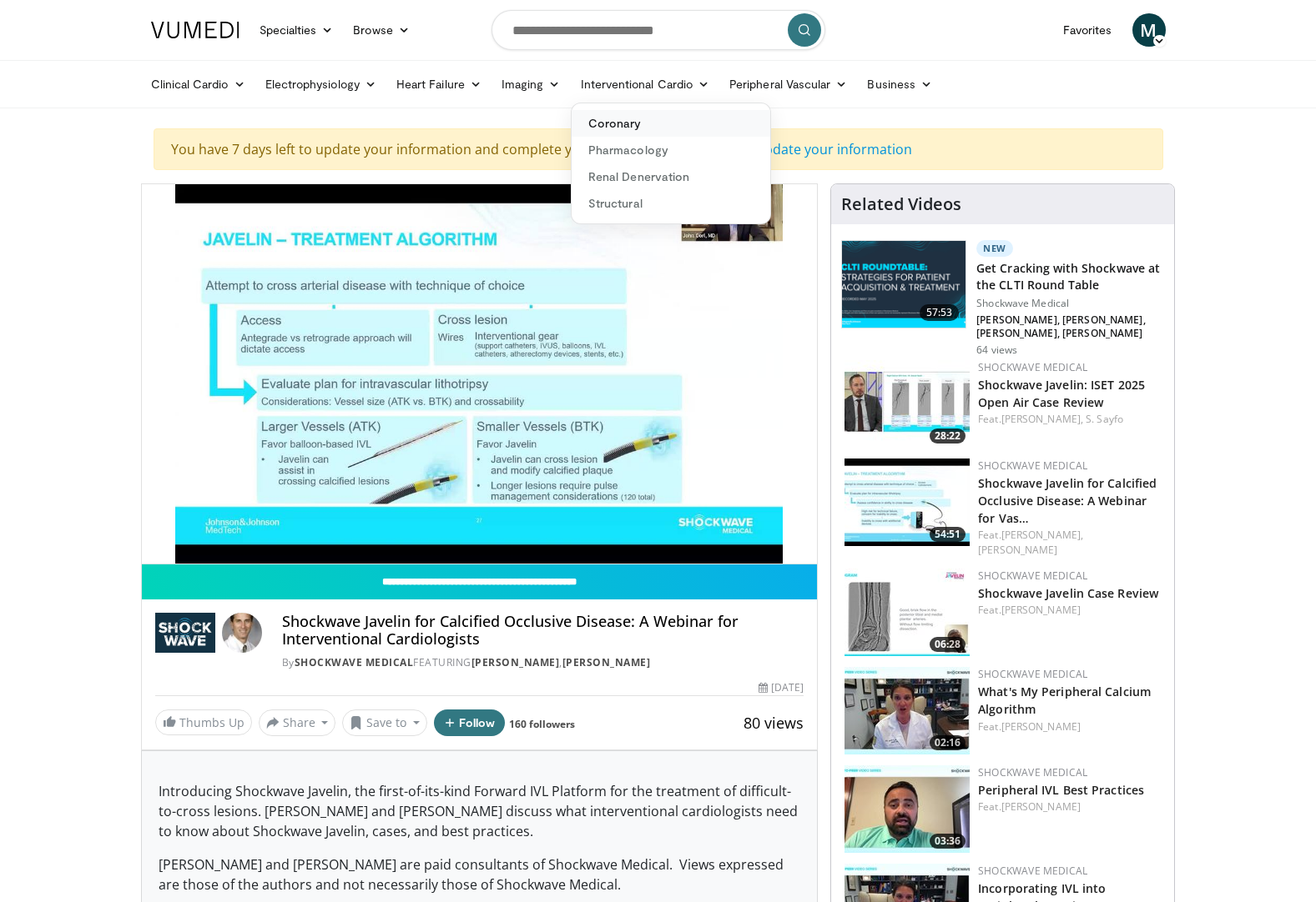
click at [629, 121] on link "Coronary" at bounding box center [671, 123] width 198 height 27
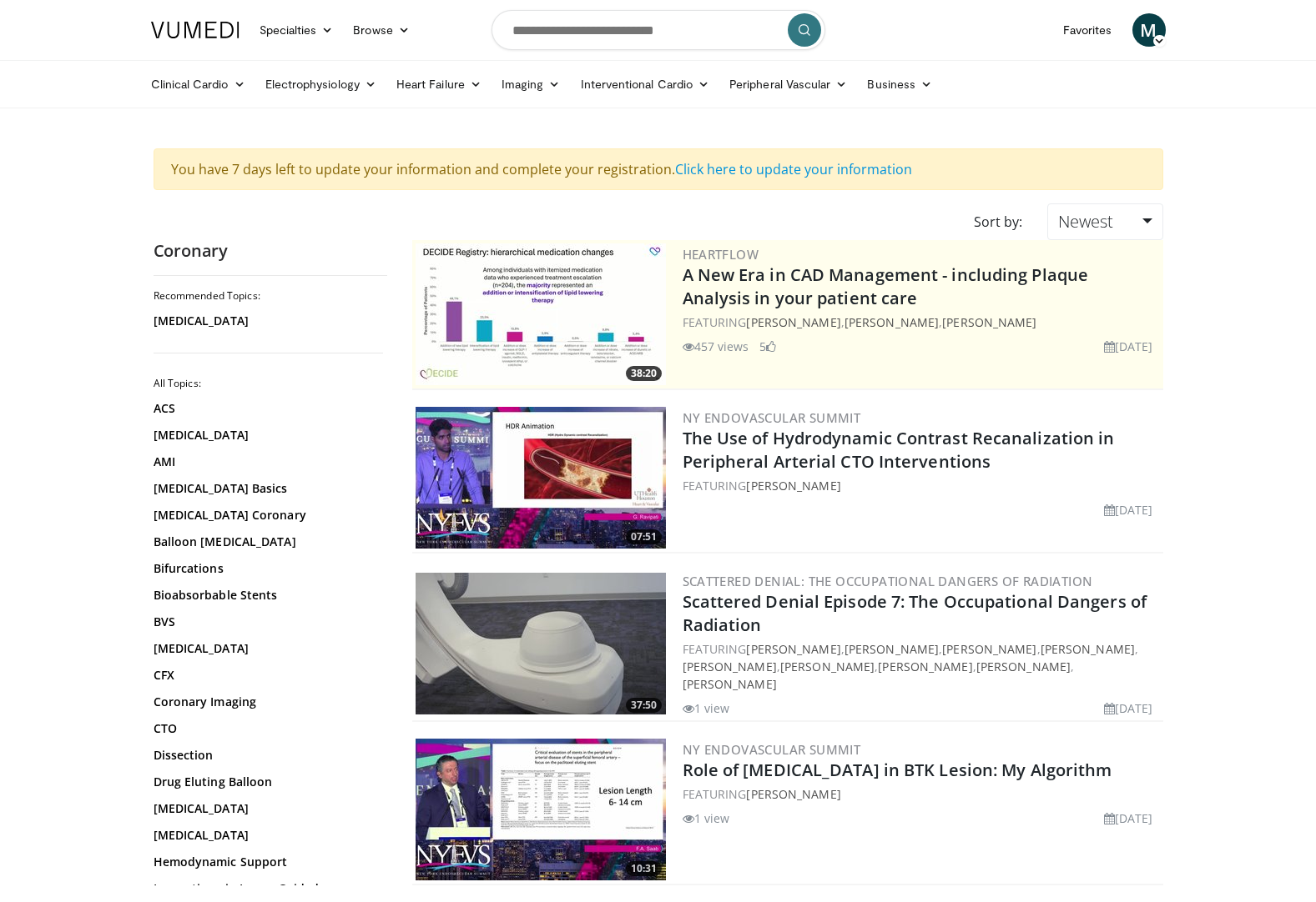
drag, startPoint x: 235, startPoint y: 284, endPoint x: 121, endPoint y: 330, distance: 122.9
drag, startPoint x: 121, startPoint y: 330, endPoint x: 164, endPoint y: 732, distance: 404.3
click at [164, 732] on link "CTO" at bounding box center [266, 729] width 225 height 17
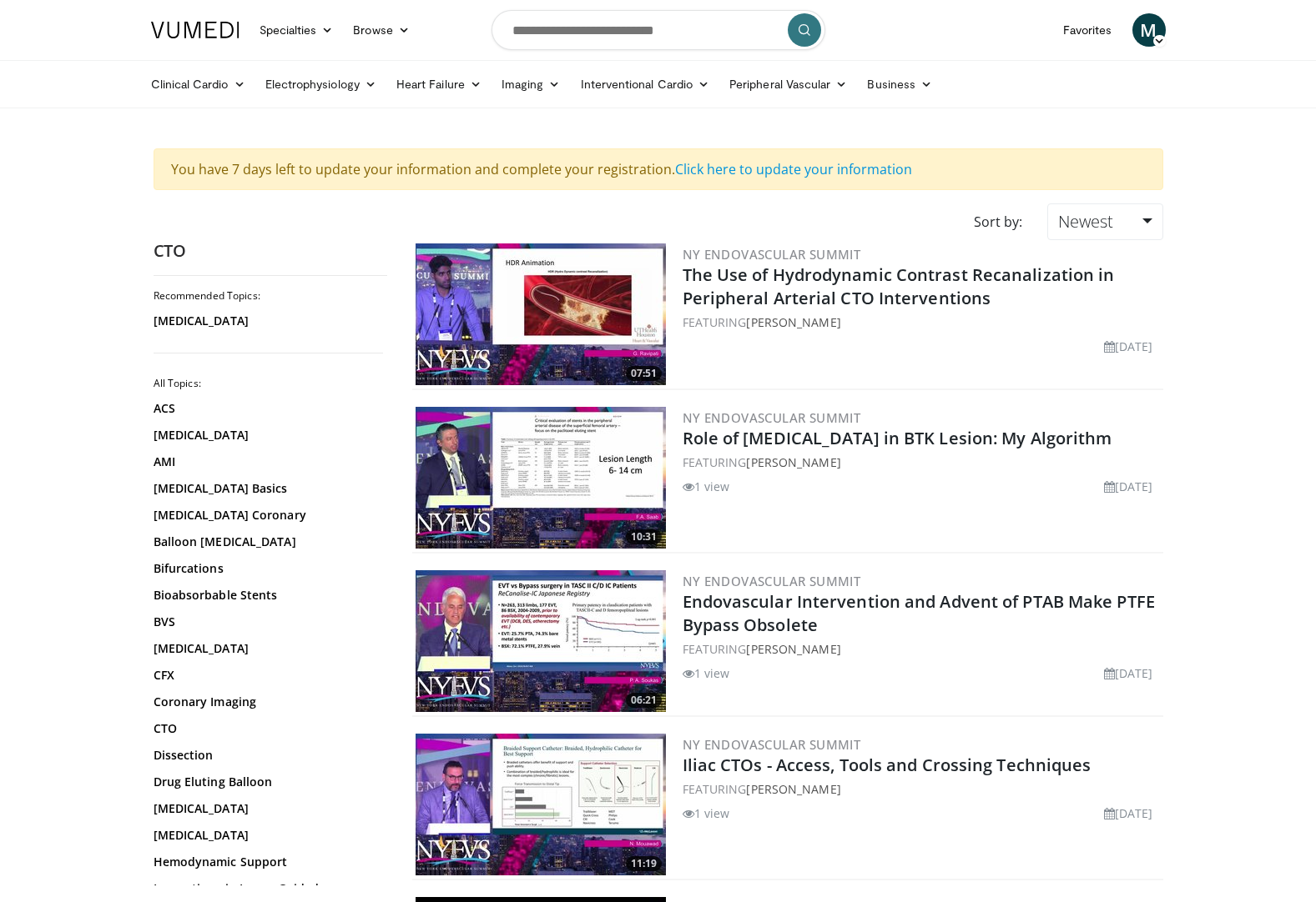
click at [164, 730] on link "CTO" at bounding box center [266, 729] width 225 height 17
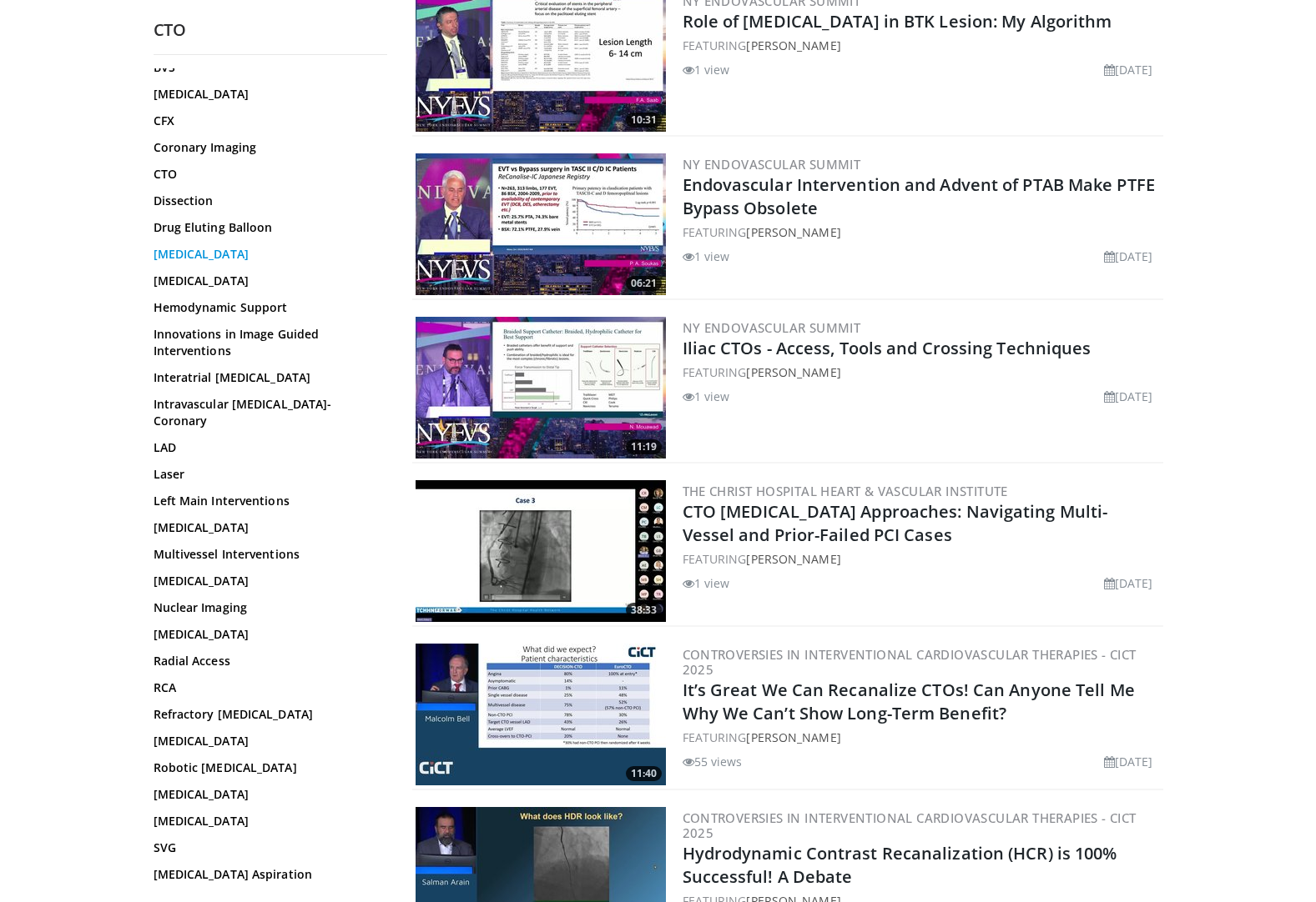
scroll to position [368, 0]
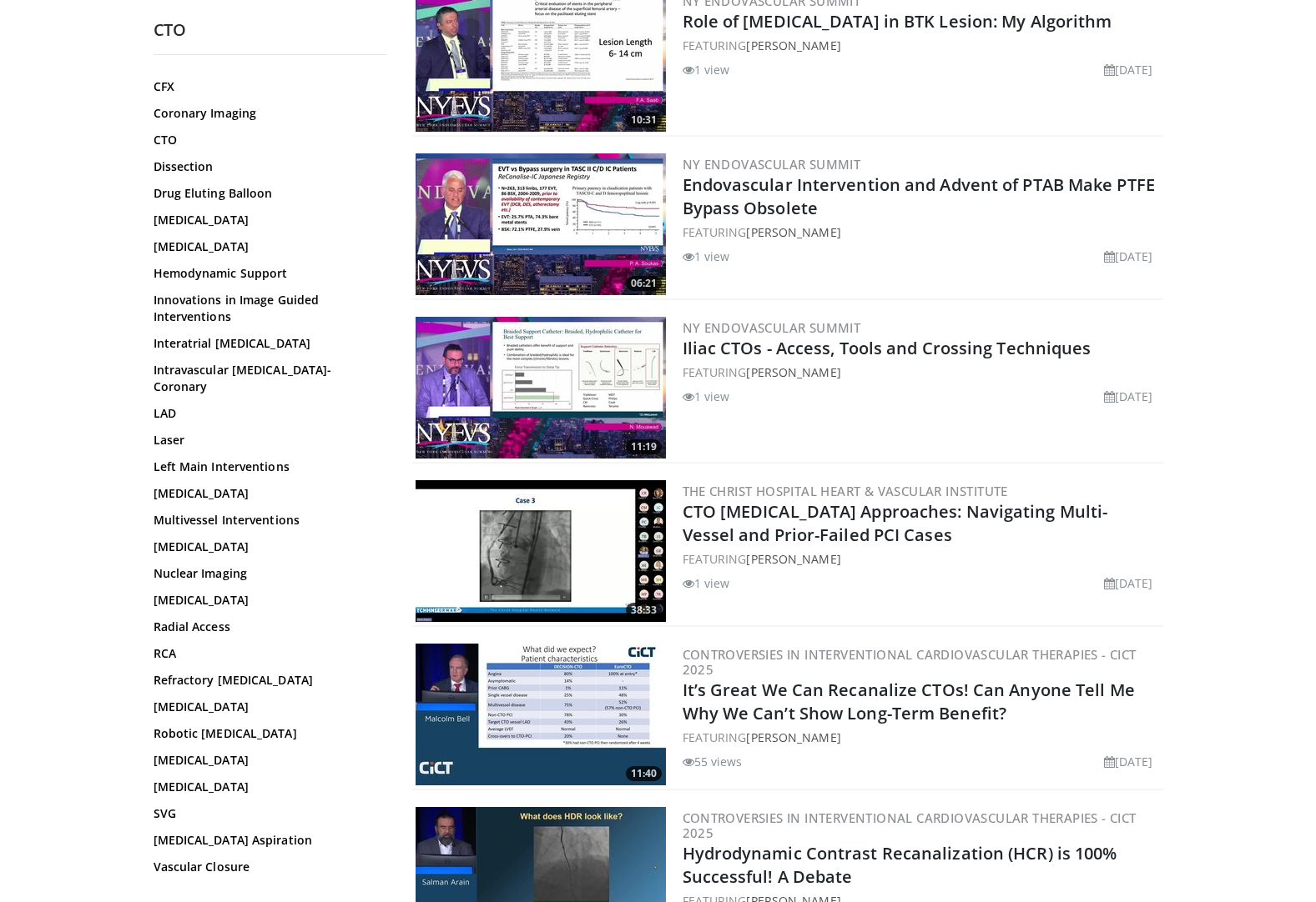
drag, startPoint x: 90, startPoint y: 627, endPoint x: 92, endPoint y: 683, distance: 56.0
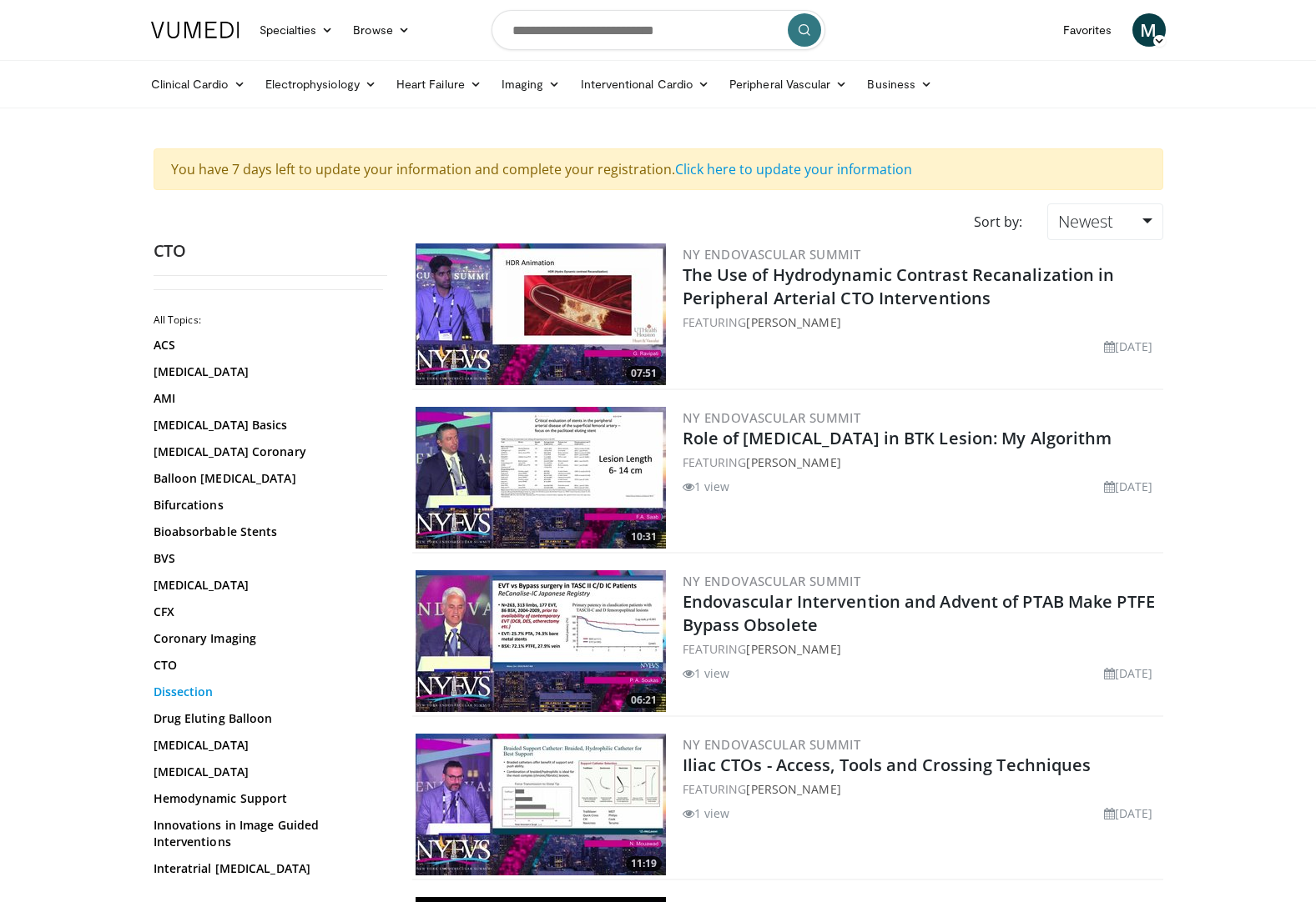
scroll to position [0, 0]
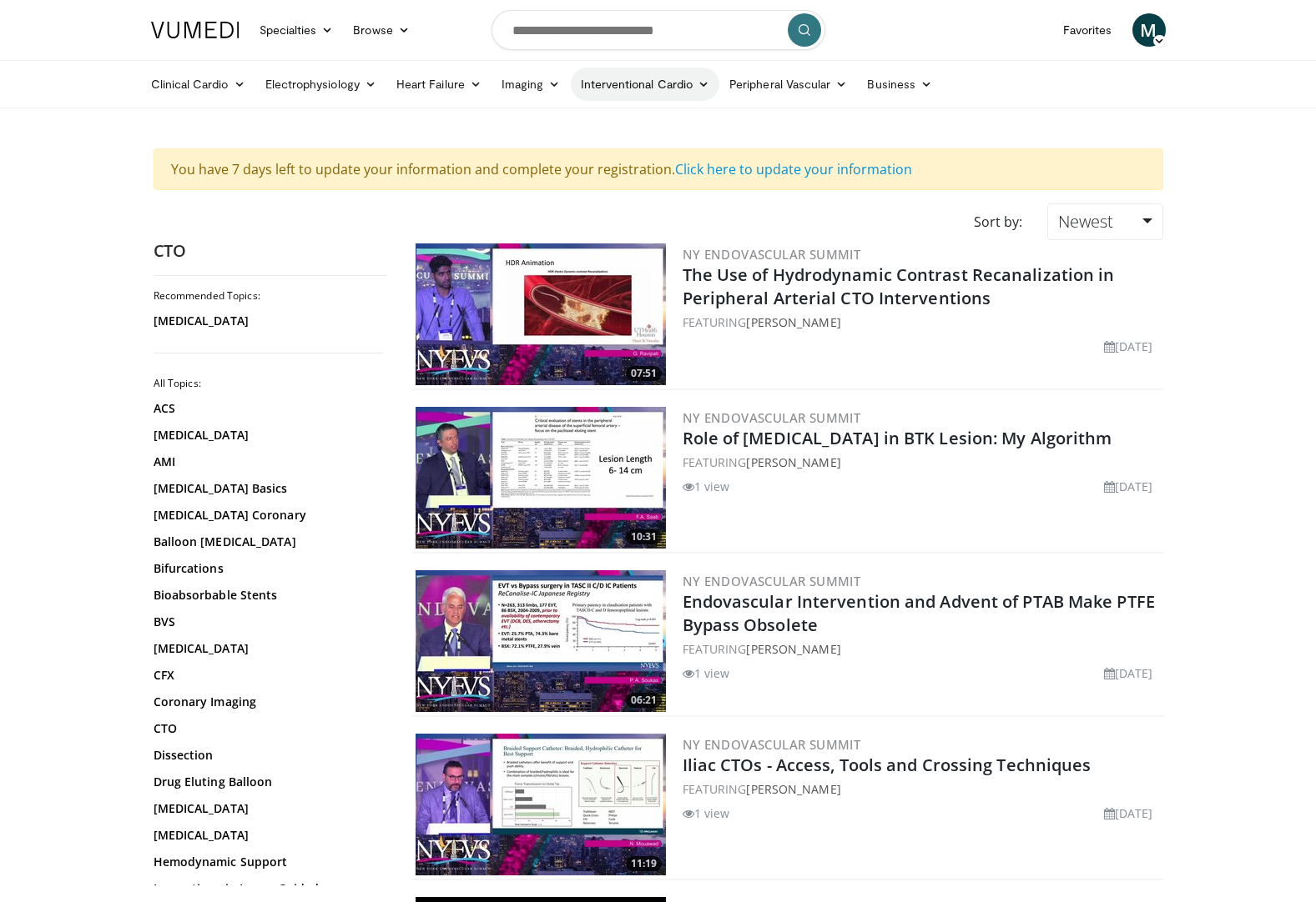
click at [614, 81] on link "Interventional Cardio" at bounding box center [645, 85] width 149 height 34
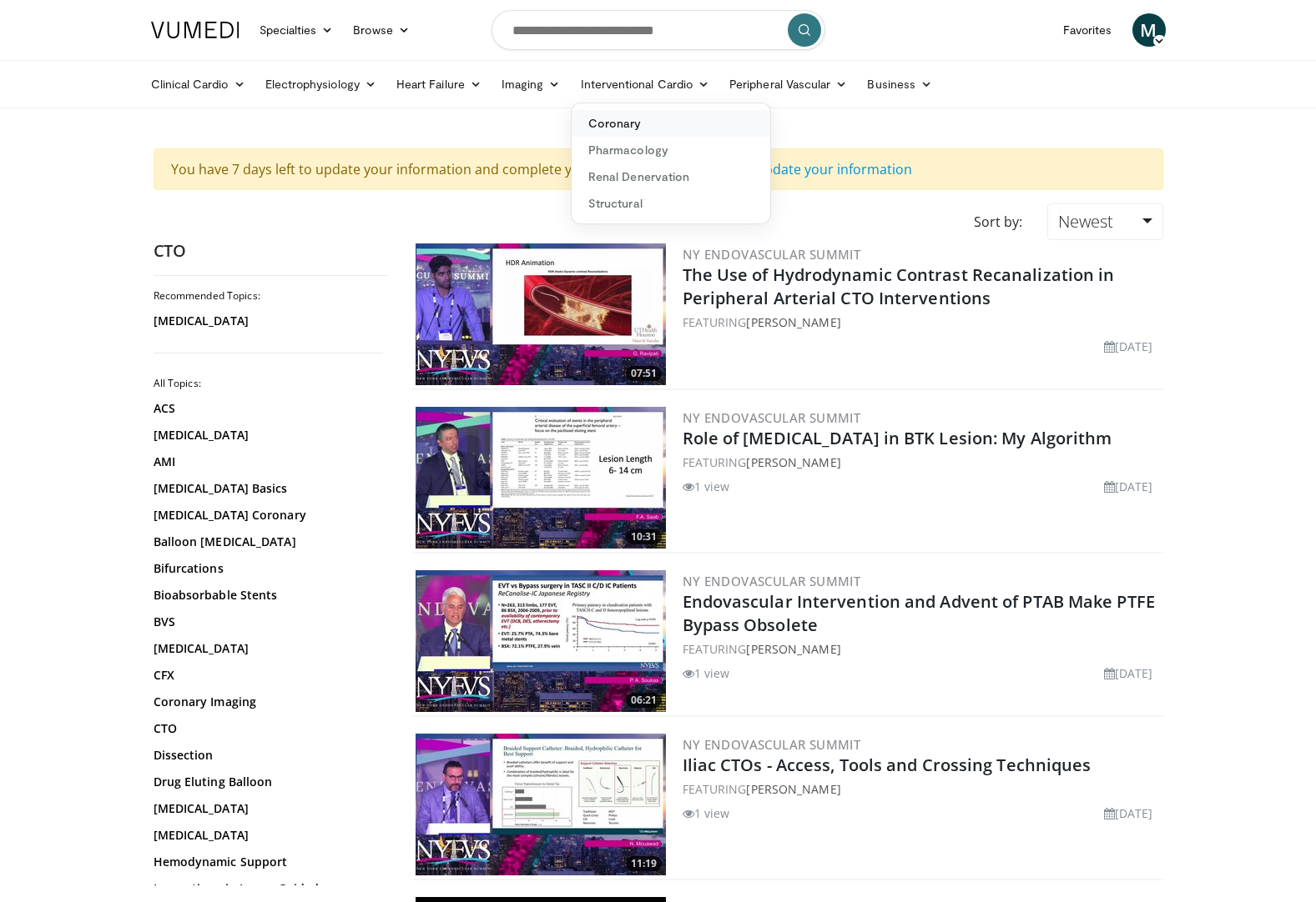
click at [612, 122] on link "Coronary" at bounding box center [671, 123] width 198 height 27
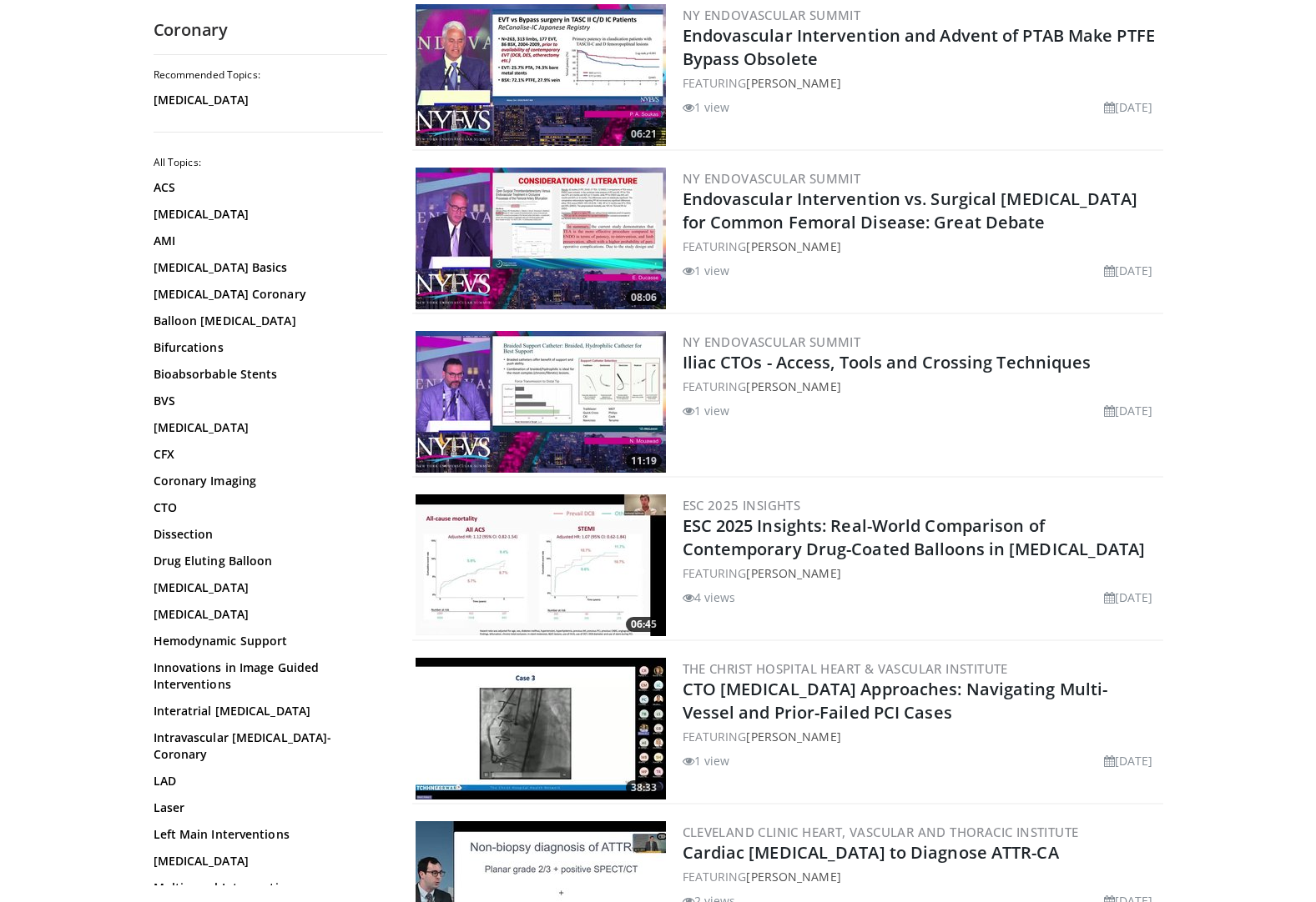
scroll to position [917, 0]
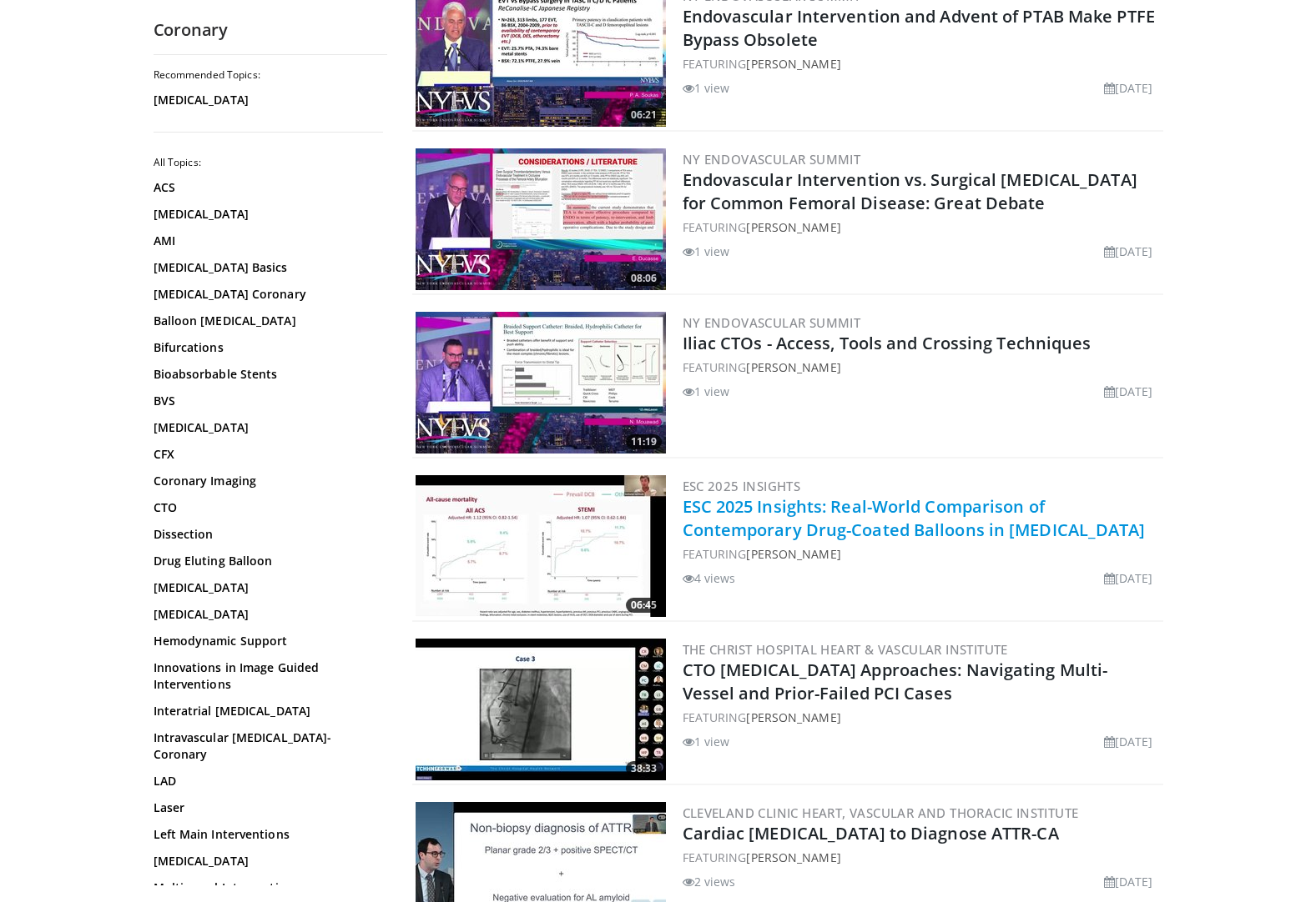
click at [761, 502] on link "ESC 2025 Insights: Real-World Comparison of Contemporary Drug-Coated Balloons i…" at bounding box center [914, 518] width 463 height 46
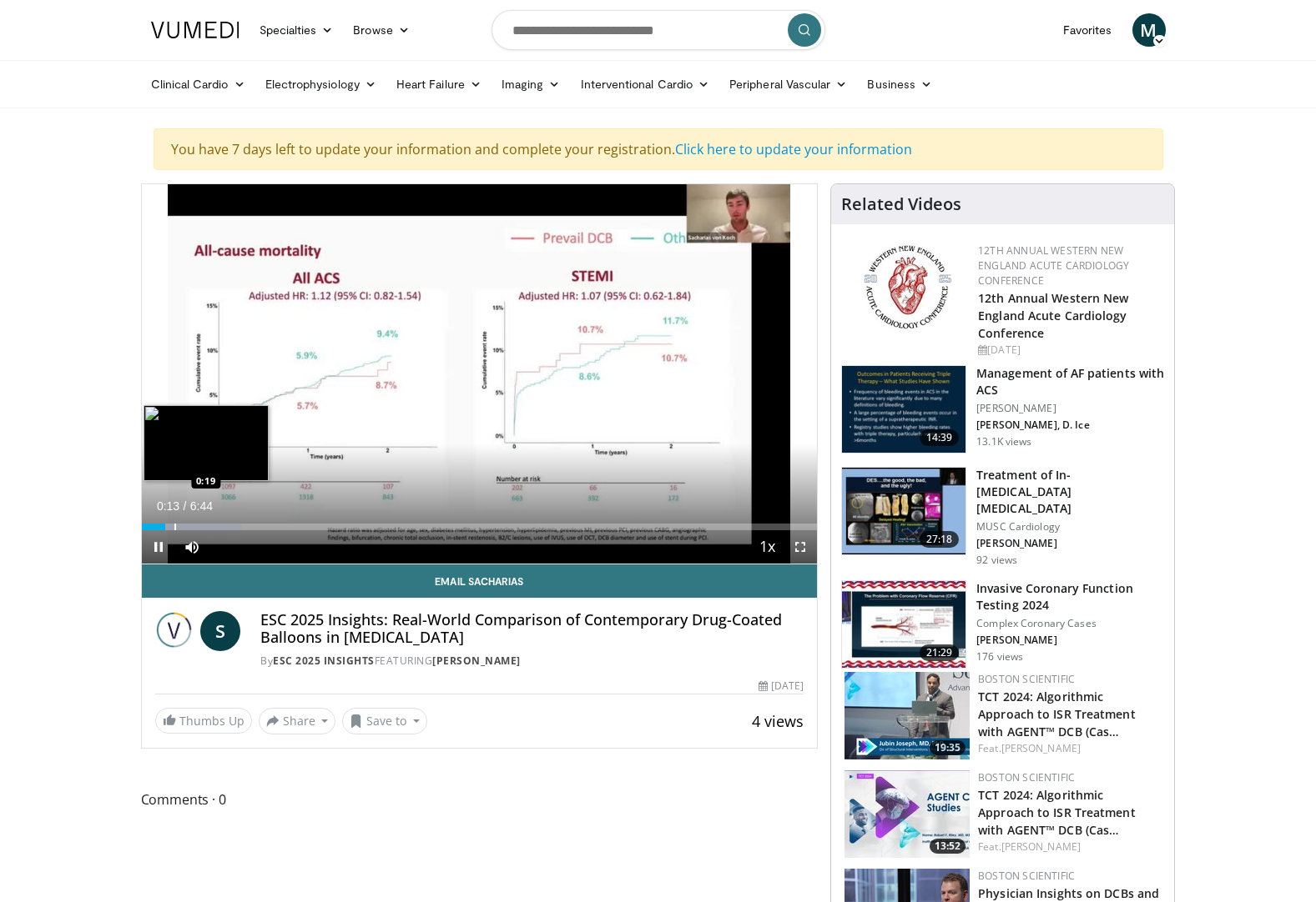
click at [174, 525] on div "Progress Bar" at bounding box center [175, 526] width 2 height 7
click at [187, 523] on div "Progress Bar" at bounding box center [188, 526] width 2 height 7
click at [216, 525] on div "Progress Bar" at bounding box center [217, 526] width 2 height 7
click at [236, 526] on div "Progress Bar" at bounding box center [237, 526] width 2 height 7
click at [246, 526] on div "Progress Bar" at bounding box center [246, 526] width 2 height 7
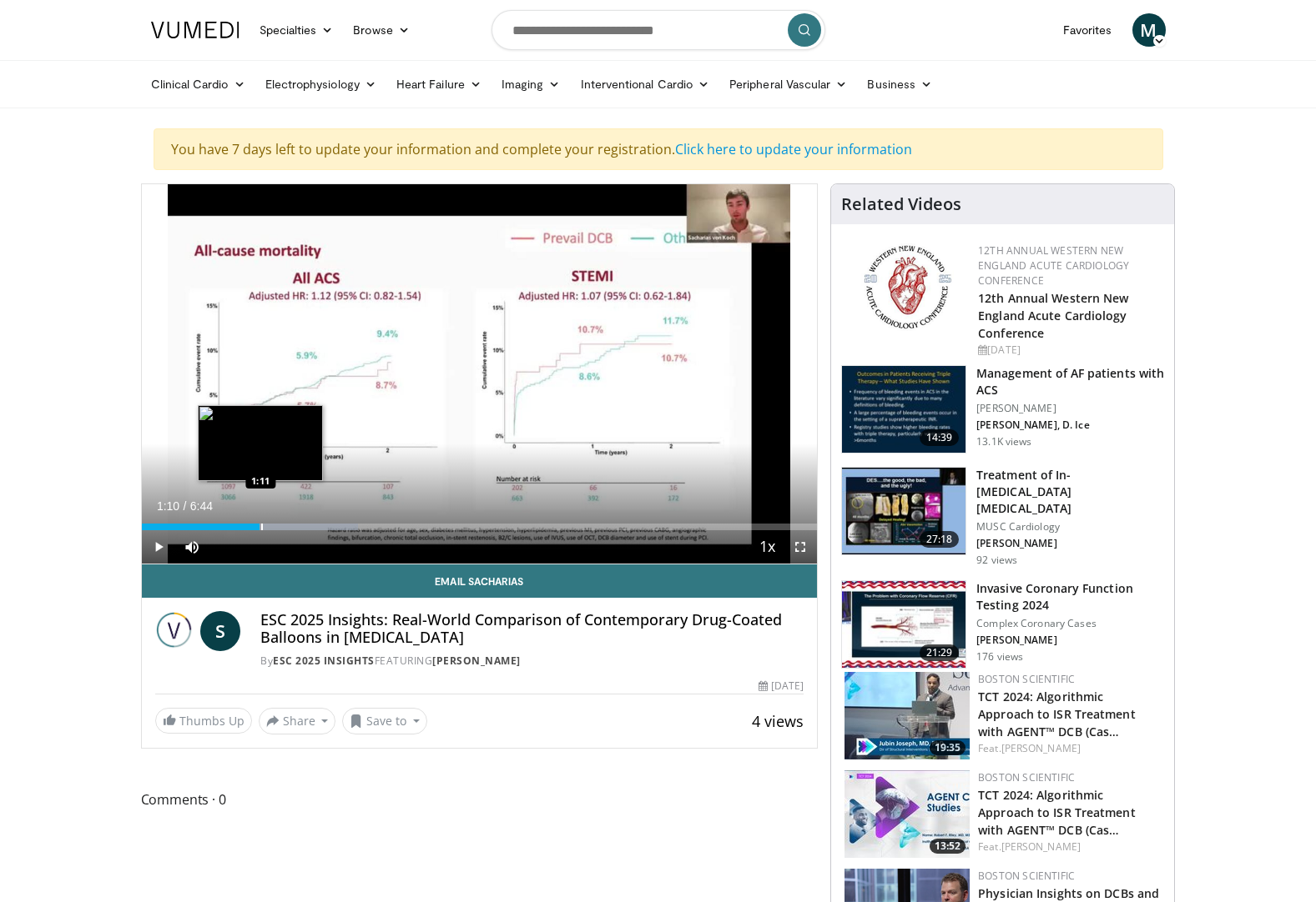
click at [261, 526] on div "Progress Bar" at bounding box center [262, 526] width 2 height 7
click at [279, 528] on div "Progress Bar" at bounding box center [280, 526] width 2 height 7
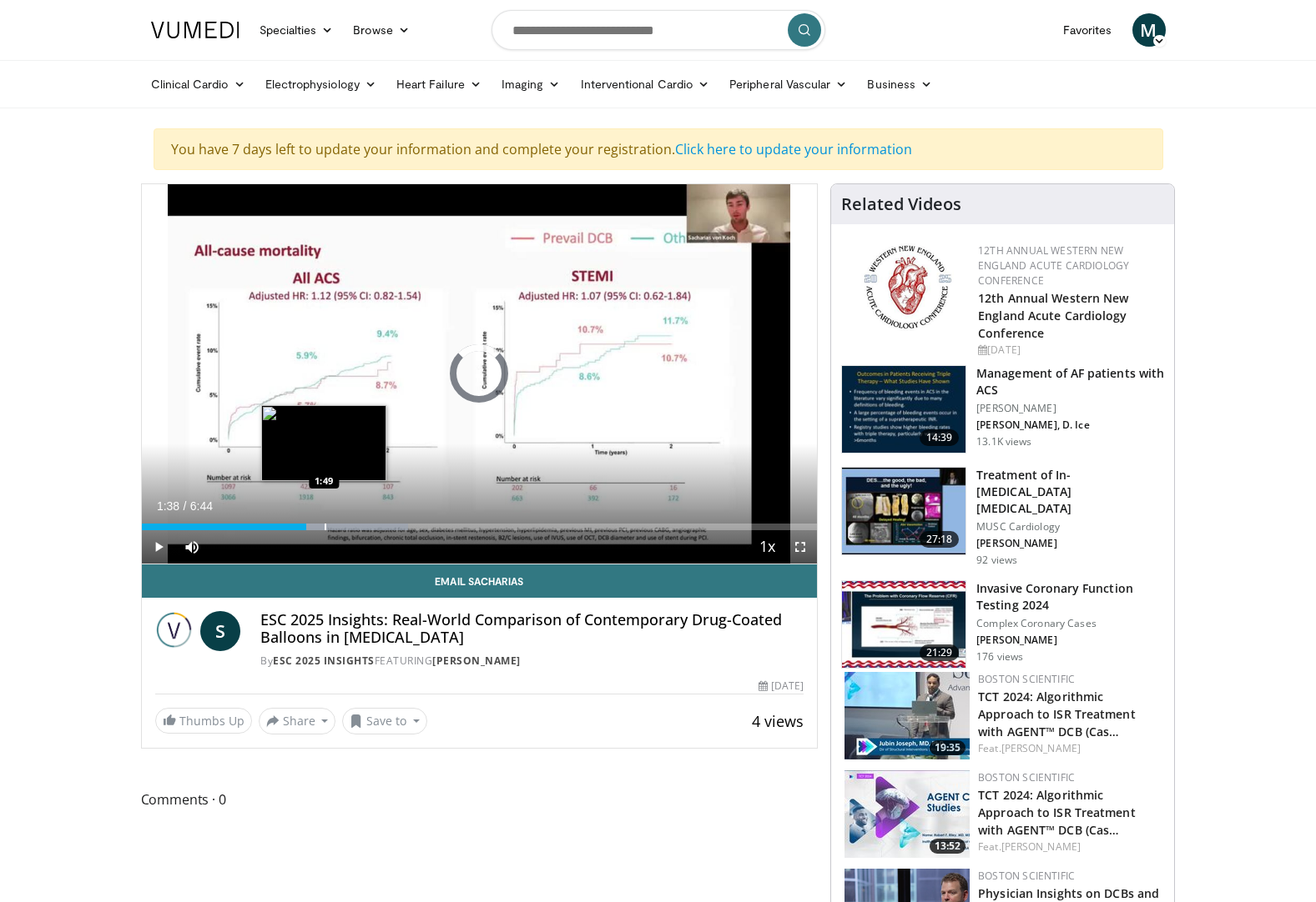
click at [324, 529] on div "Progress Bar" at bounding box center [325, 526] width 2 height 7
click at [348, 521] on div "Loaded : 44.43% 2:03 2:03" at bounding box center [480, 522] width 676 height 16
click at [375, 523] on div "Progress Bar" at bounding box center [376, 526] width 2 height 7
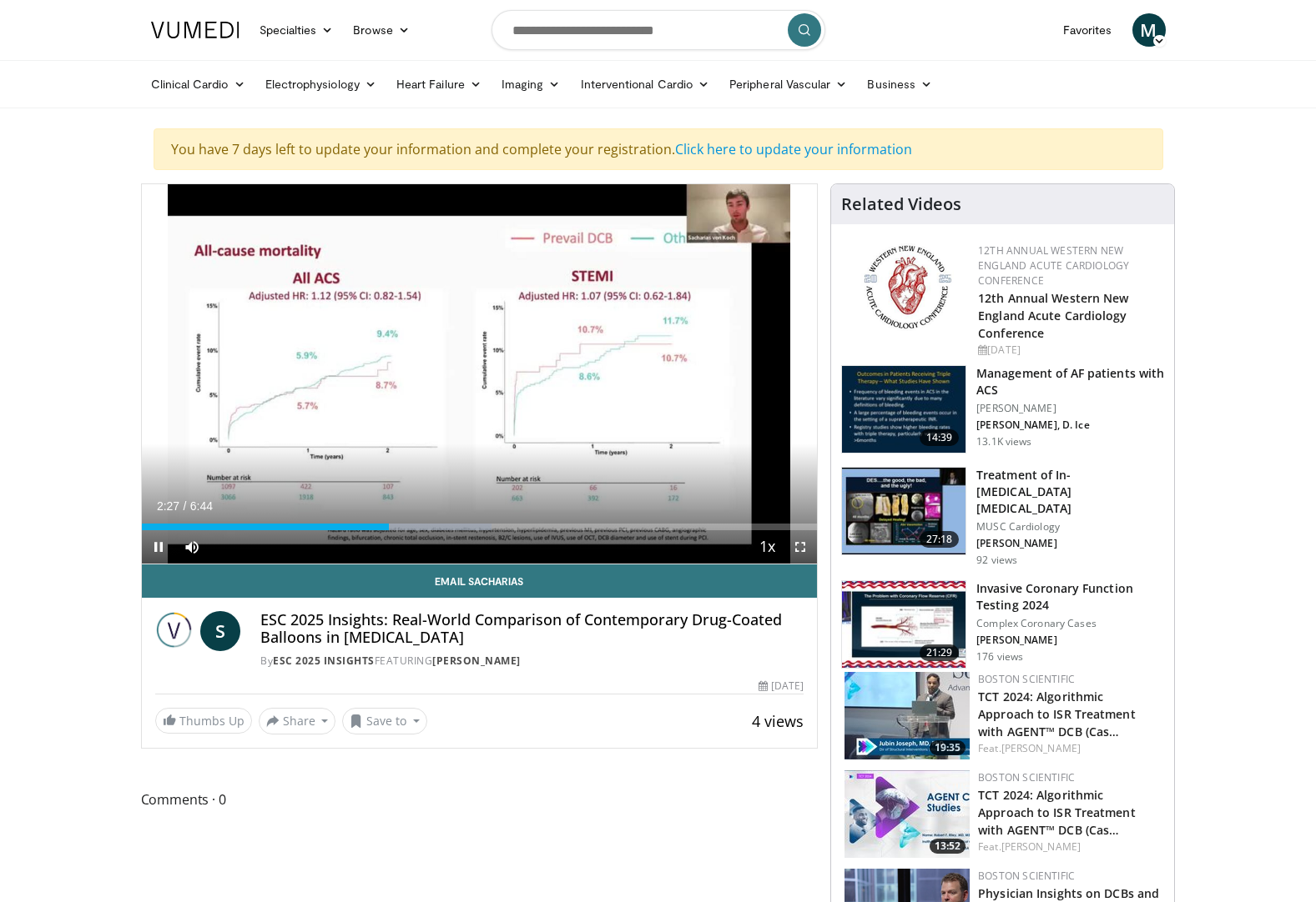
click at [412, 531] on div "Current Time 2:27 / Duration 6:44 Pause Skip Backward Skip Forward Mute Loaded …" at bounding box center [480, 547] width 676 height 34
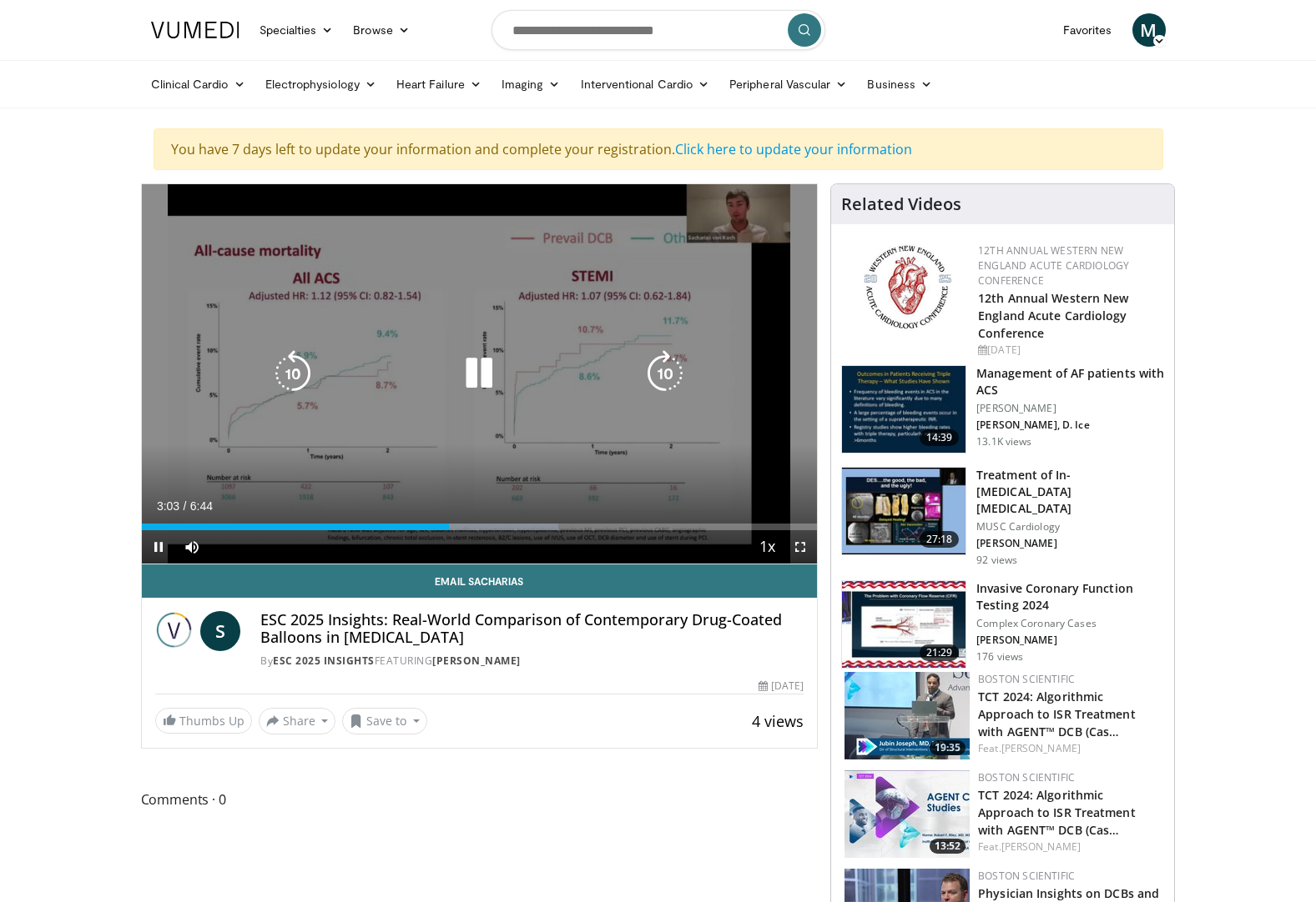
click at [659, 370] on icon "Video Player" at bounding box center [665, 373] width 47 height 47
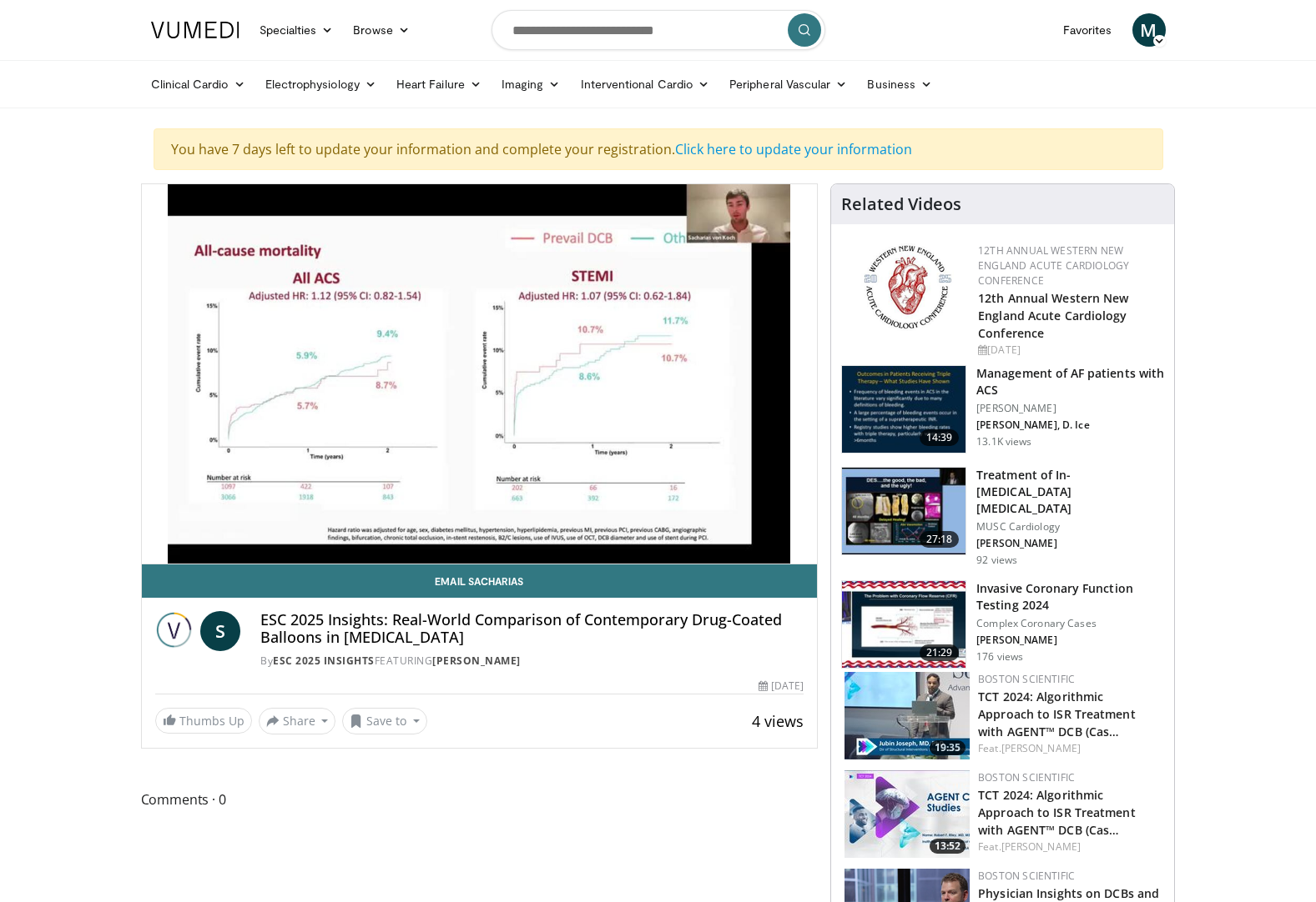
click at [659, 370] on div "20 seconds Tap to unmute" at bounding box center [480, 374] width 676 height 380
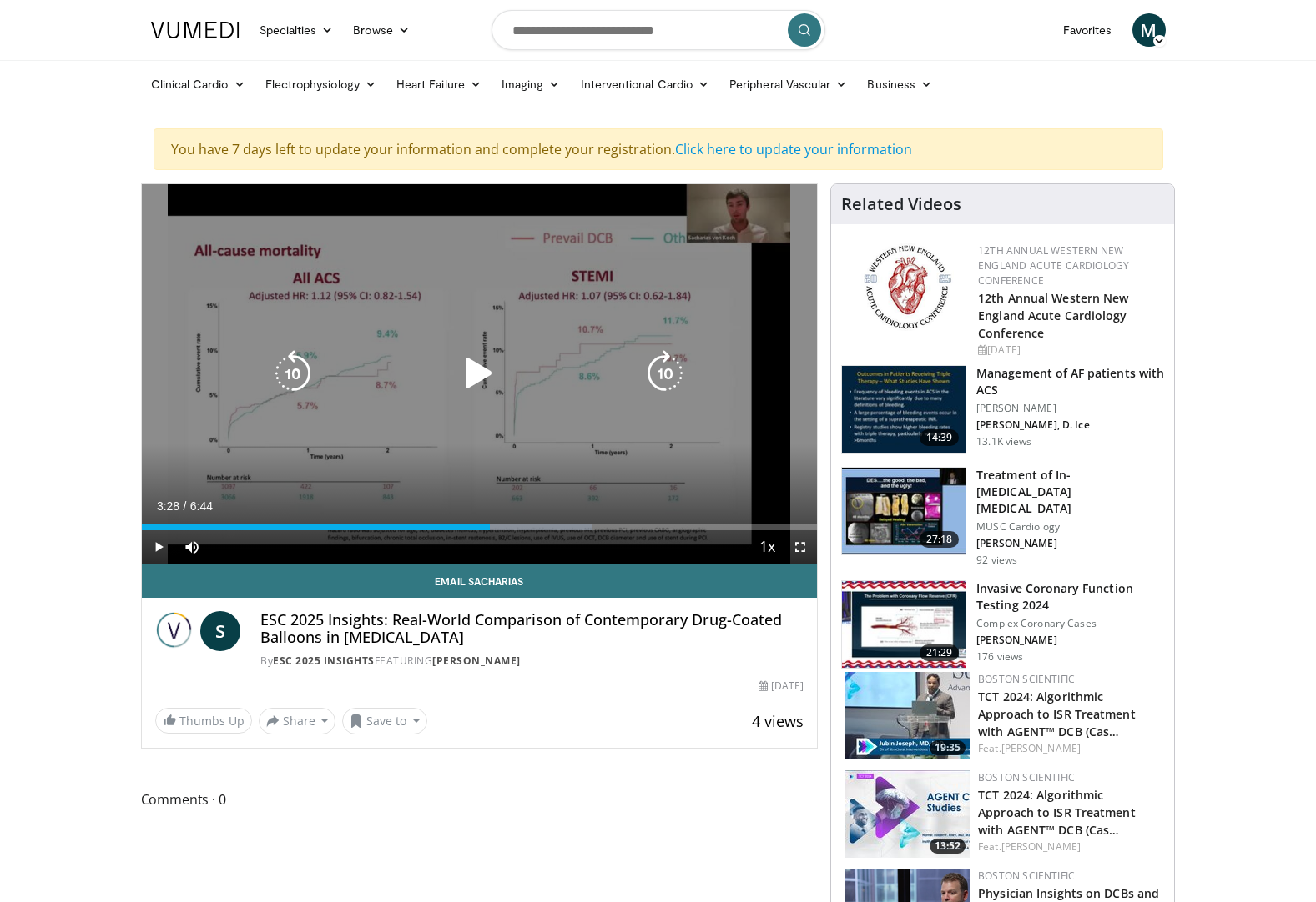
click at [473, 373] on icon "Video Player" at bounding box center [479, 373] width 47 height 47
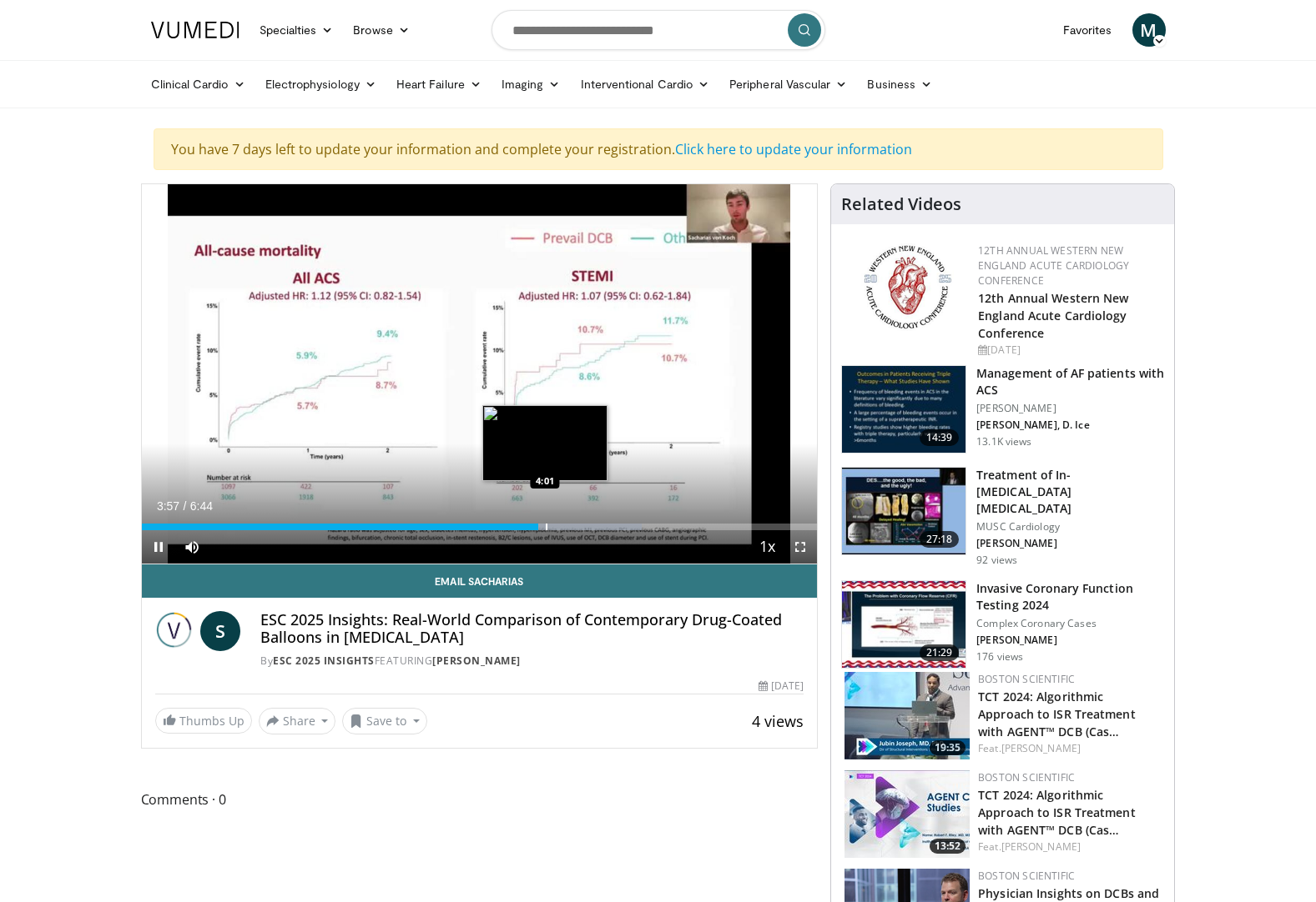
click at [546, 526] on div "Progress Bar" at bounding box center [547, 526] width 2 height 7
click at [563, 526] on div "Progress Bar" at bounding box center [564, 526] width 2 height 7
click at [585, 526] on div "Progress Bar" at bounding box center [586, 526] width 2 height 7
click at [598, 523] on div "Progress Bar" at bounding box center [597, 526] width 2 height 7
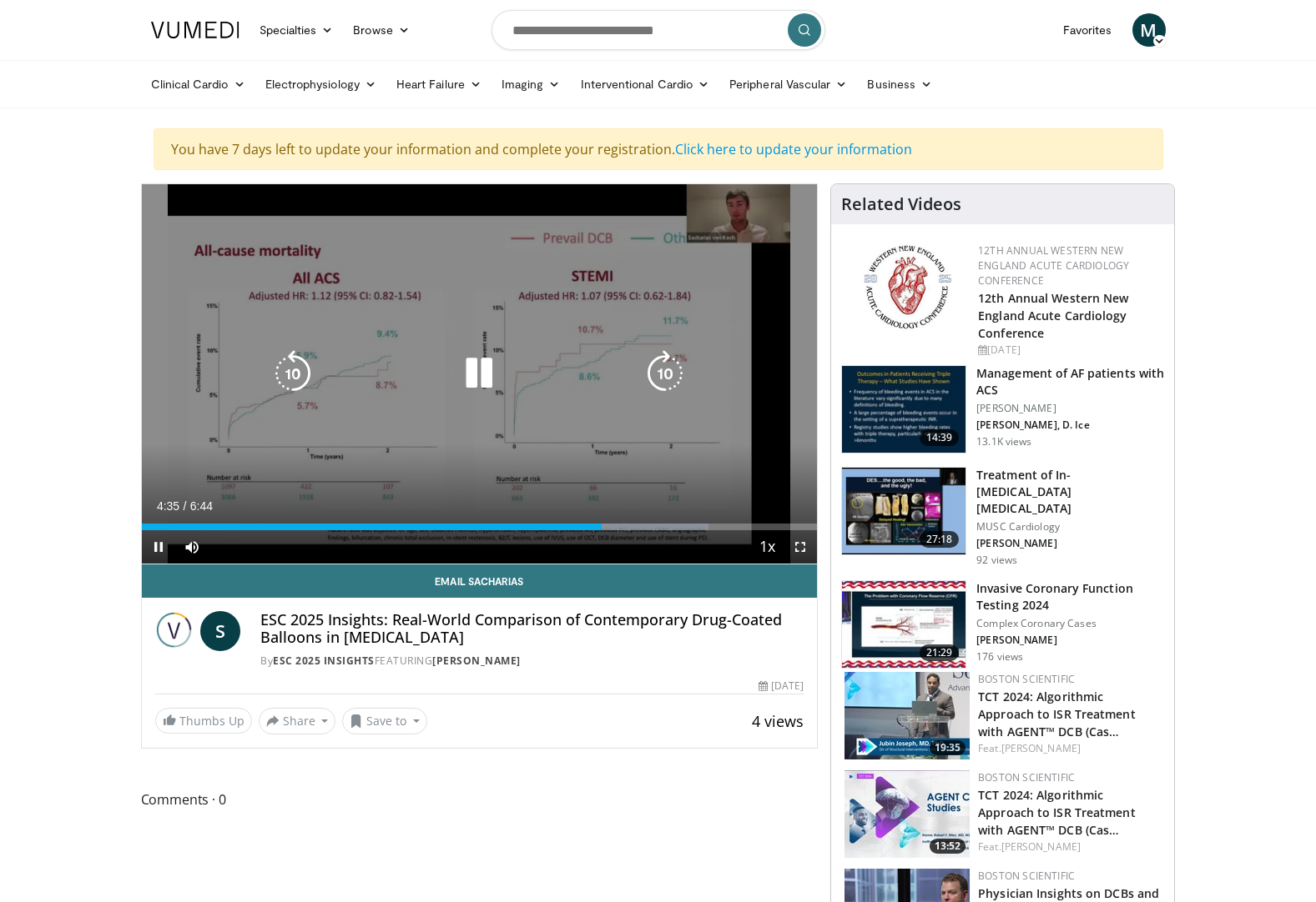
click at [685, 354] on icon "Video Player" at bounding box center [665, 373] width 47 height 47
click at [676, 380] on icon "Video Player" at bounding box center [665, 373] width 47 height 47
click at [671, 375] on icon "Video Player" at bounding box center [665, 373] width 47 height 47
click at [657, 376] on icon "Video Player" at bounding box center [665, 373] width 47 height 47
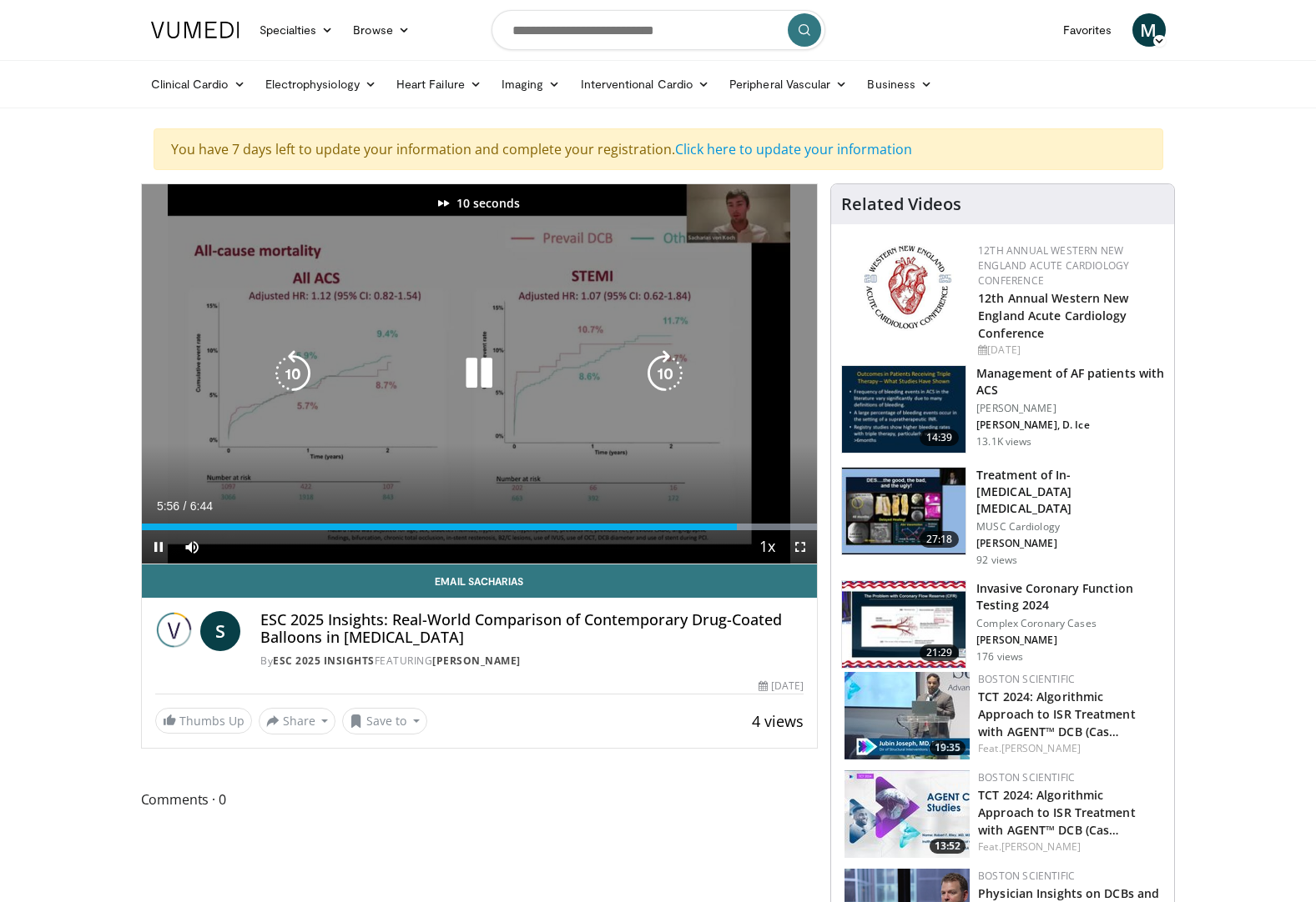
click at [657, 376] on icon "Video Player" at bounding box center [665, 373] width 47 height 47
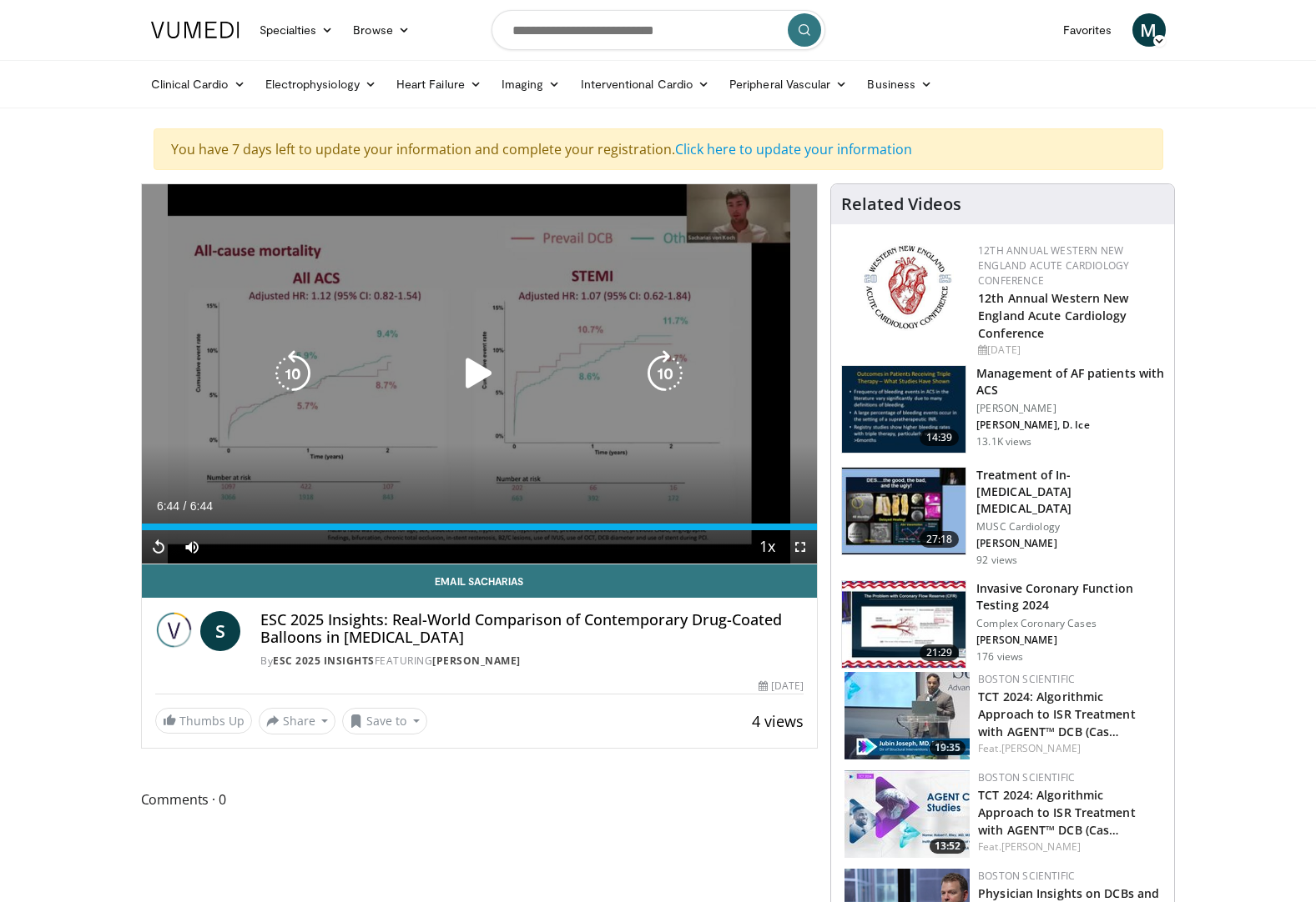
drag, startPoint x: 459, startPoint y: 365, endPoint x: 468, endPoint y: 368, distance: 9.5
click at [461, 365] on icon "Video Player" at bounding box center [479, 373] width 47 height 47
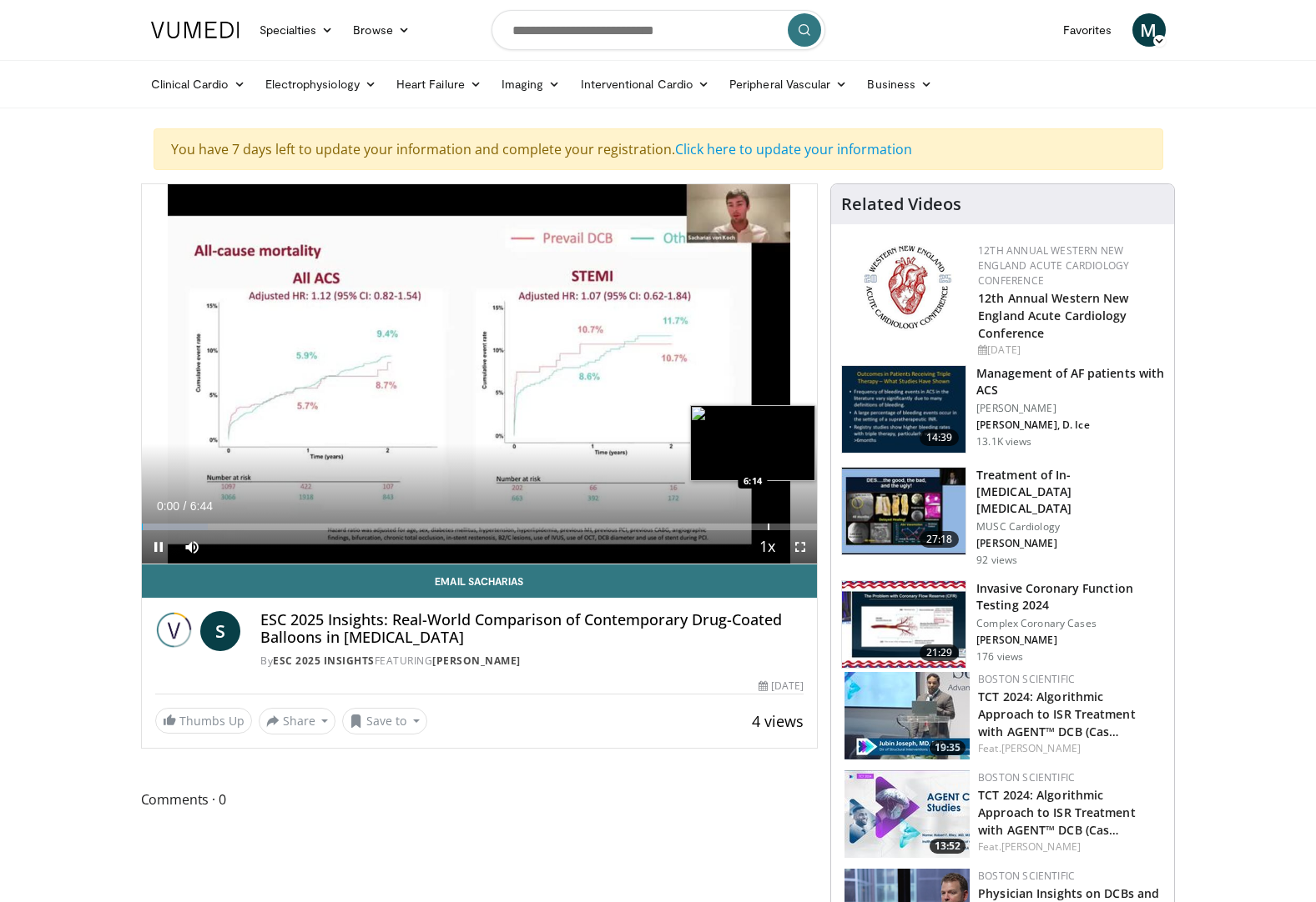
click at [769, 526] on div "Progress Bar" at bounding box center [768, 526] width 2 height 7
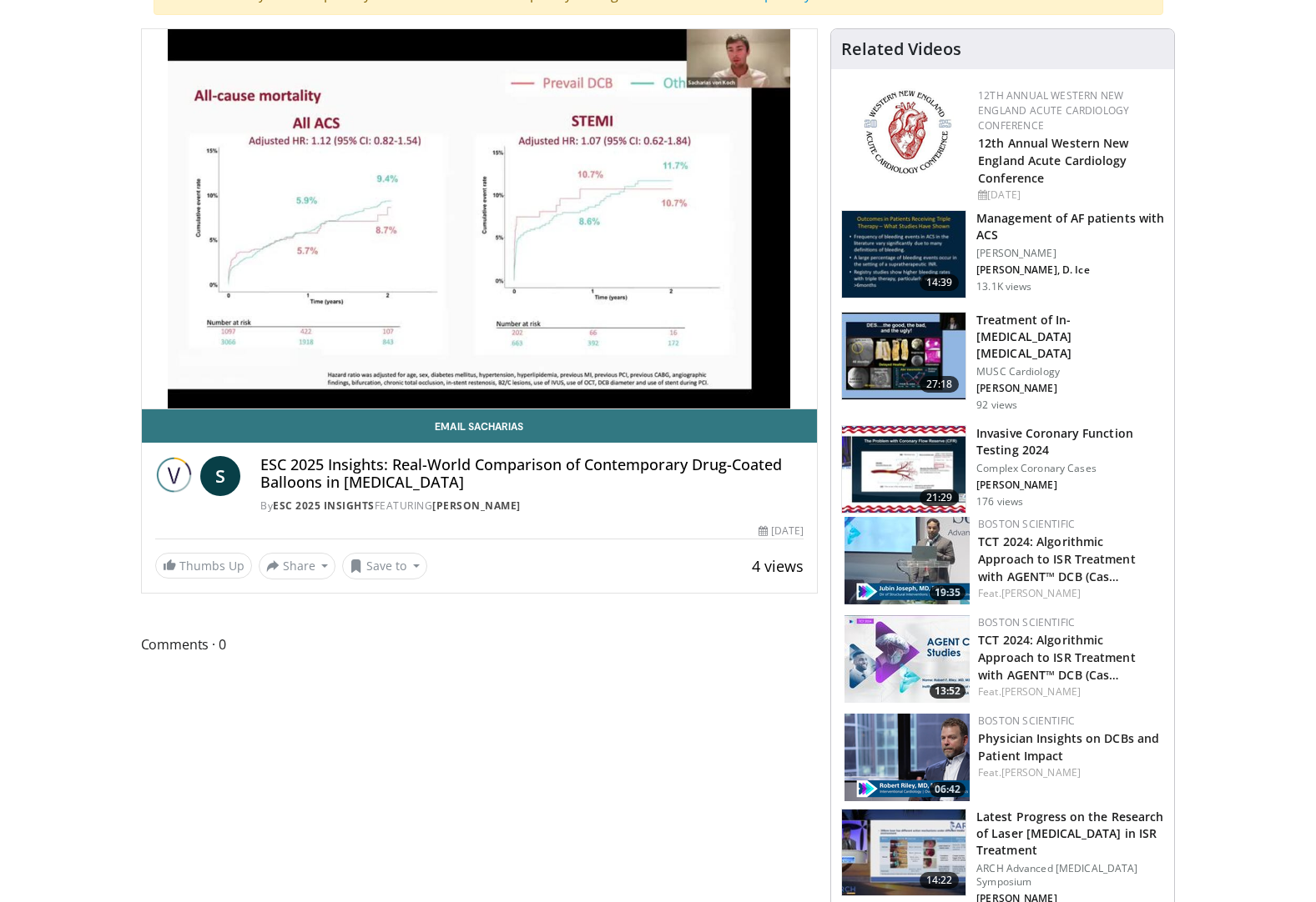
scroll to position [167, 0]
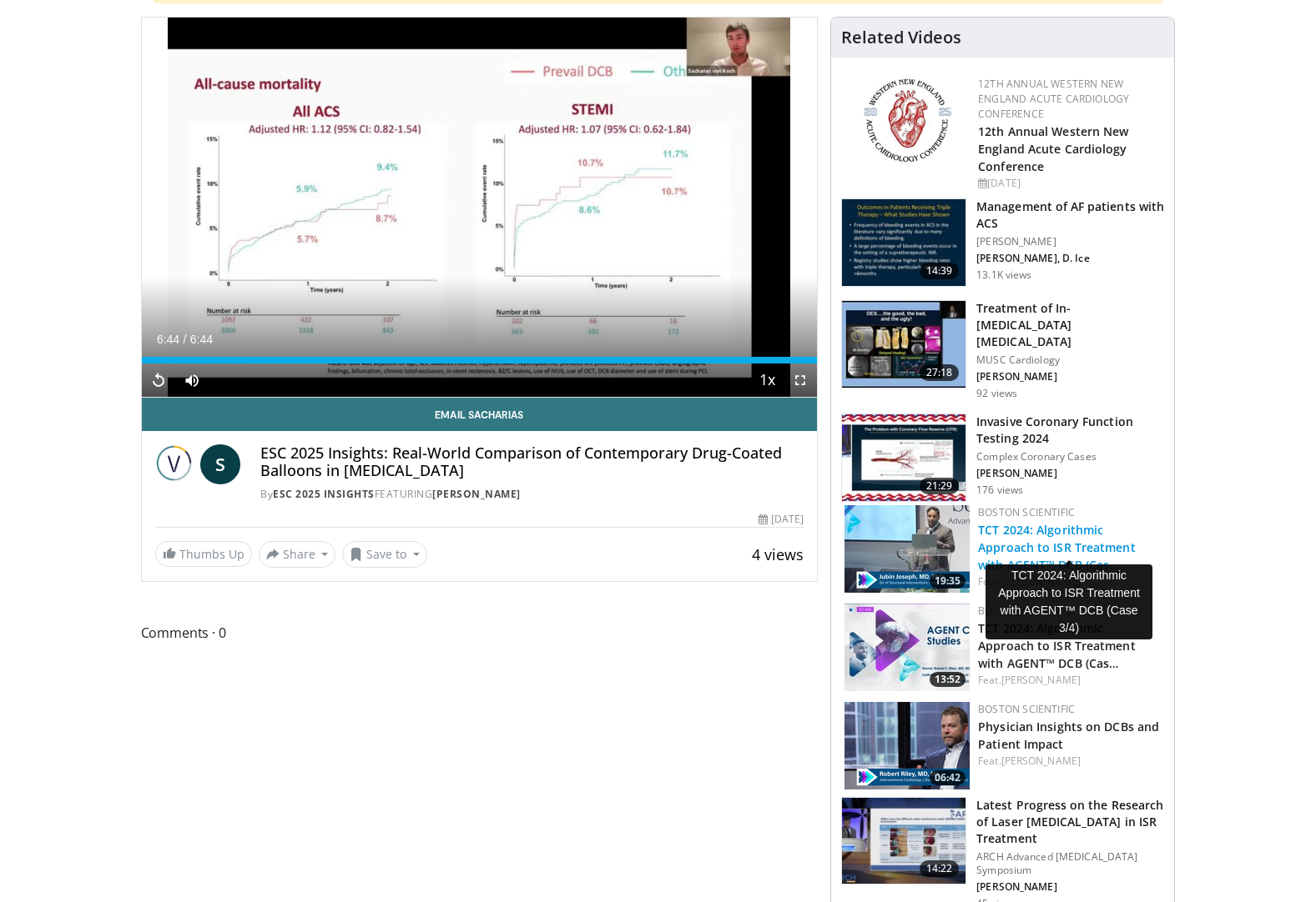
click at [1087, 522] on link "TCT 2024: Algorithmic Approach to ISR Treatment with AGENT™ DCB (Cas…" at bounding box center [1056, 547] width 157 height 51
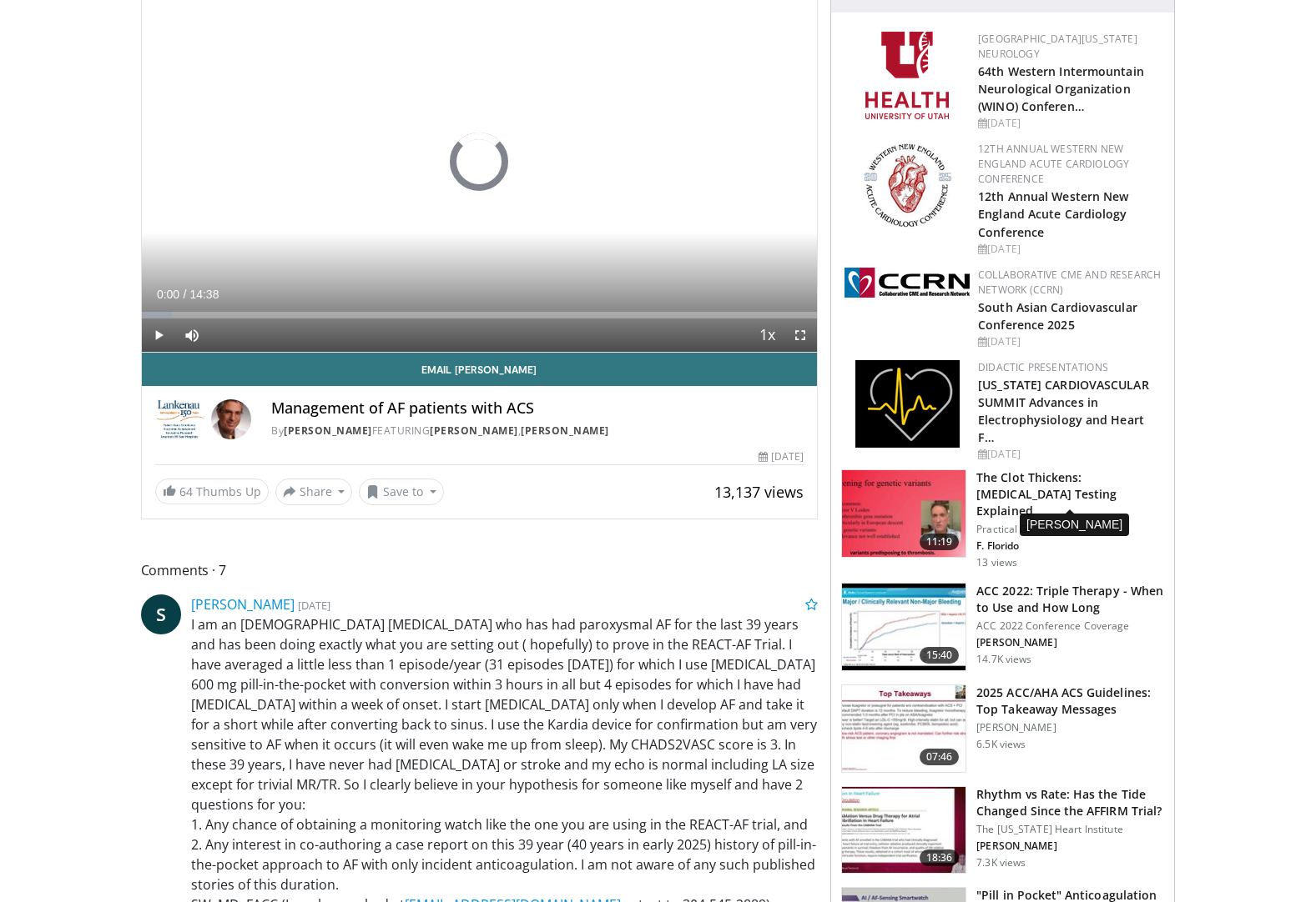
scroll to position [250, 0]
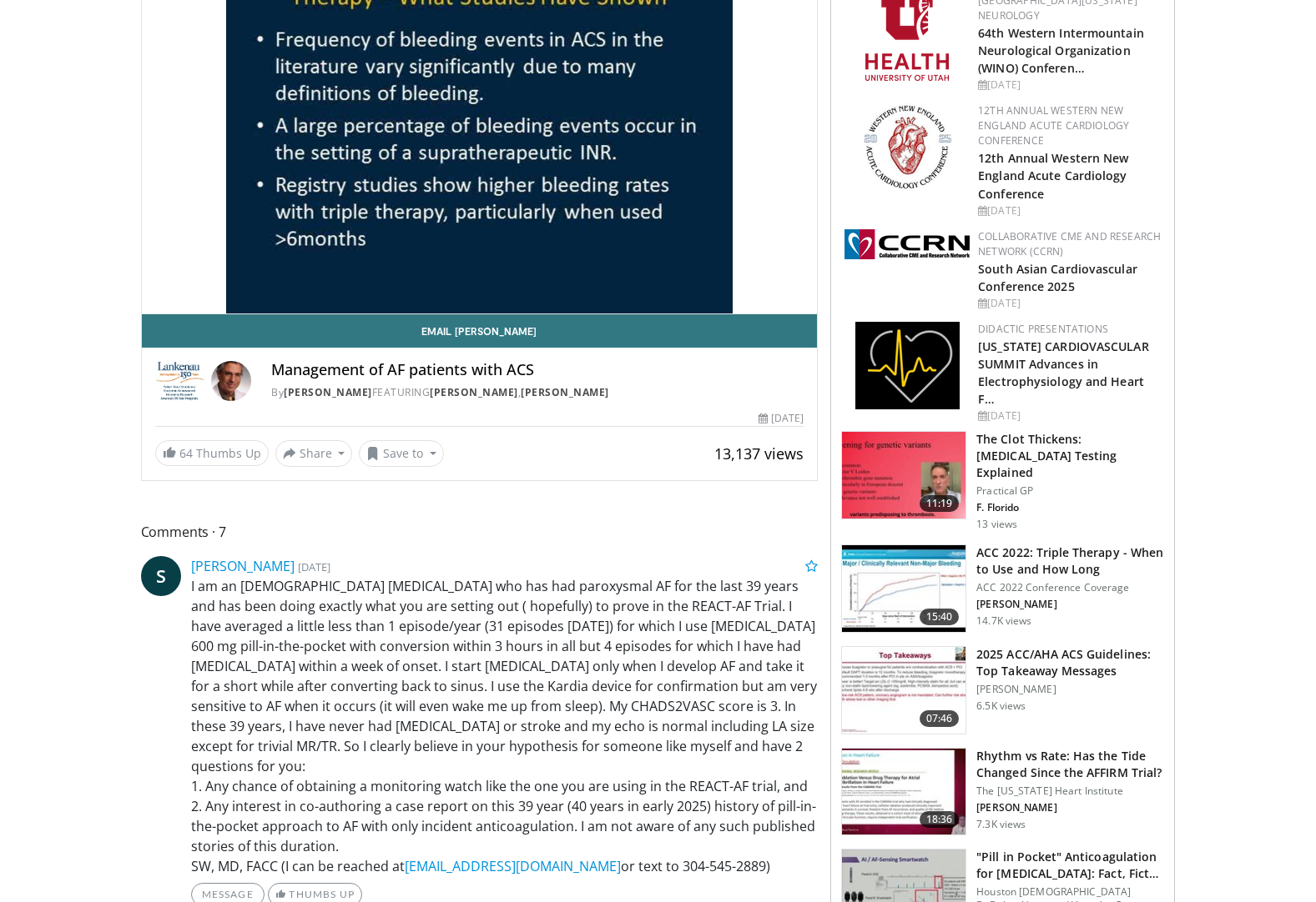
click at [1017, 545] on h3 "ACC 2022: Triple Therapy - When to Use and How Long" at bounding box center [1070, 561] width 188 height 34
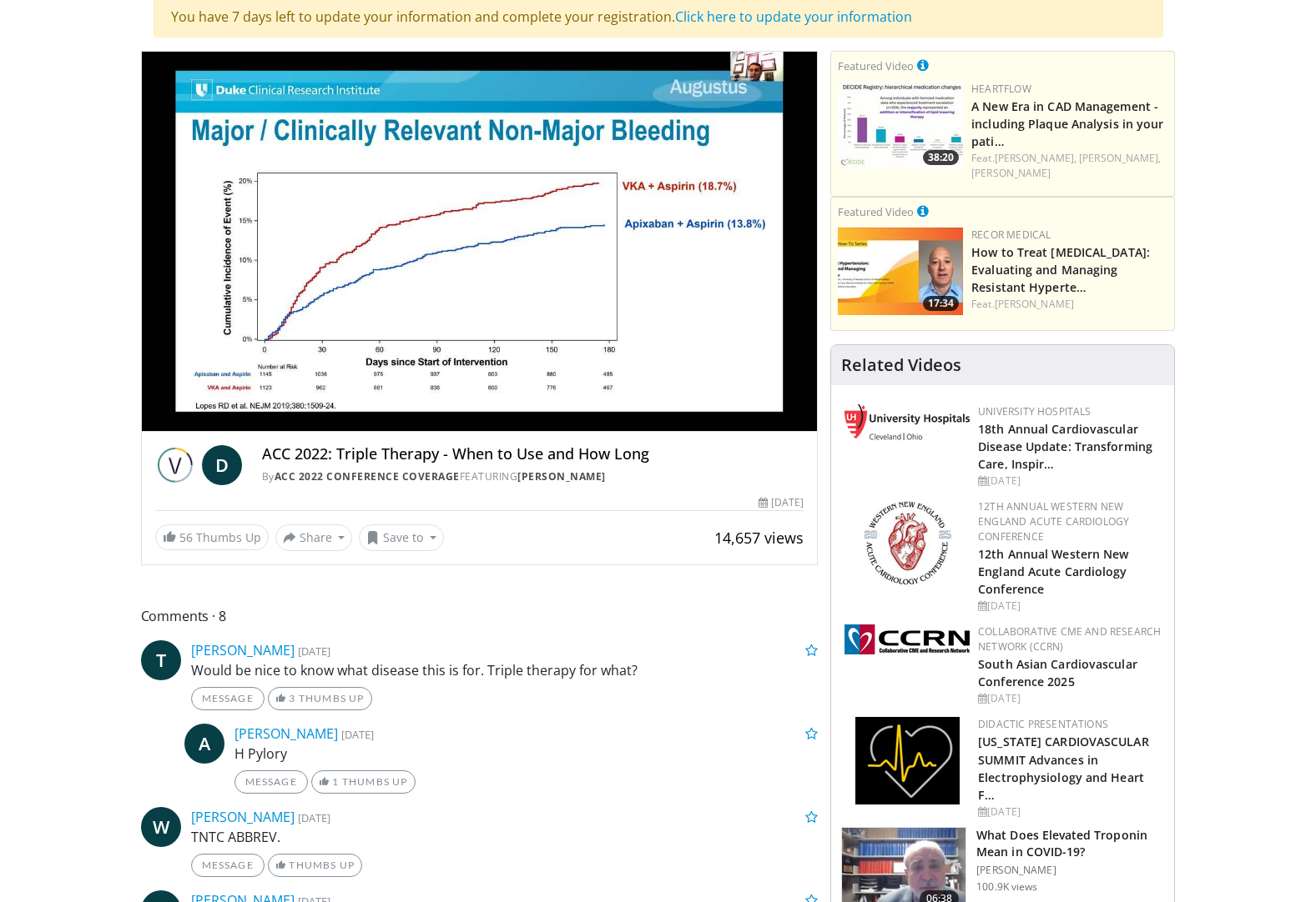
scroll to position [84, 0]
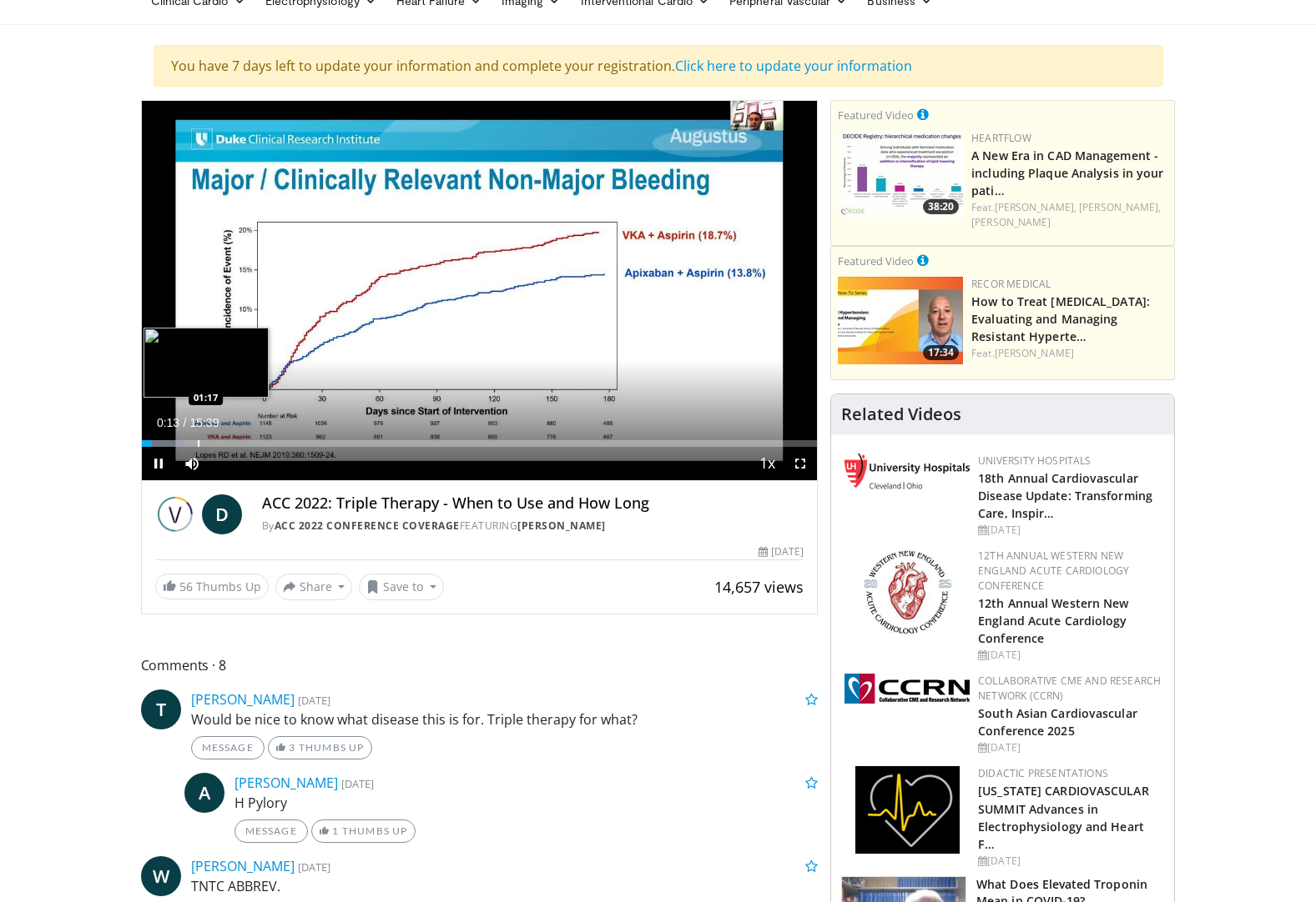
click at [197, 442] on video-js "**********" at bounding box center [480, 290] width 676 height 380
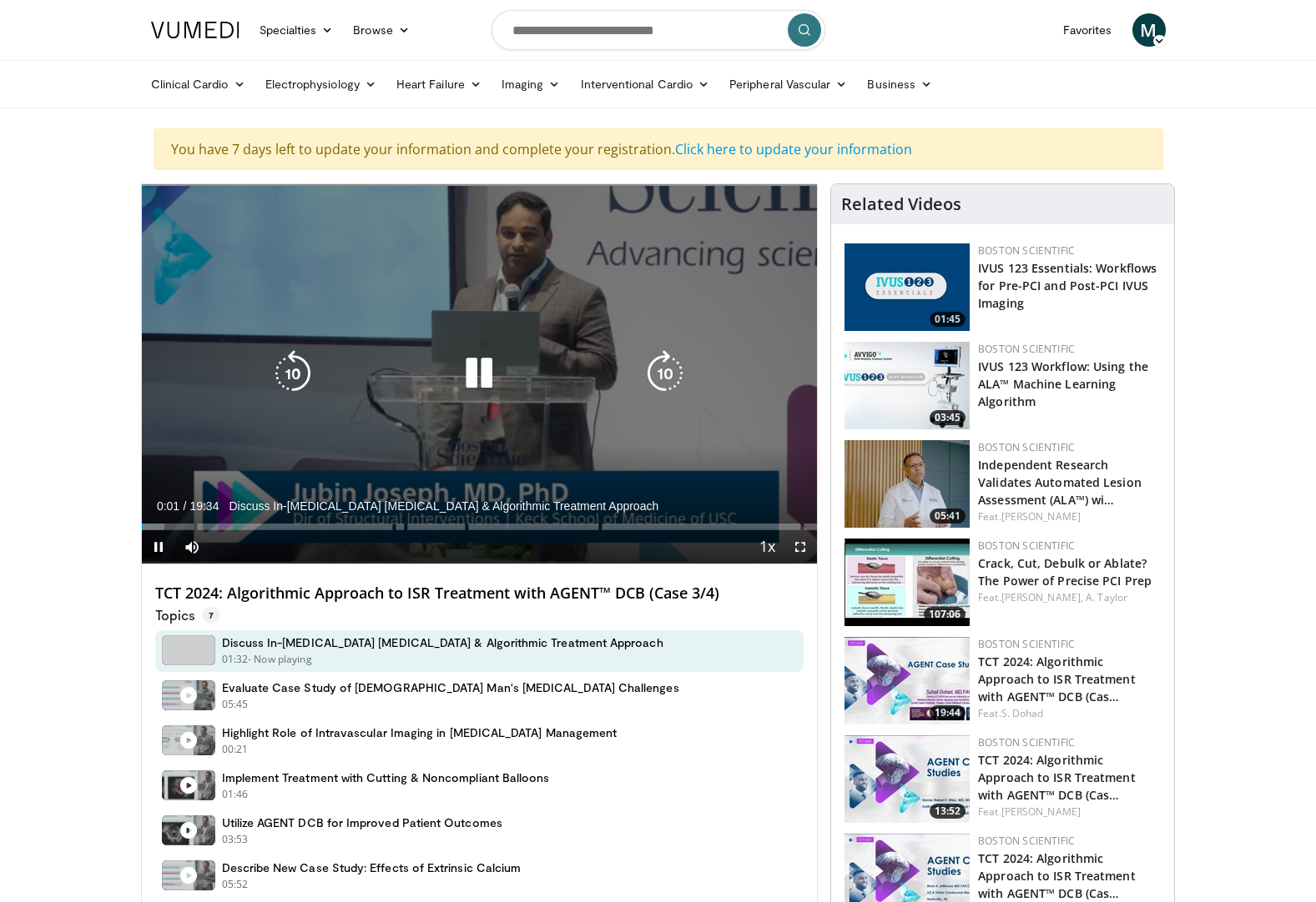
click at [667, 373] on icon "Video Player" at bounding box center [665, 373] width 47 height 47
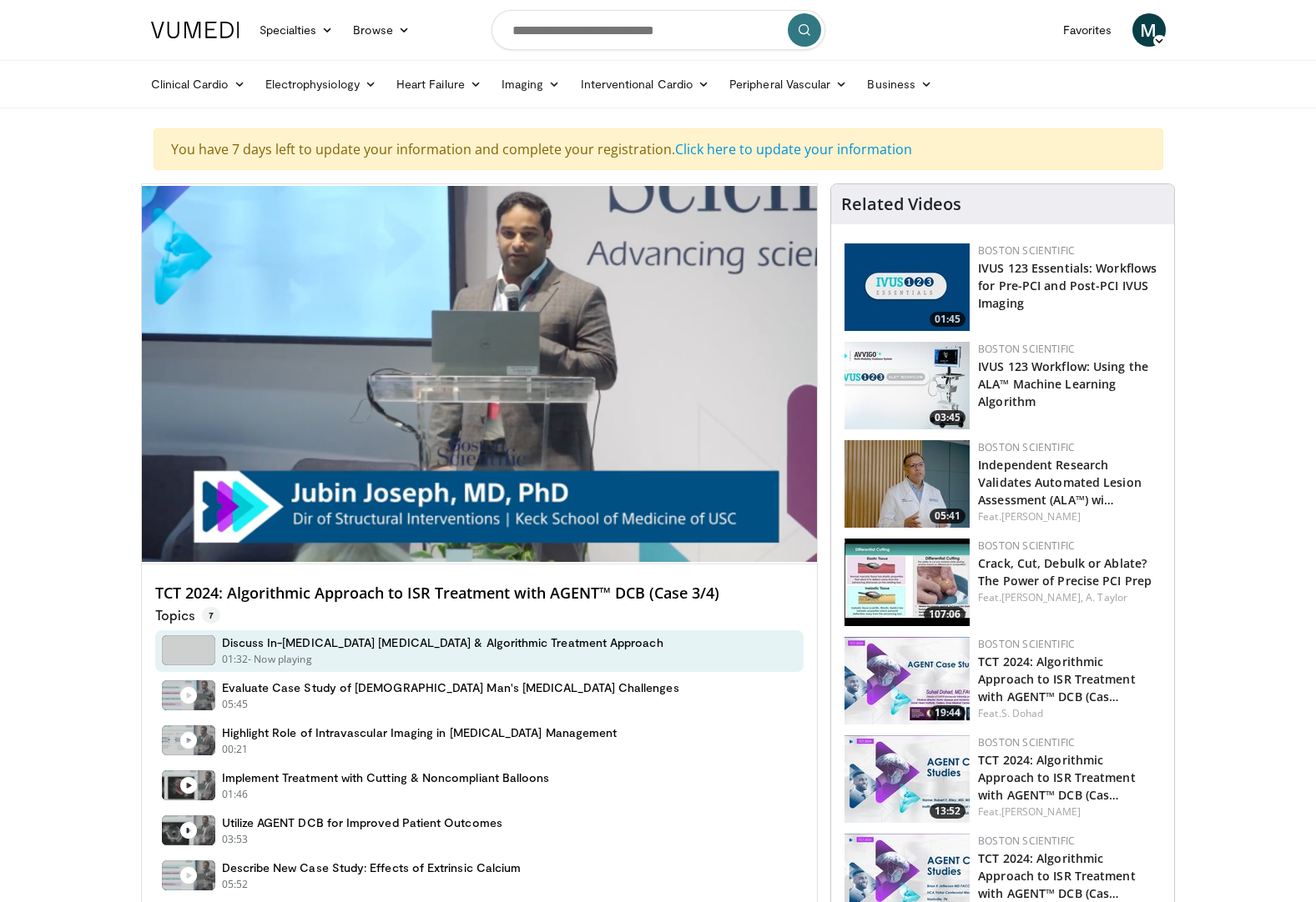
click at [662, 384] on div "20 seconds Tap to unmute" at bounding box center [480, 374] width 676 height 380
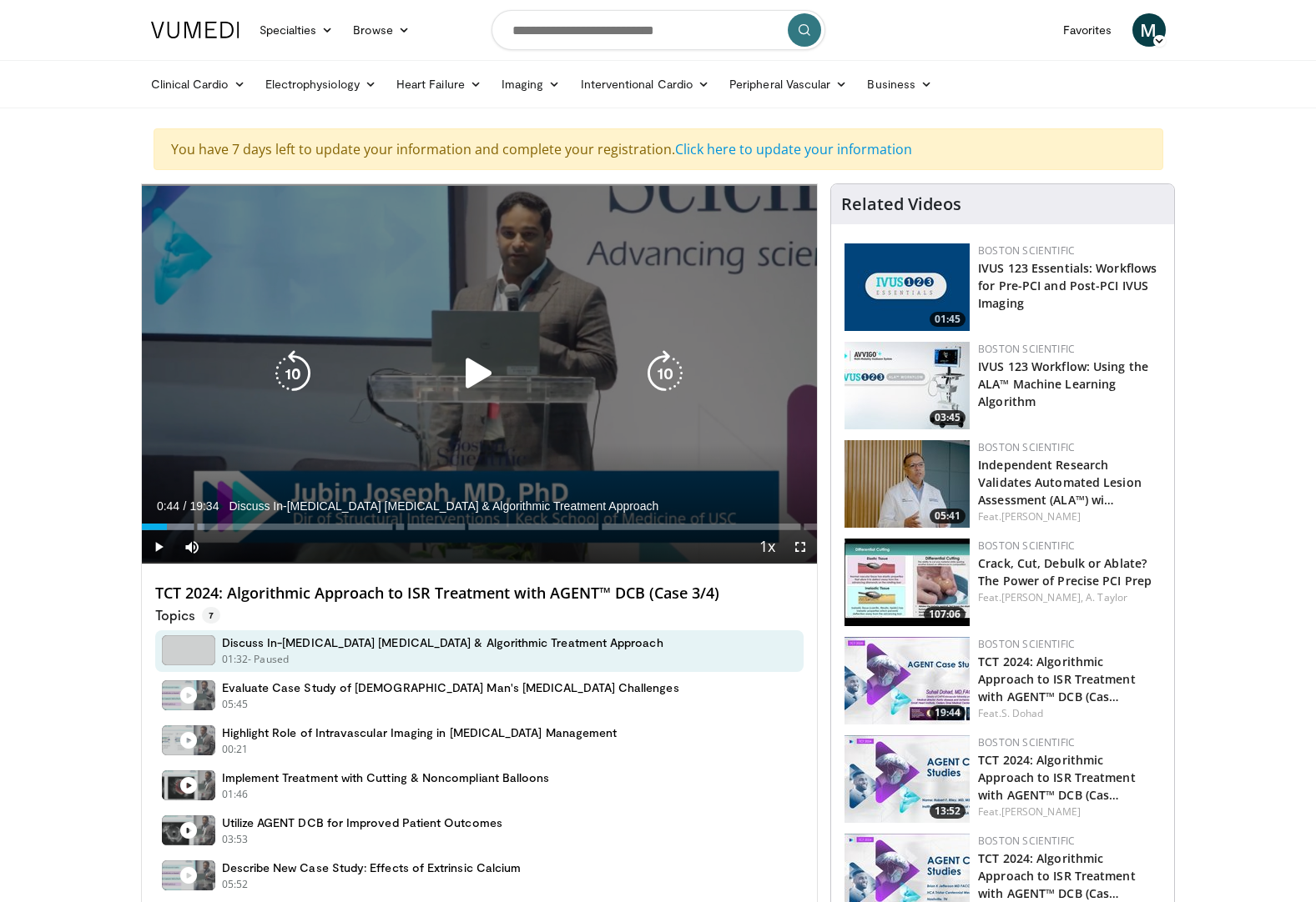
click at [664, 382] on icon "Video Player" at bounding box center [665, 373] width 47 height 47
click at [498, 375] on icon "Video Player" at bounding box center [479, 373] width 47 height 47
click at [672, 361] on icon "Video Player" at bounding box center [665, 373] width 47 height 47
click at [664, 356] on icon "Video Player" at bounding box center [665, 373] width 47 height 47
click at [664, 364] on icon "Video Player" at bounding box center [665, 373] width 47 height 47
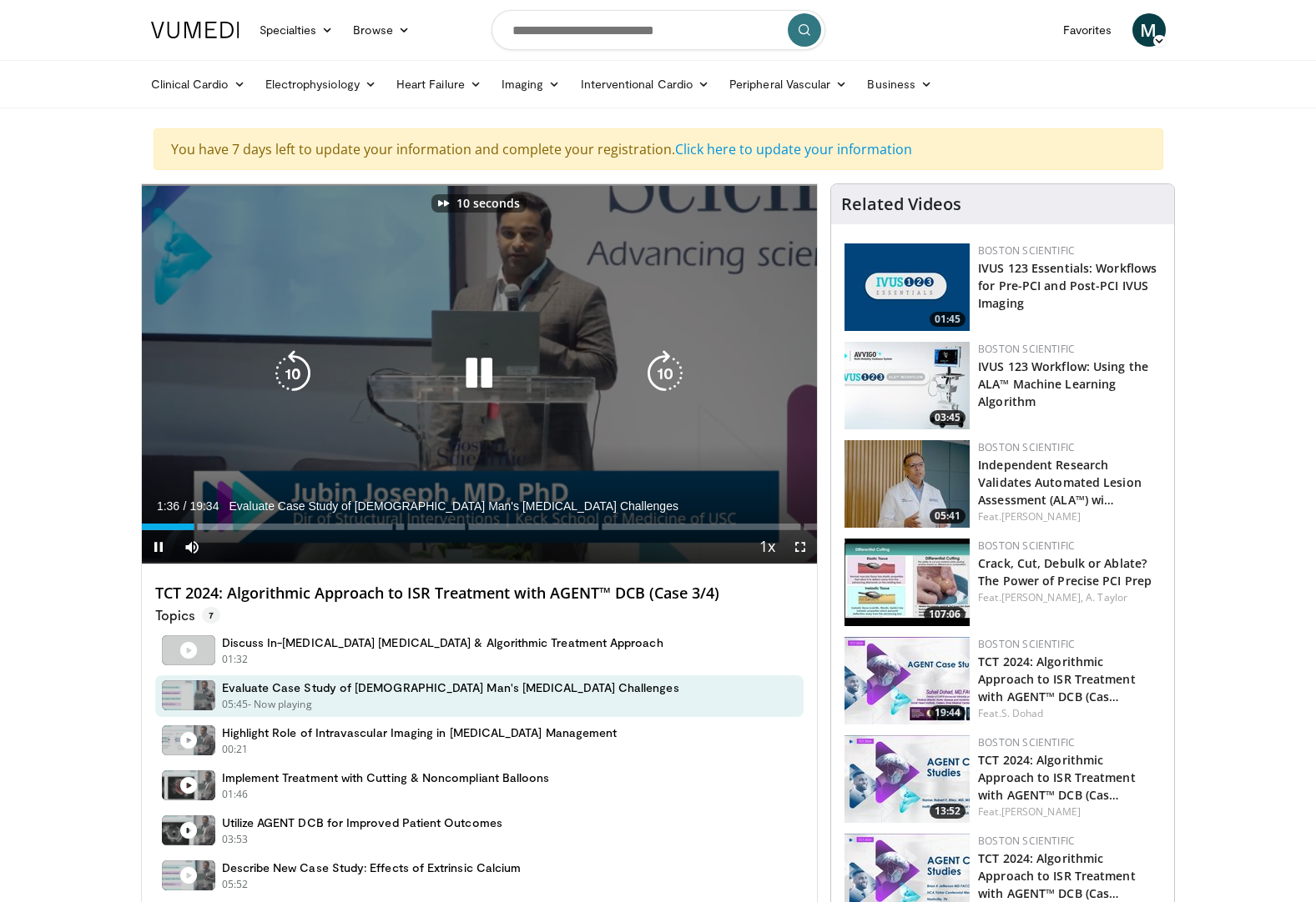
click at [664, 364] on icon "Video Player" at bounding box center [665, 373] width 47 height 47
click at [664, 356] on icon "Video Player" at bounding box center [665, 373] width 47 height 47
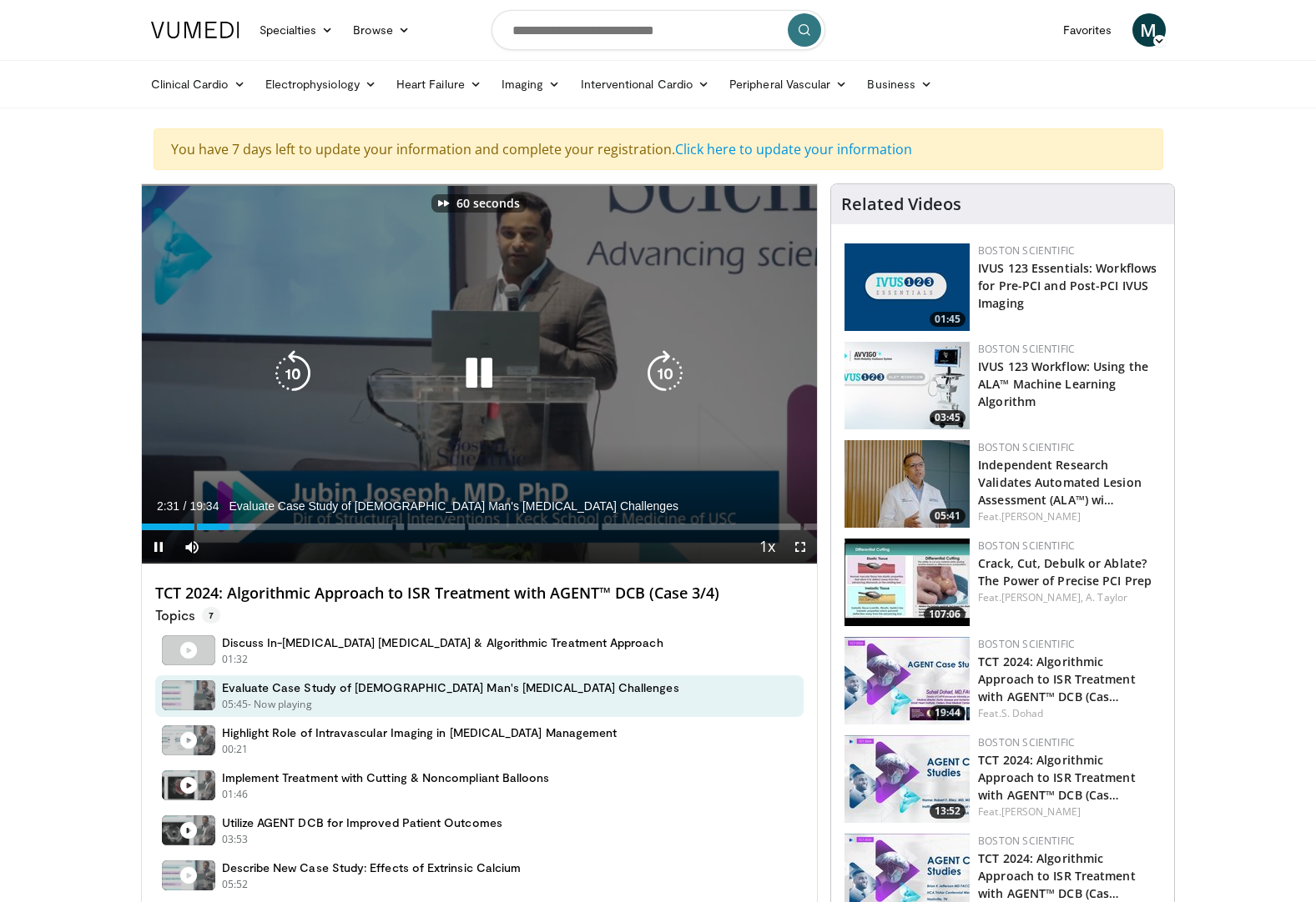
click at [664, 356] on icon "Video Player" at bounding box center [665, 373] width 47 height 47
click at [664, 358] on icon "Video Player" at bounding box center [665, 373] width 47 height 47
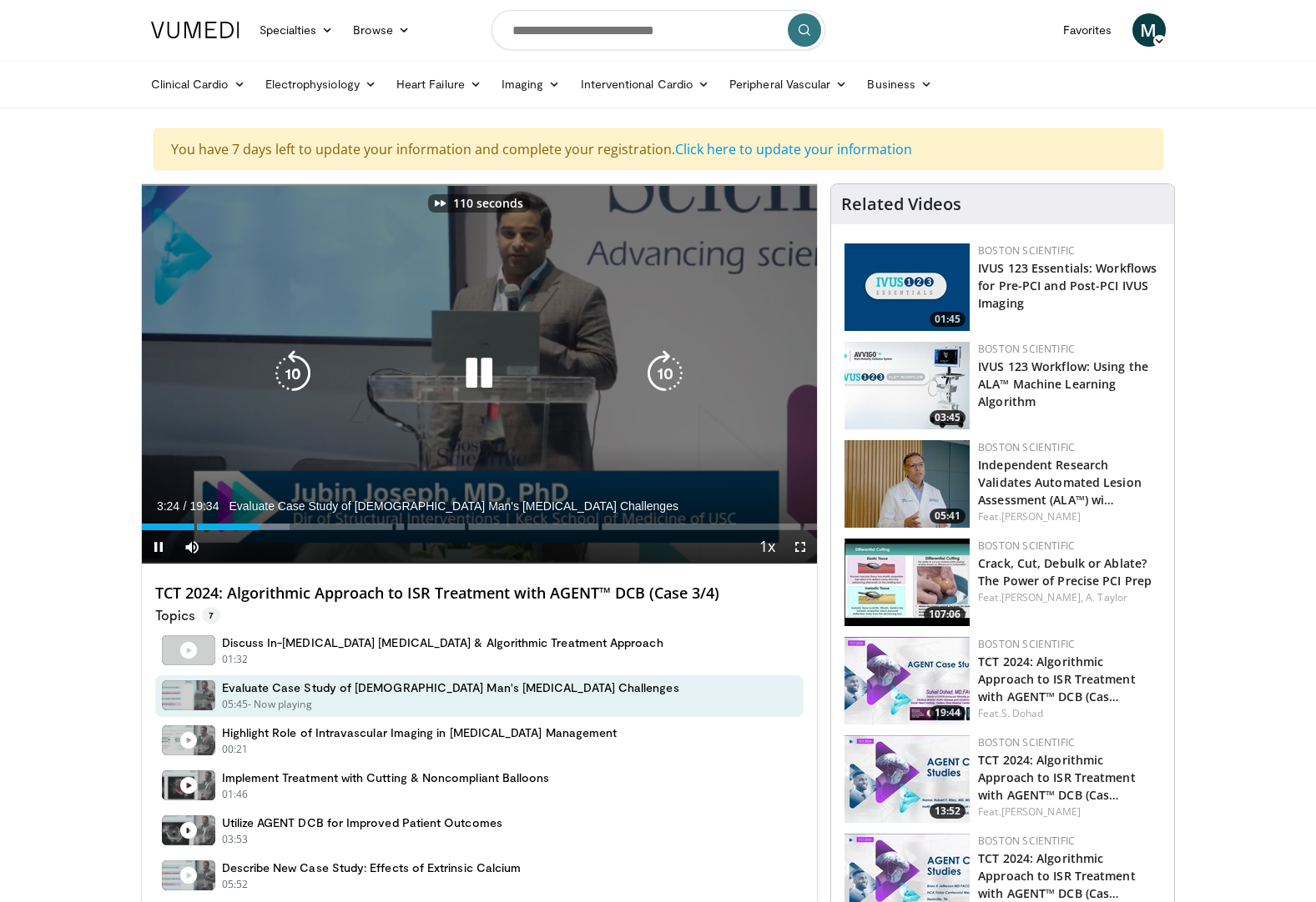
click at [668, 362] on icon "Video Player" at bounding box center [665, 373] width 47 height 47
click at [668, 362] on div "120 seconds Tap to unmute" at bounding box center [480, 374] width 676 height 380
click at [480, 380] on icon "Video Player" at bounding box center [479, 373] width 47 height 47
click at [665, 371] on icon "Video Player" at bounding box center [665, 373] width 47 height 47
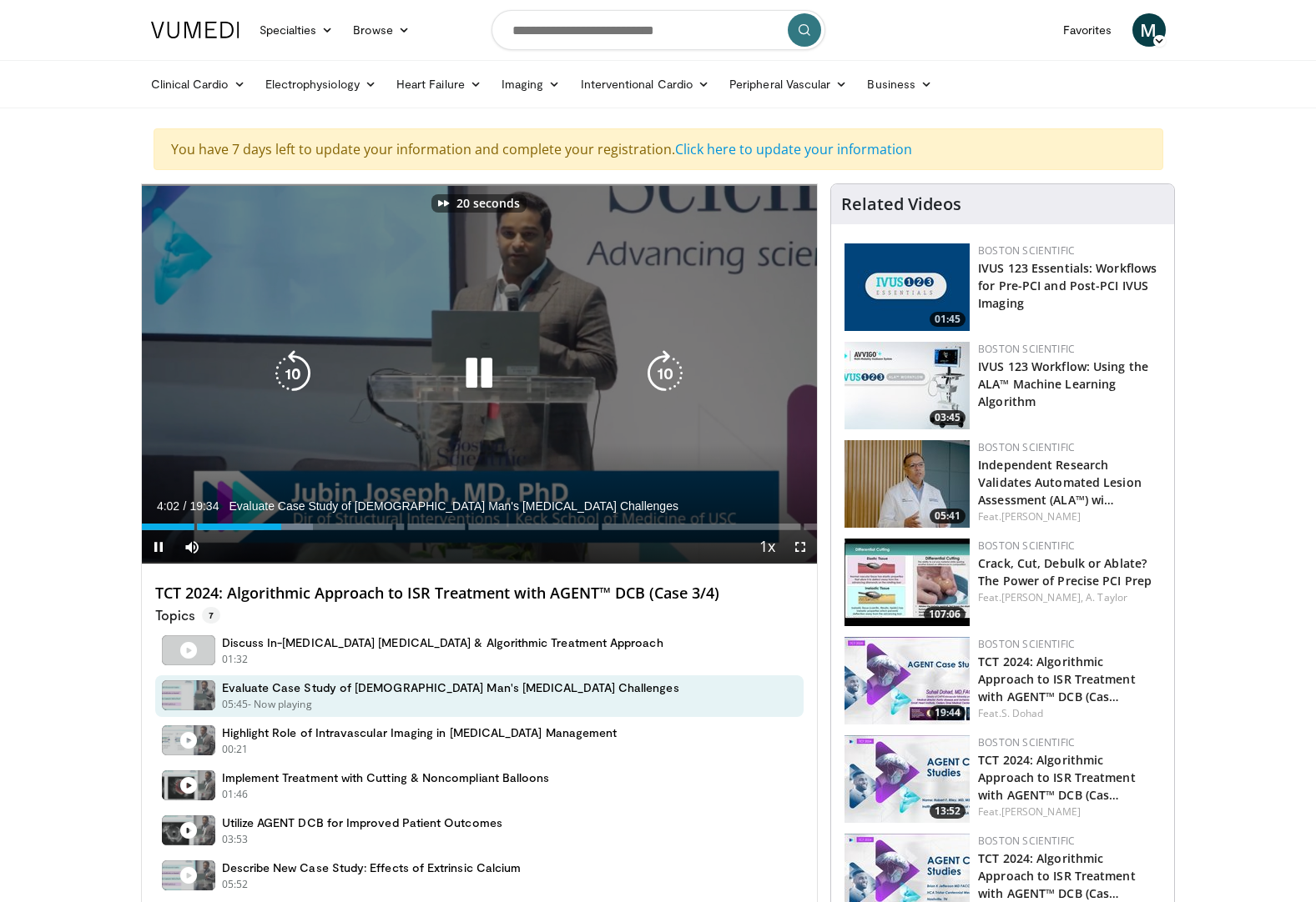
click at [665, 371] on icon "Video Player" at bounding box center [665, 373] width 47 height 47
click at [665, 373] on icon "Video Player" at bounding box center [665, 373] width 47 height 47
click at [656, 376] on icon "Video Player" at bounding box center [665, 373] width 47 height 47
click at [657, 376] on icon "Video Player" at bounding box center [665, 373] width 47 height 47
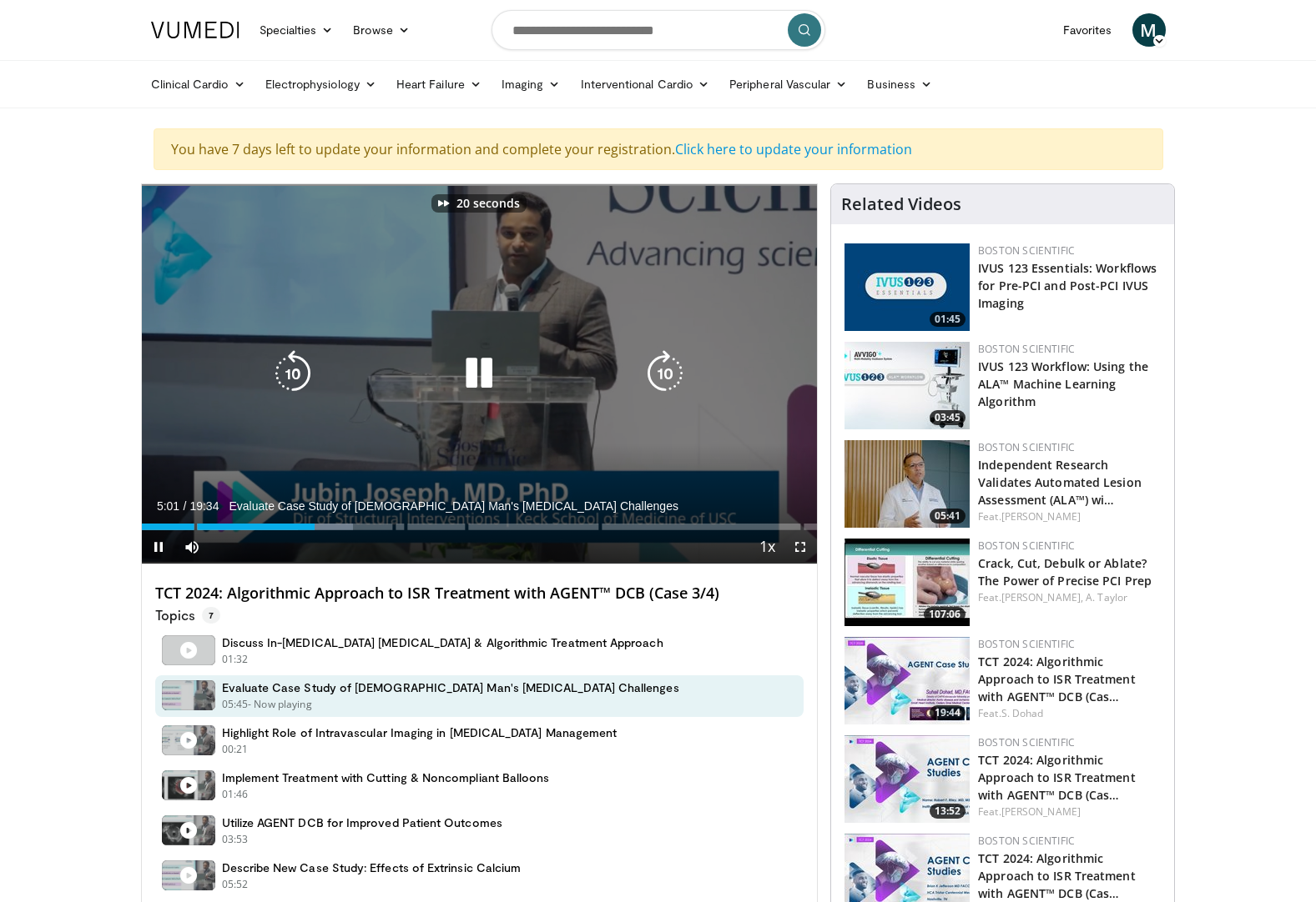
click at [657, 376] on icon "Video Player" at bounding box center [665, 373] width 47 height 47
click at [659, 379] on icon "Video Player" at bounding box center [665, 373] width 47 height 47
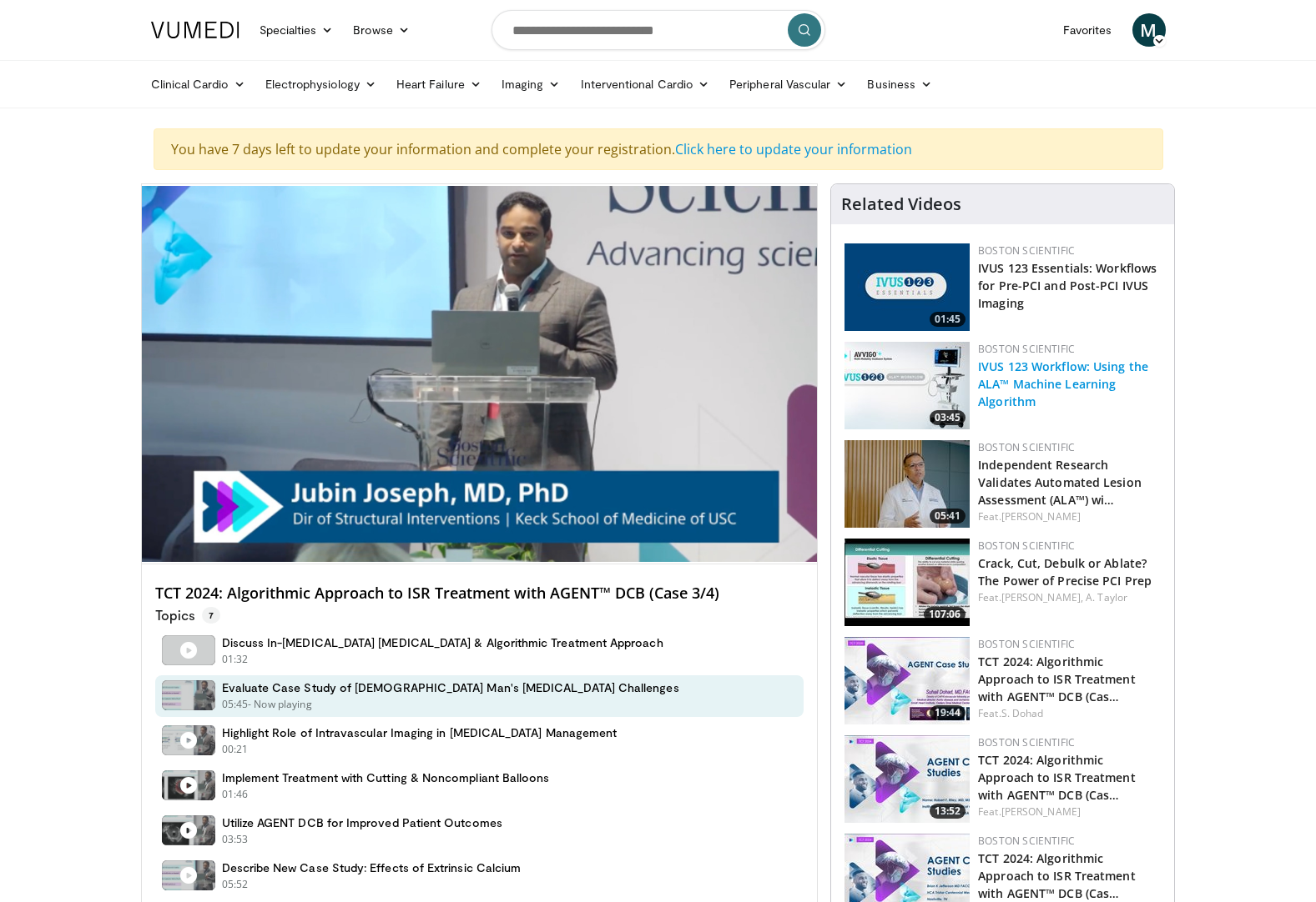
click at [1050, 371] on link "IVUS 123 Workflow: Using the ALA™ Machine Learning Algorithm" at bounding box center [1063, 384] width 170 height 51
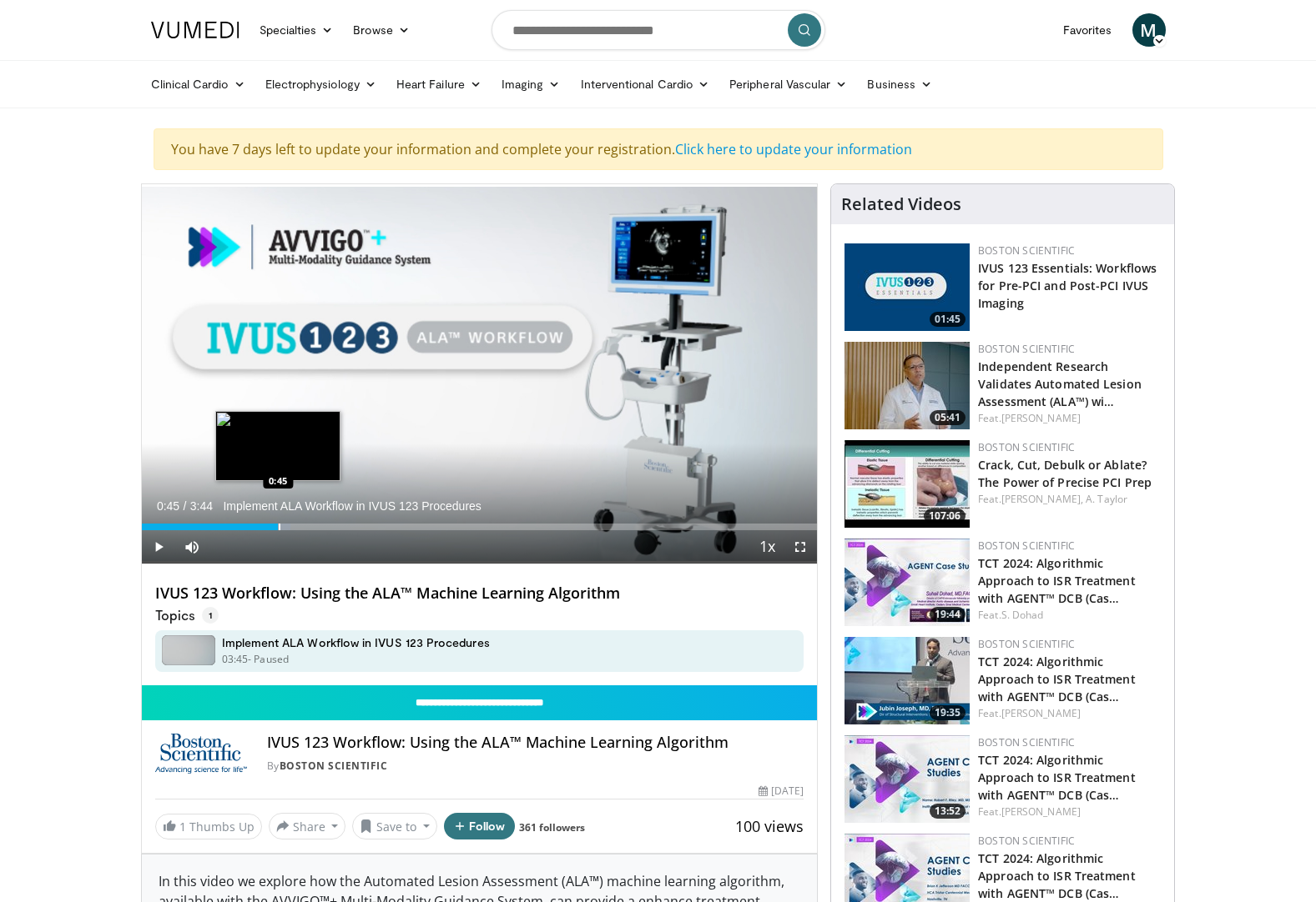
click at [278, 521] on div "Loaded : 22.03% 0:45 0:45" at bounding box center [480, 522] width 676 height 16
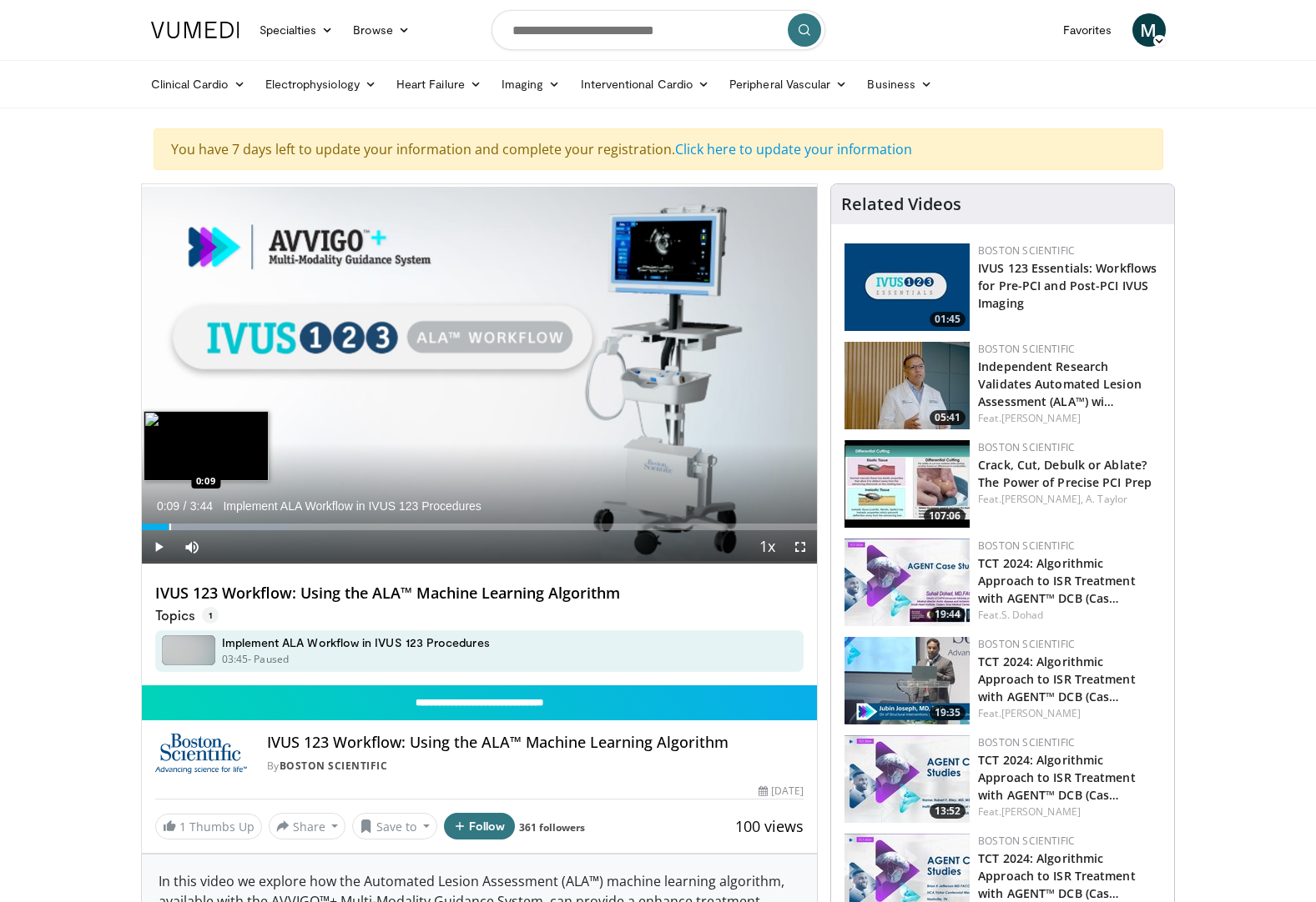
drag, startPoint x: 290, startPoint y: 527, endPoint x: 169, endPoint y: 528, distance: 121.0
click at [170, 528] on div "Progress Bar" at bounding box center [170, 526] width 2 height 7
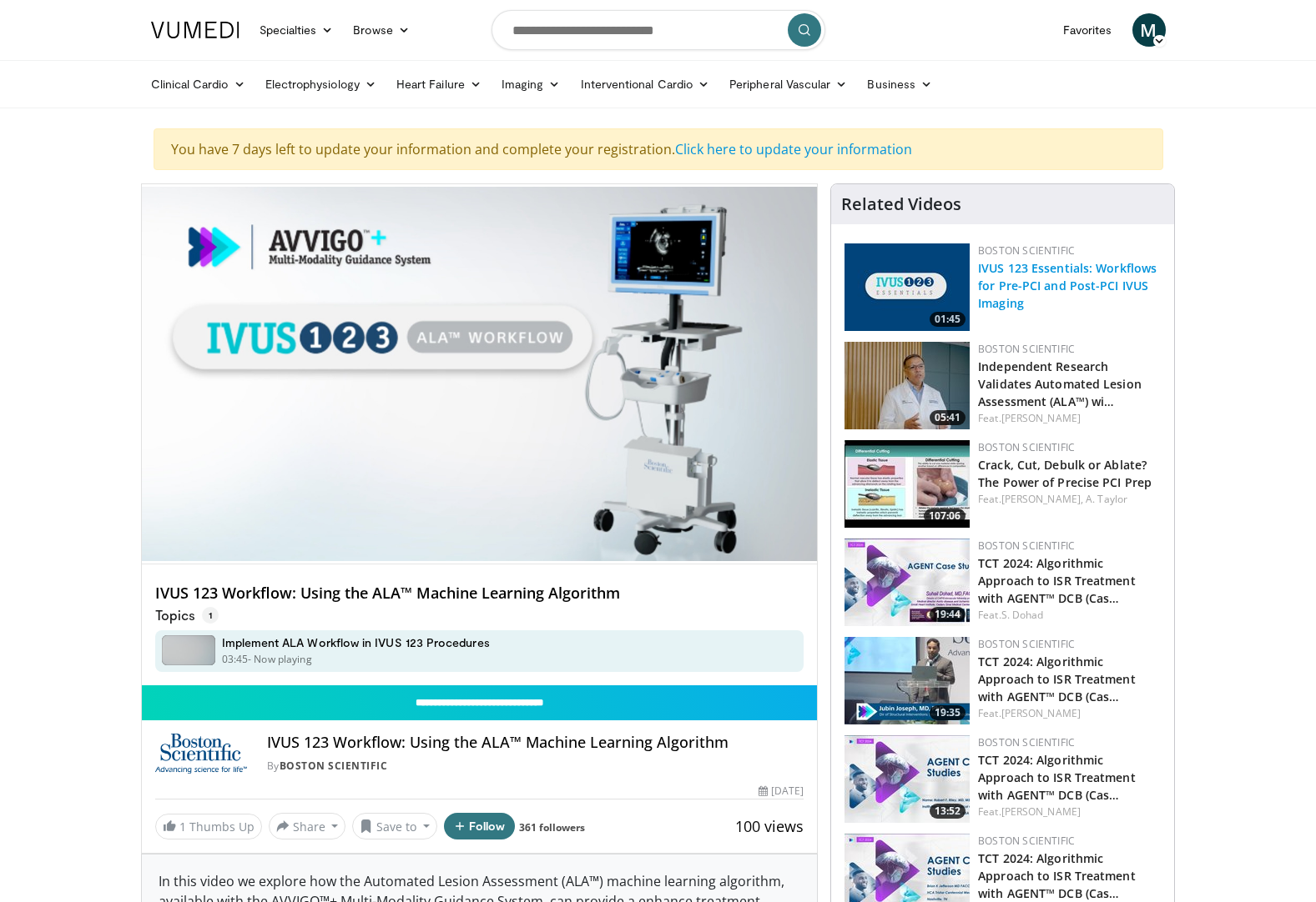
click at [1004, 281] on link "IVUS 123 Essentials: Workflows for Pre-PCI and Post-PCI IVUS Imaging" at bounding box center [1067, 285] width 179 height 51
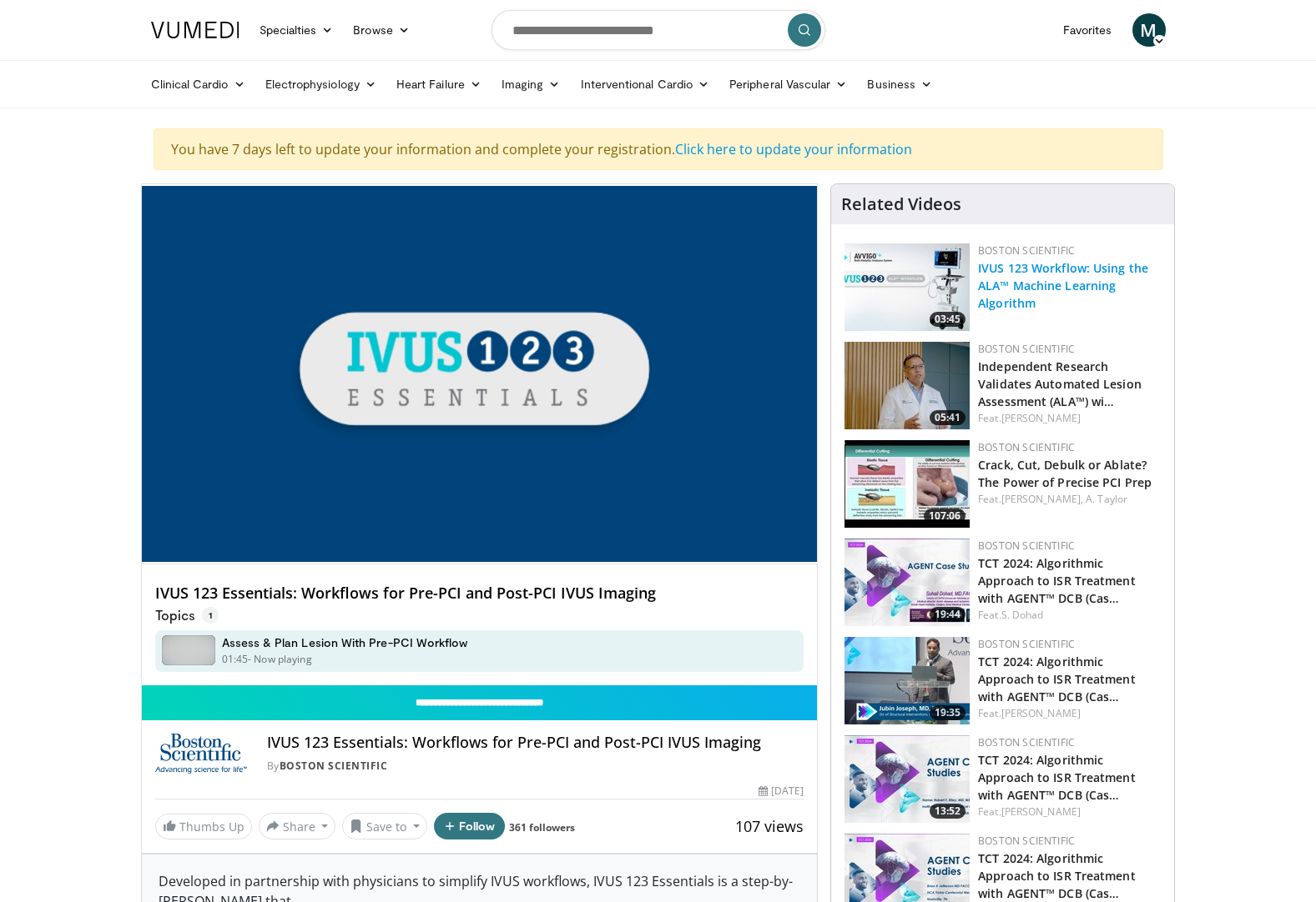
click at [1006, 289] on link "IVUS 123 Workflow: Using the ALA™ Machine Learning Algorithm" at bounding box center [1063, 285] width 170 height 51
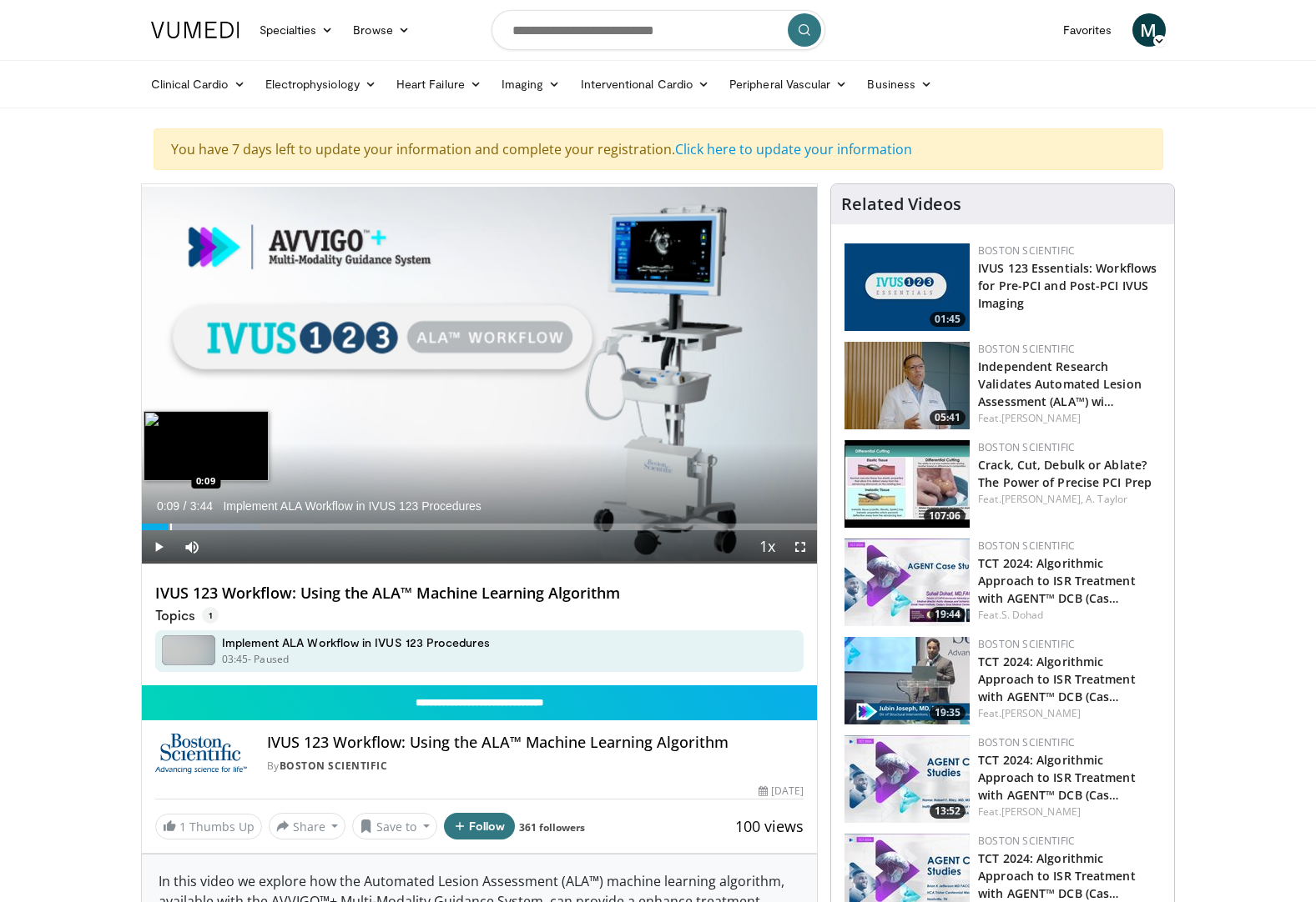
click at [170, 523] on div "Progress Bar" at bounding box center [171, 526] width 2 height 7
click at [227, 521] on video-js "**********" at bounding box center [480, 374] width 676 height 380
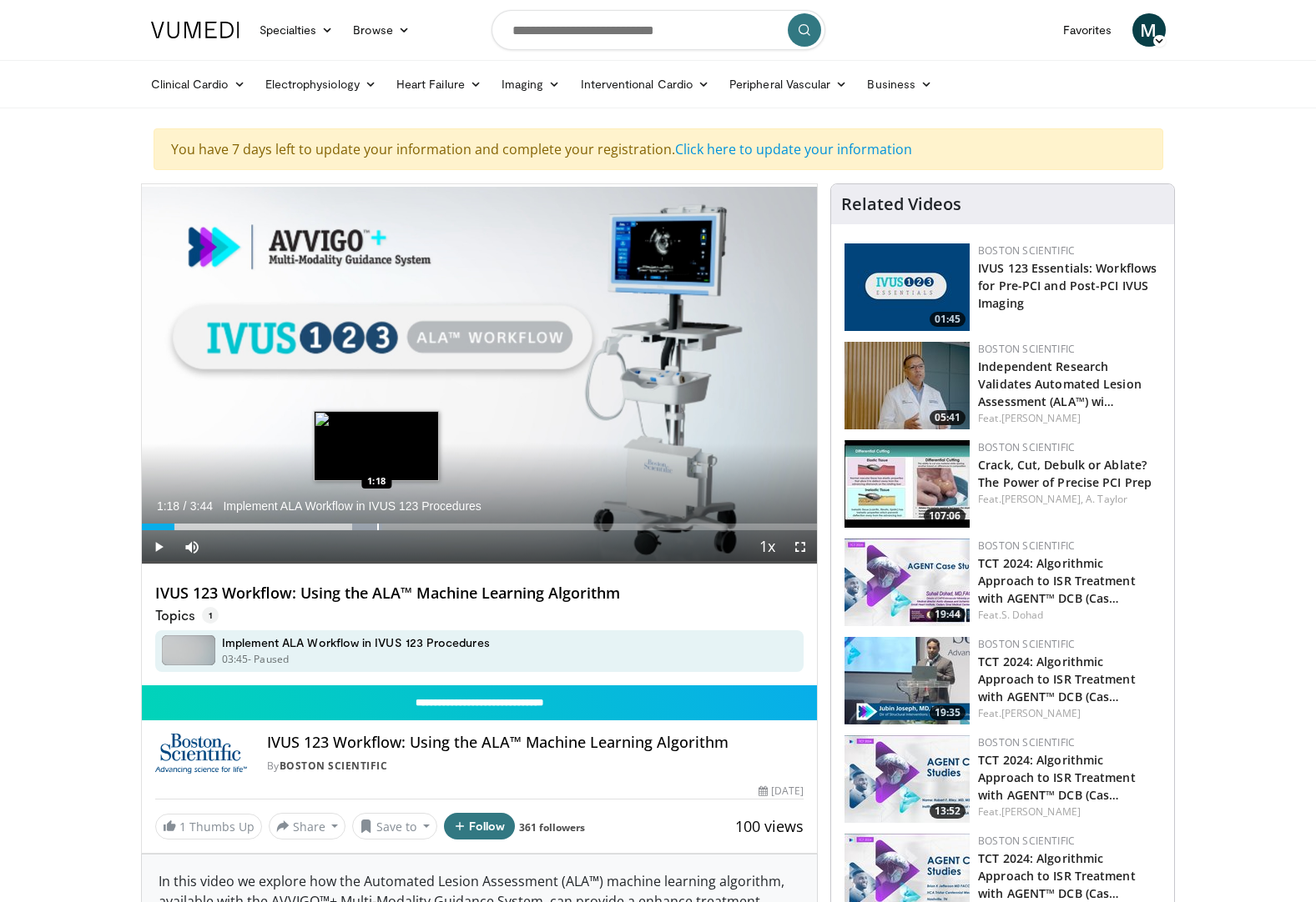
click at [377, 521] on div "Loaded : 35.59% 0:10 1:18" at bounding box center [480, 522] width 676 height 16
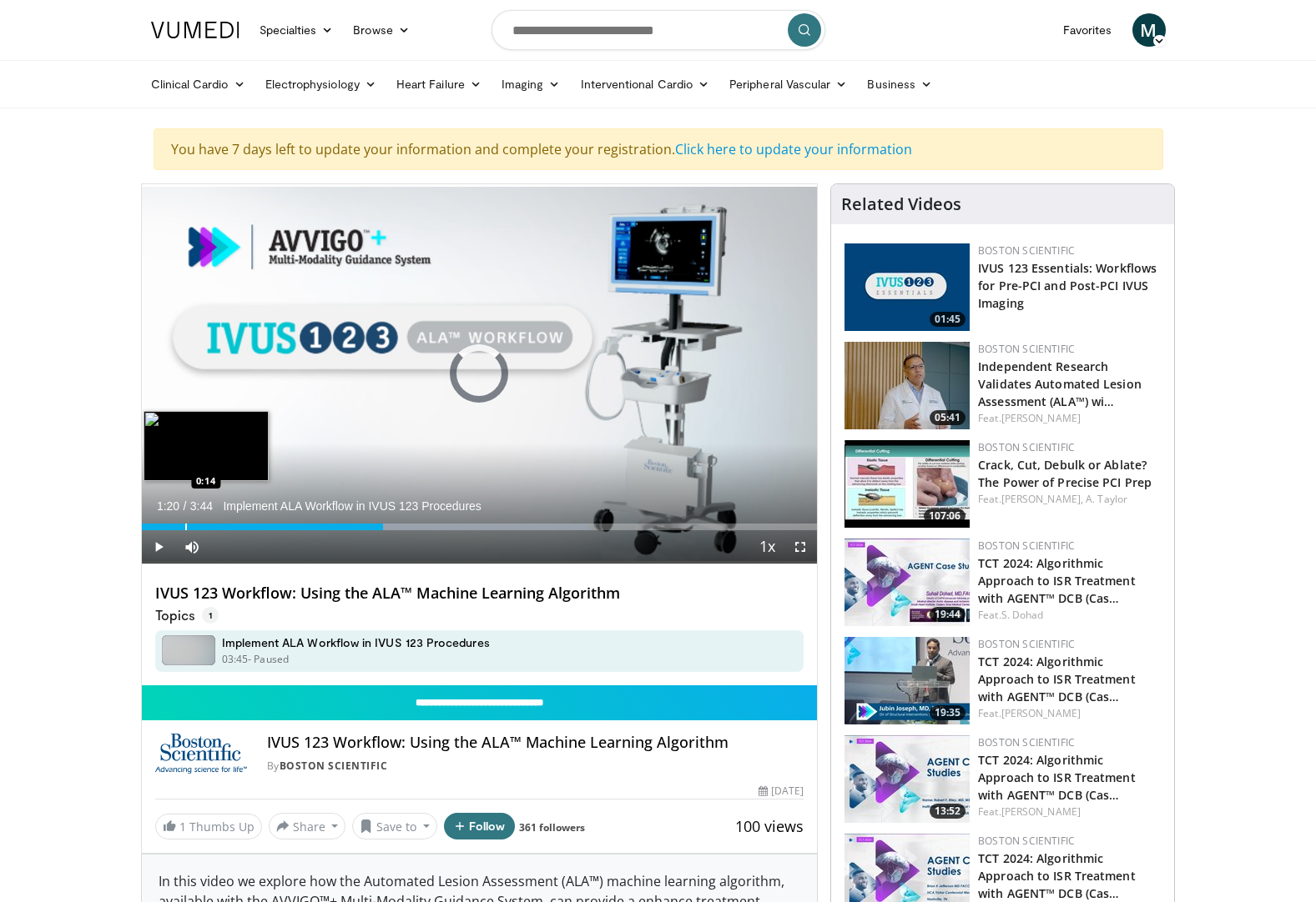
click at [183, 525] on div "1:20" at bounding box center [262, 526] width 241 height 7
click at [165, 526] on div "Progress Bar" at bounding box center [166, 526] width 2 height 7
click at [175, 520] on div "Loaded : 22.03% 0:09 0:11" at bounding box center [480, 522] width 676 height 16
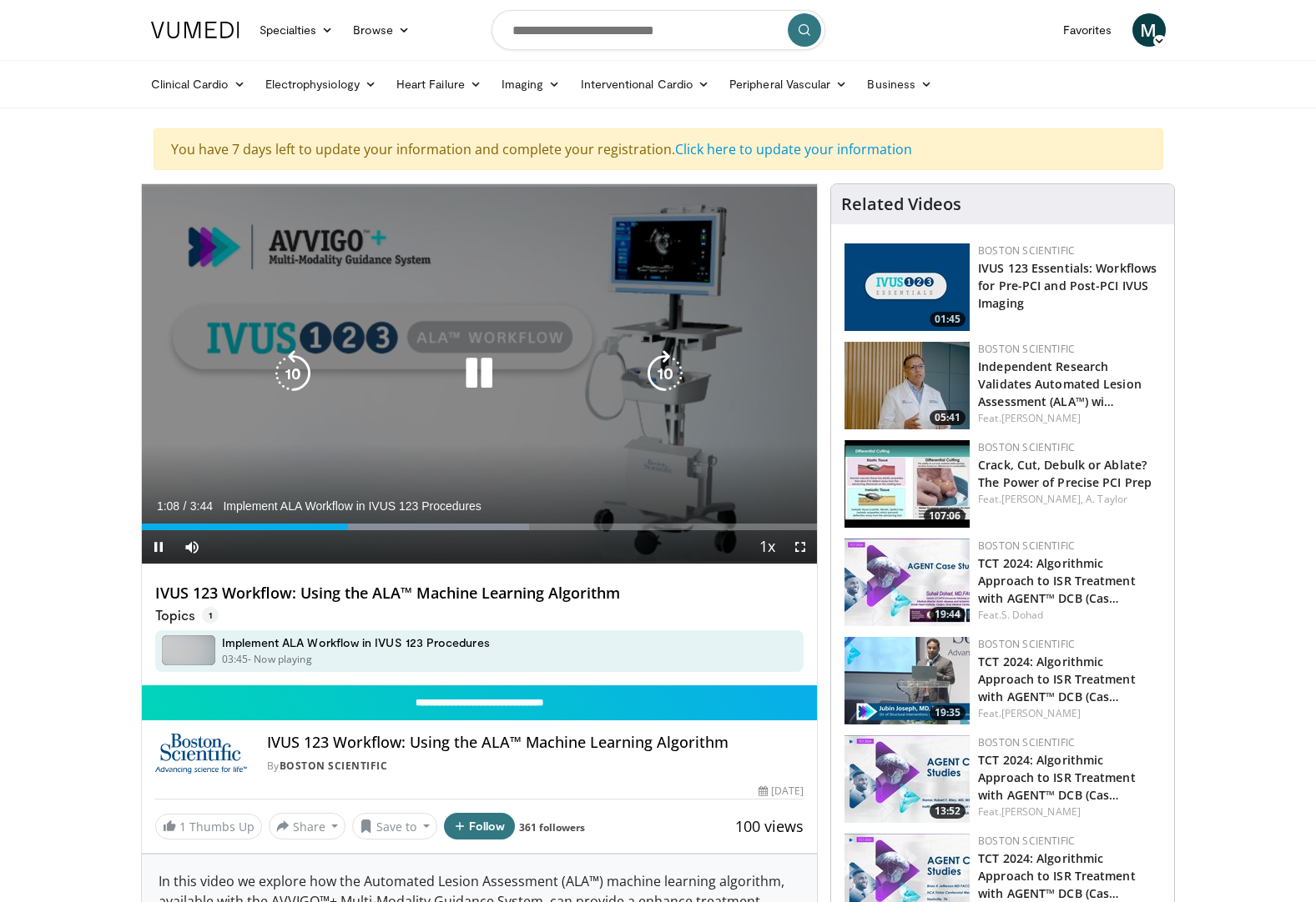
click at [486, 376] on icon "Video Player" at bounding box center [479, 373] width 47 height 47
